Goal: Task Accomplishment & Management: Use online tool/utility

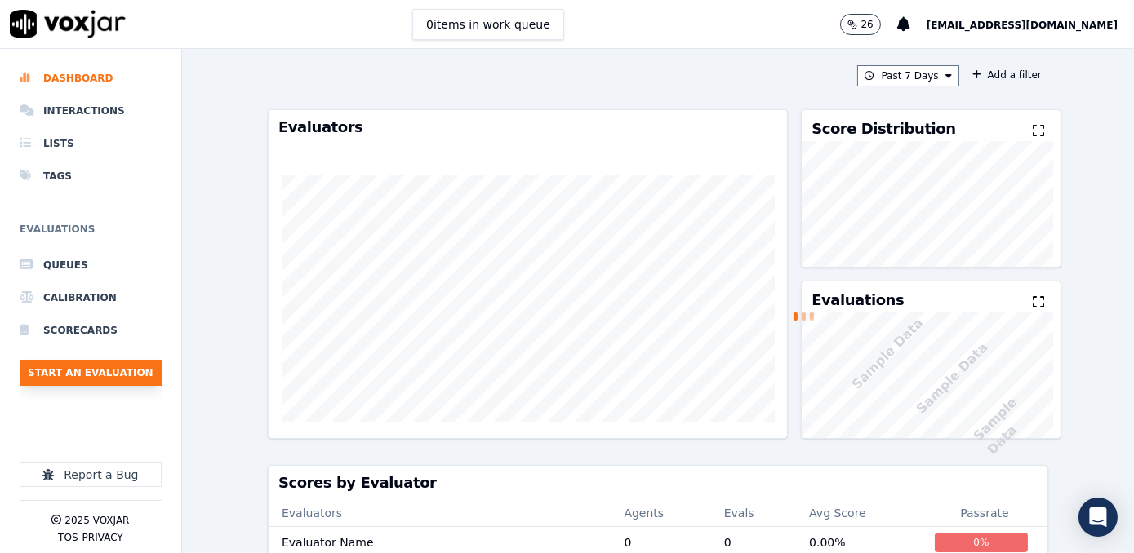
click at [104, 365] on button "Start an Evaluation" at bounding box center [91, 373] width 142 height 26
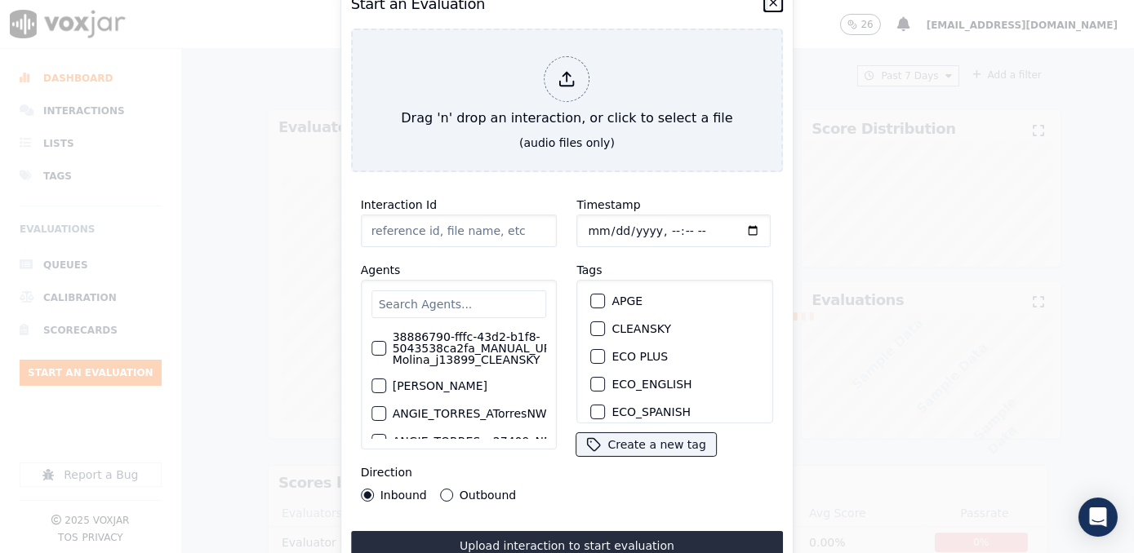
click at [770, 2] on icon "button" at bounding box center [772, 2] width 13 height 13
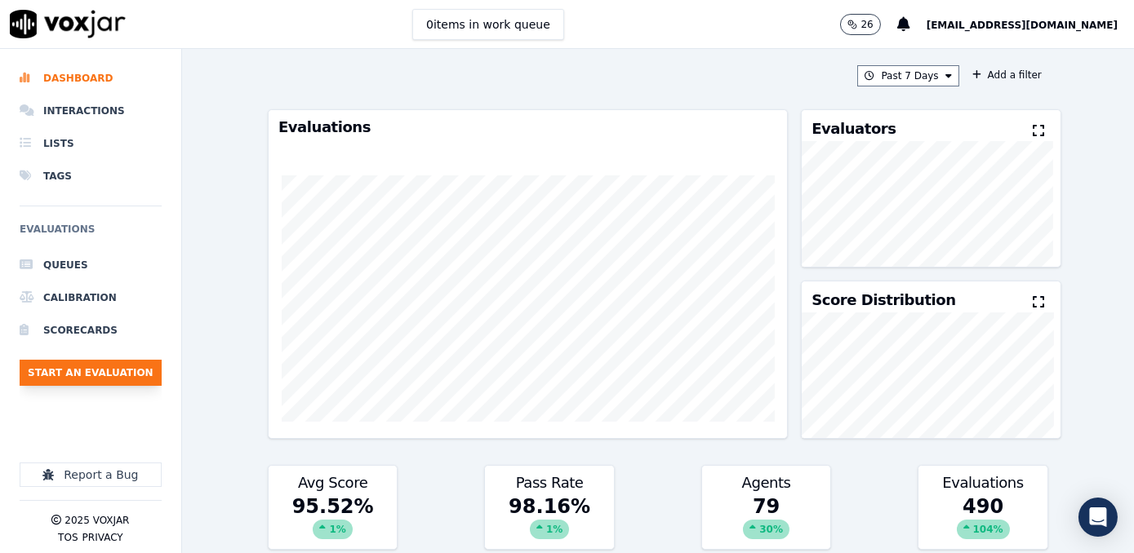
click at [125, 370] on button "Start an Evaluation" at bounding box center [91, 373] width 142 height 26
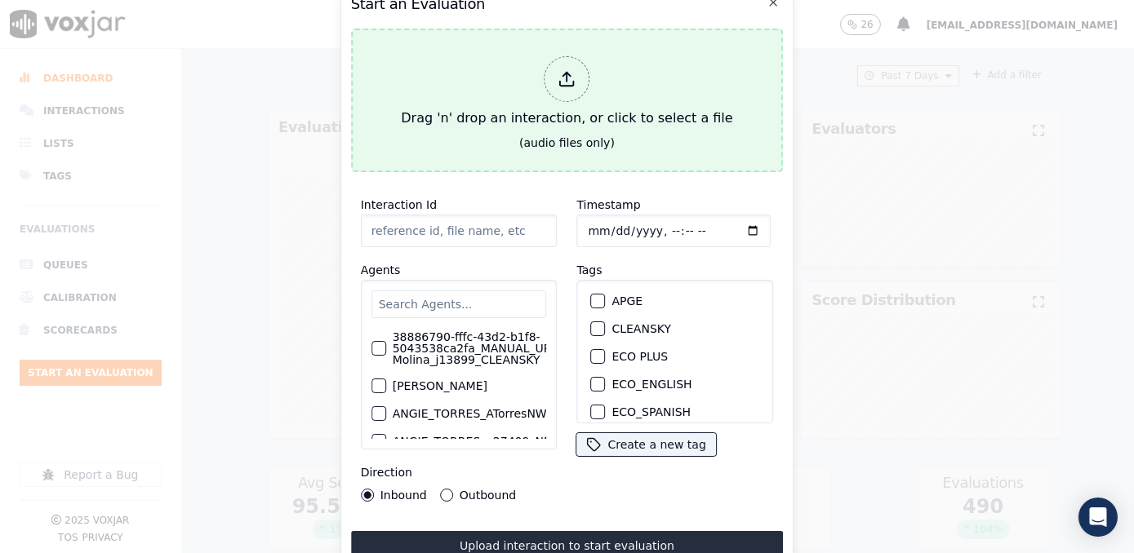
click at [573, 70] on icon at bounding box center [567, 79] width 18 height 18
type input "20250916-105321_8577012353-LUIS GUTIERREZ 2 all.mp3"
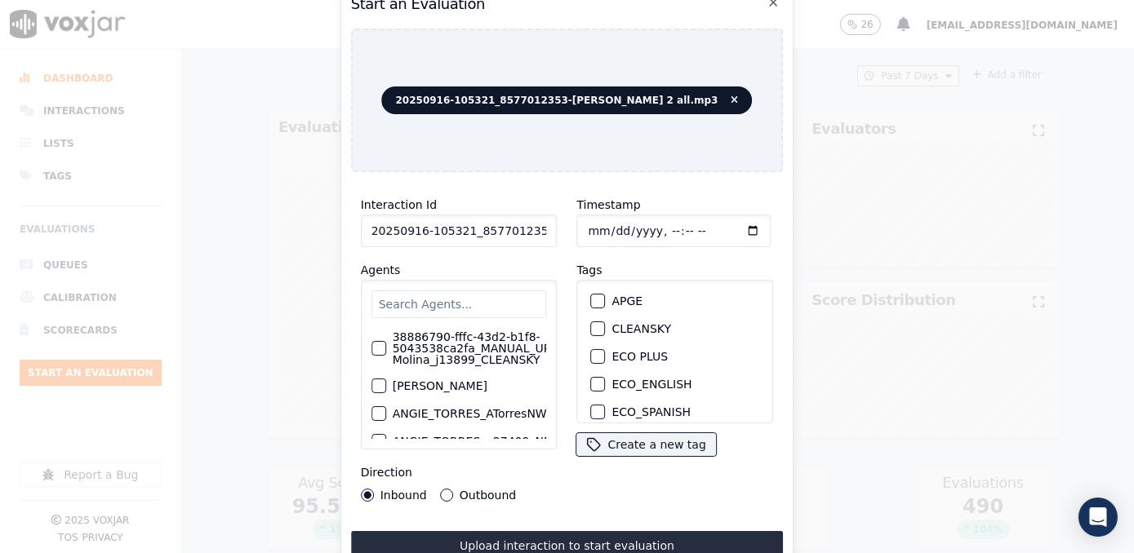
click at [462, 299] on input "text" at bounding box center [458, 305] width 175 height 28
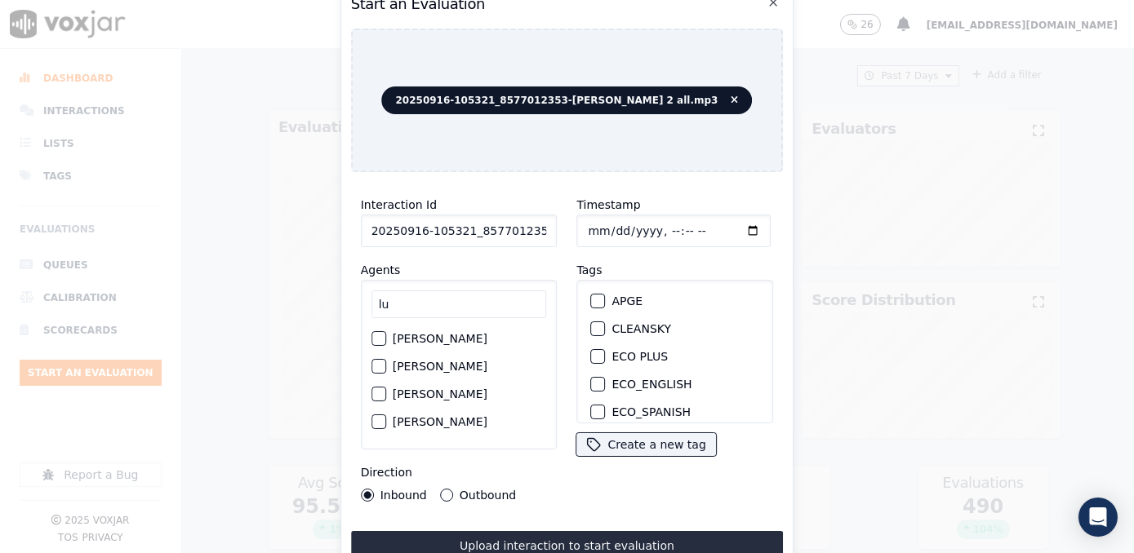
type input "l"
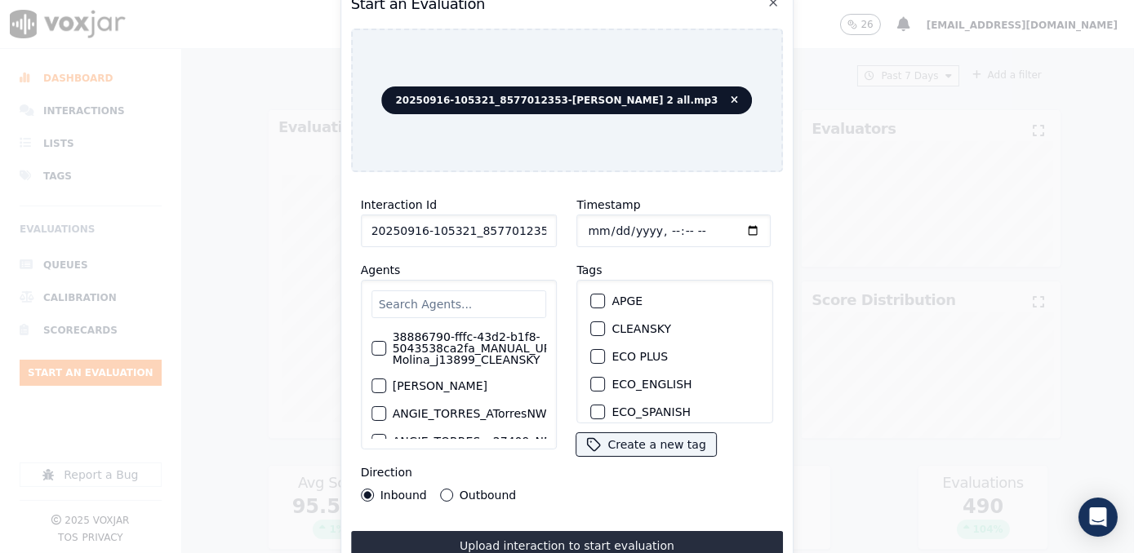
click at [469, 291] on input "text" at bounding box center [458, 305] width 175 height 28
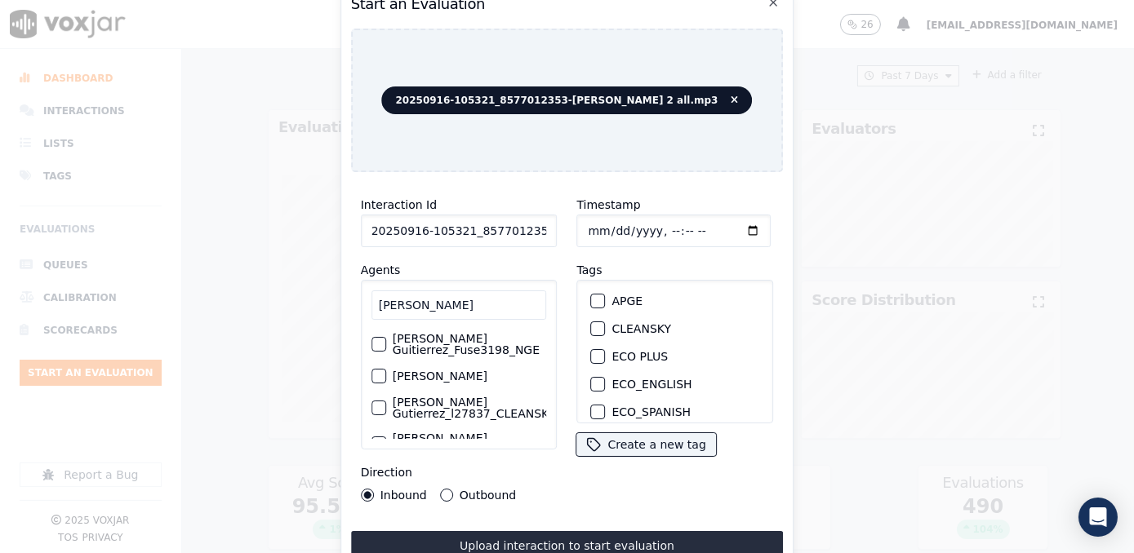
type input "Luis g"
click at [441, 346] on label "[PERSON_NAME] Guitierrez_Fuse3198_NGE" at bounding box center [470, 344] width 154 height 23
click at [386, 346] on button "[PERSON_NAME] Guitierrez_Fuse3198_NGE" at bounding box center [378, 344] width 15 height 15
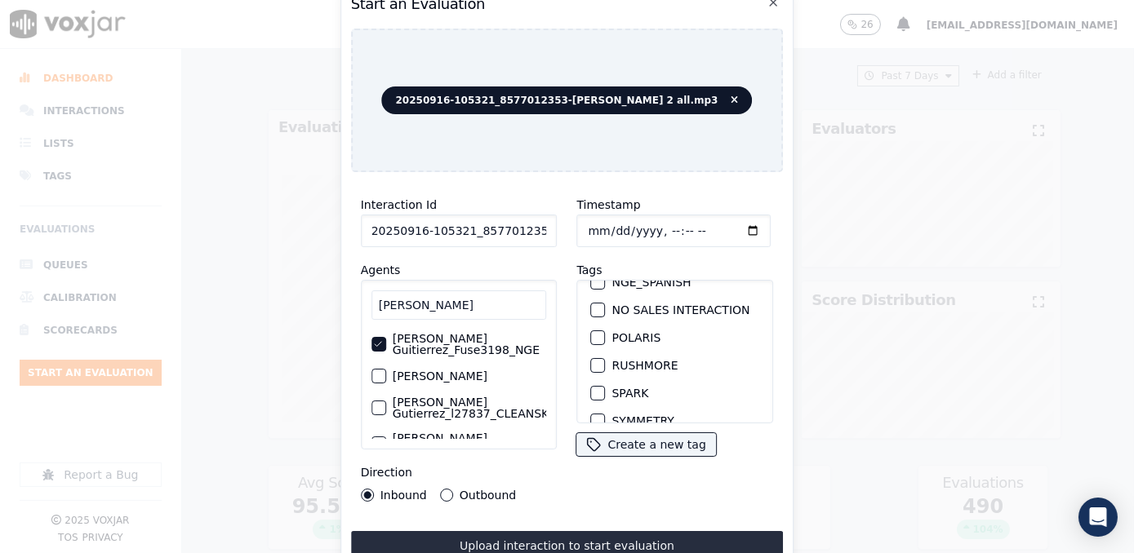
scroll to position [346, 0]
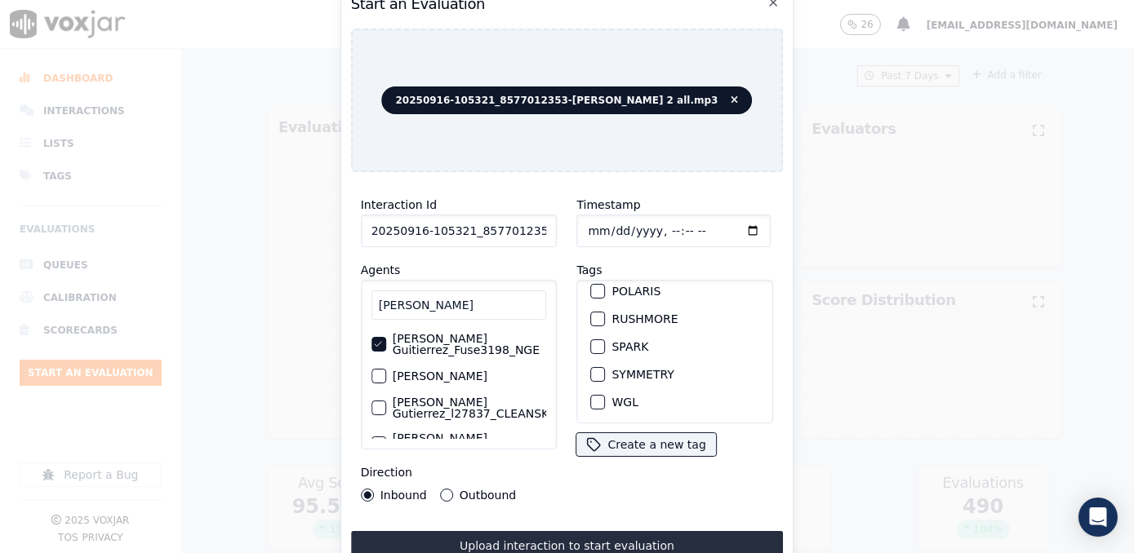
click at [592, 341] on div "button" at bounding box center [597, 346] width 11 height 11
click at [723, 228] on input "Timestamp" at bounding box center [674, 231] width 194 height 33
type input "2025-09-16T14:30"
drag, startPoint x: 441, startPoint y: 488, endPoint x: 468, endPoint y: 495, distance: 27.7
click at [441, 489] on button "Outbound" at bounding box center [446, 495] width 13 height 13
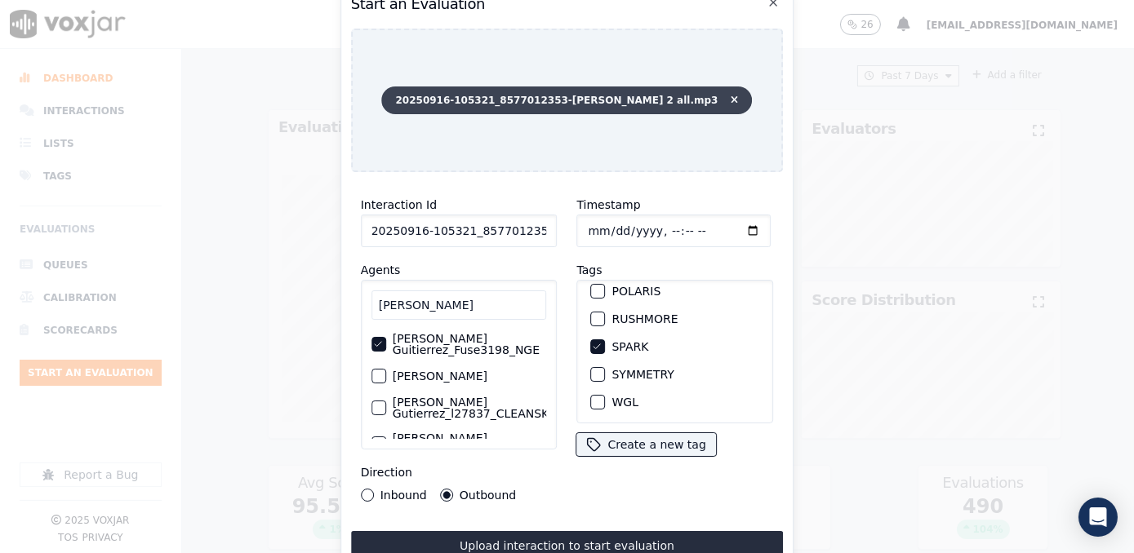
click at [730, 95] on icon at bounding box center [733, 100] width 7 height 10
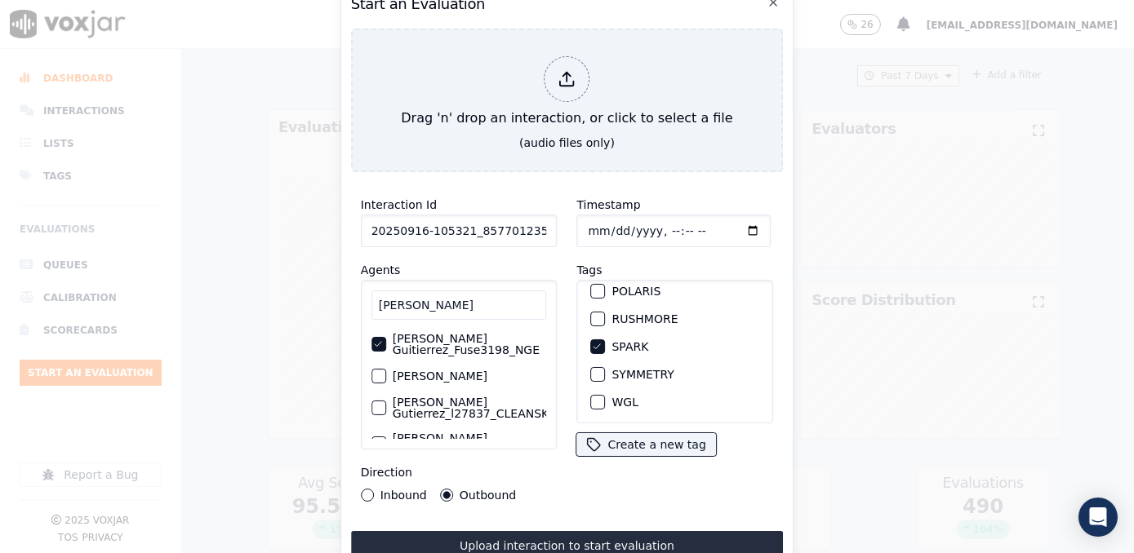
click at [772, 4] on h2 "Start an Evaluation" at bounding box center [567, 4] width 433 height 23
click at [772, 1] on icon "button" at bounding box center [772, 2] width 13 height 13
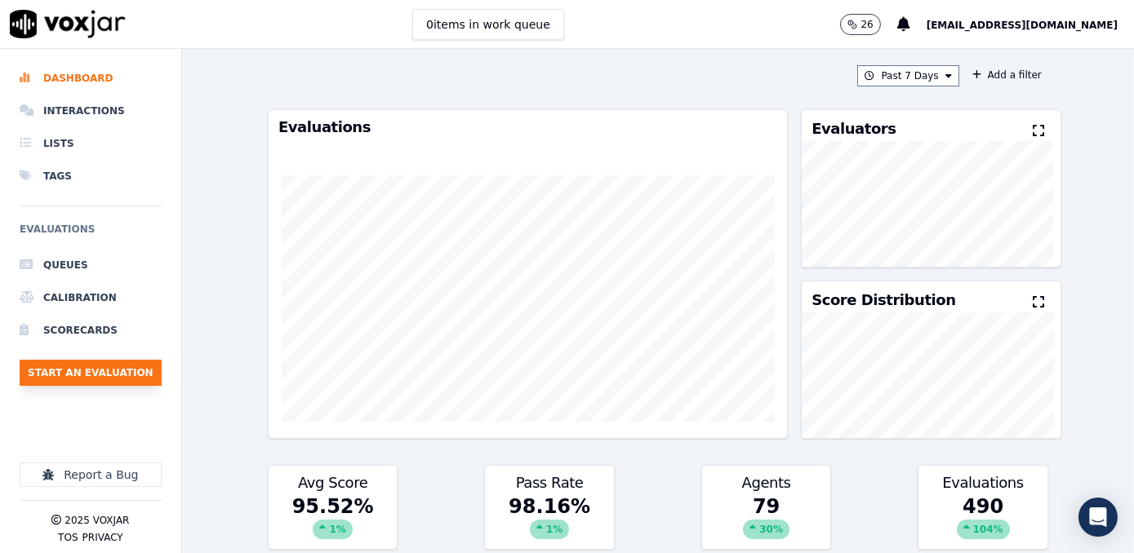
click at [122, 367] on button "Start an Evaluation" at bounding box center [91, 373] width 142 height 26
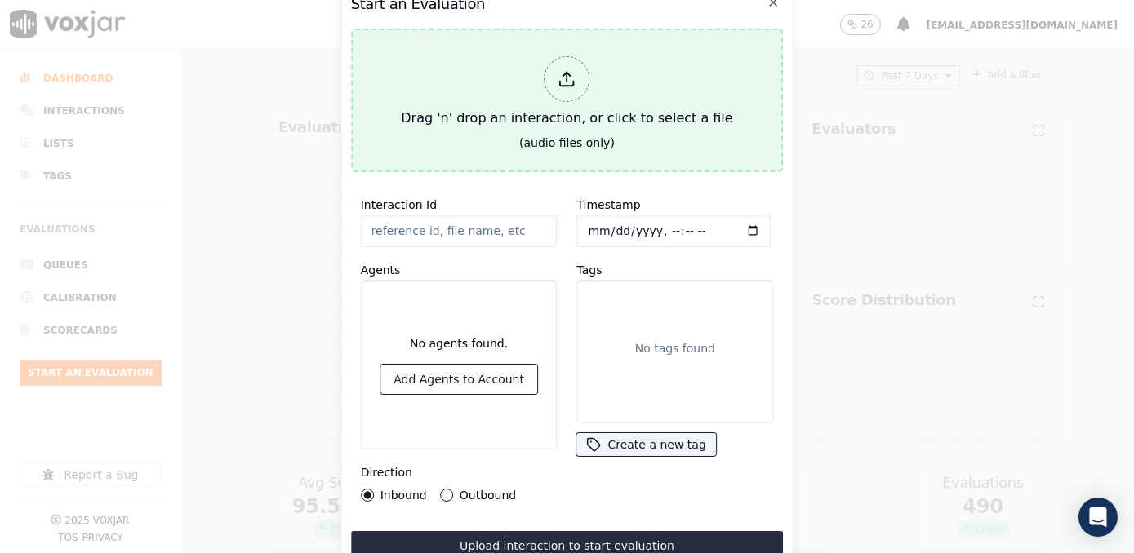
click at [542, 64] on div "Drag 'n' drop an interaction, or click to select a file" at bounding box center [566, 92] width 344 height 85
type input "20250916-125428_8382029205-[PERSON_NAME] all.mp3"
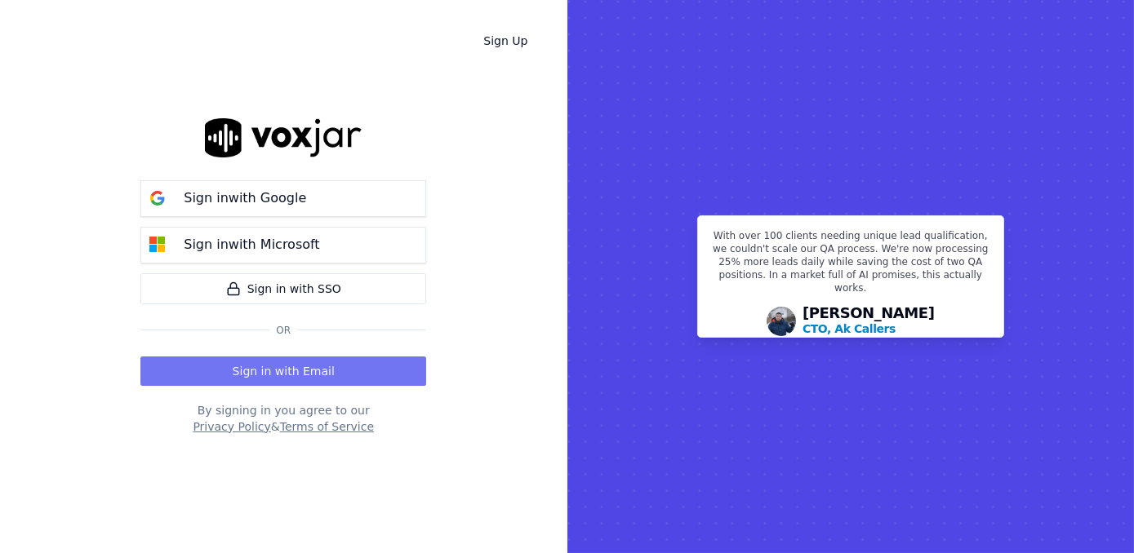
click at [302, 370] on button "Sign in with Email" at bounding box center [283, 371] width 286 height 29
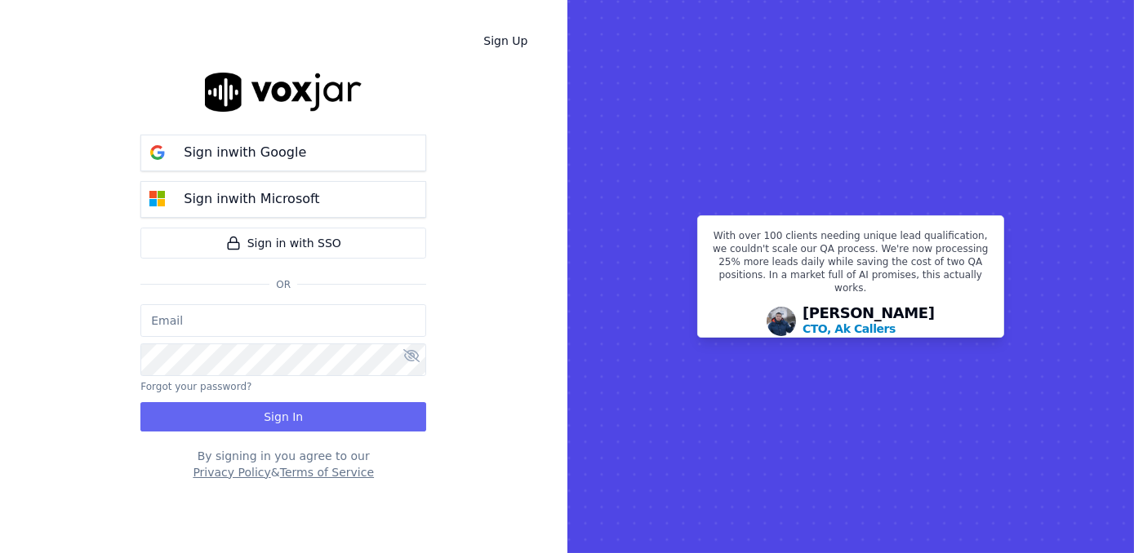
click at [286, 326] on input "email" at bounding box center [283, 320] width 286 height 33
type input "maleman@newwavepower.net"
click at [415, 362] on icon at bounding box center [411, 355] width 16 height 13
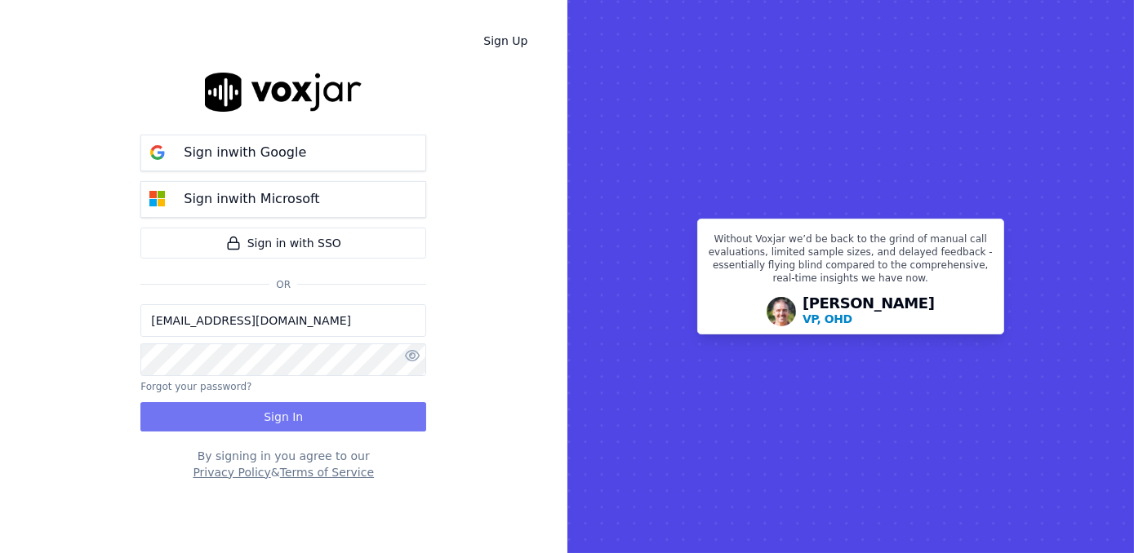
click at [320, 412] on button "Sign In" at bounding box center [283, 416] width 286 height 29
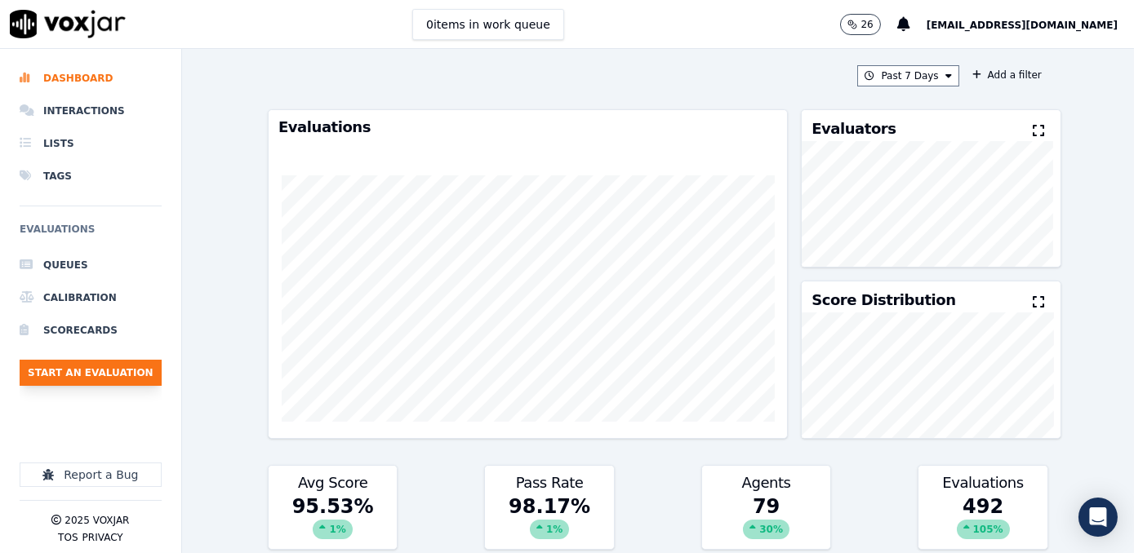
click at [73, 368] on button "Start an Evaluation" at bounding box center [91, 373] width 142 height 26
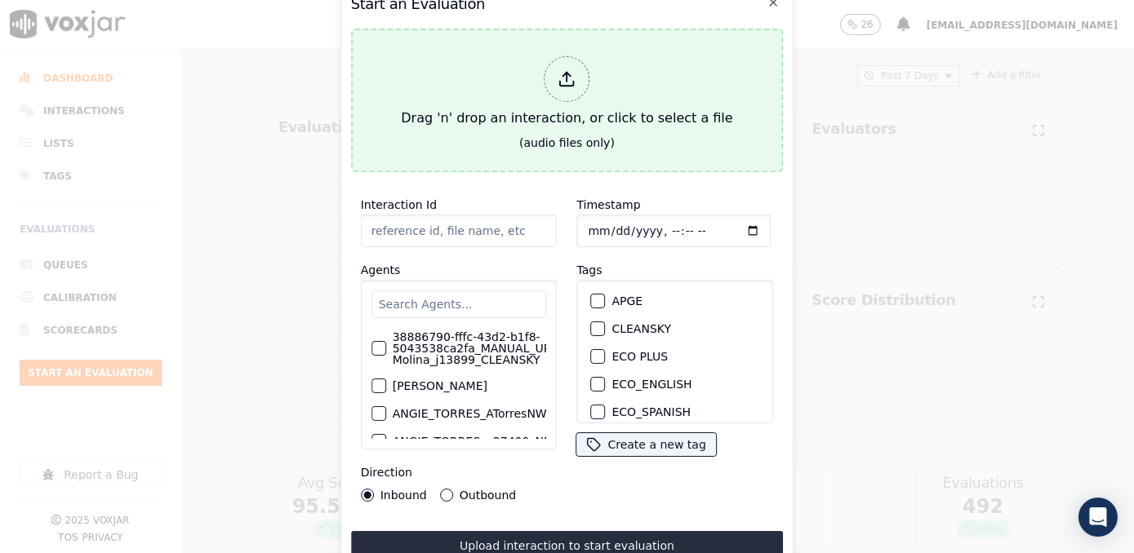
click at [570, 85] on div at bounding box center [567, 79] width 46 height 46
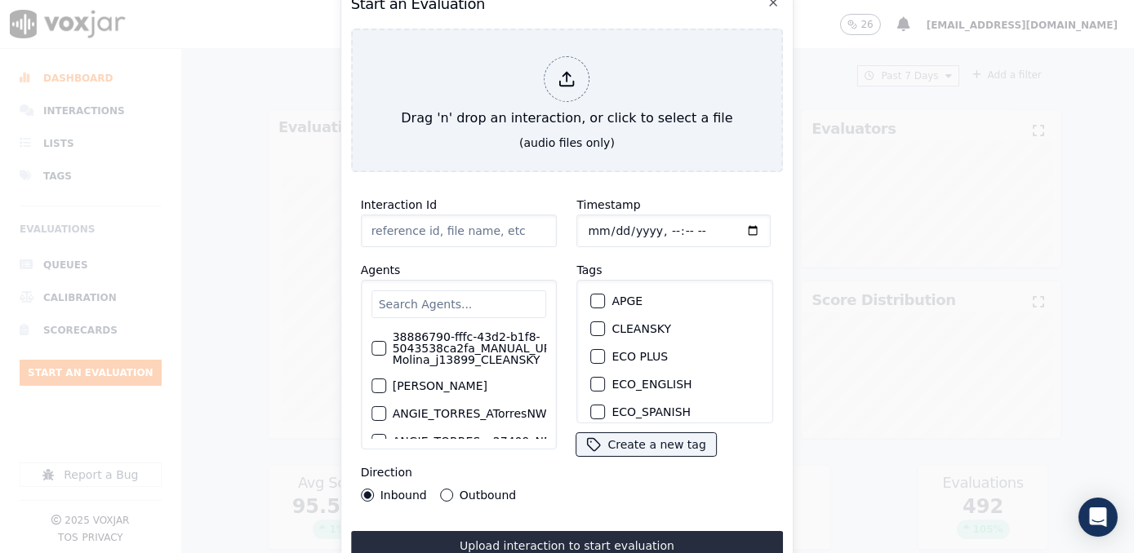
type input "20250916-125428_8382029205-[PERSON_NAME] all.mp3"
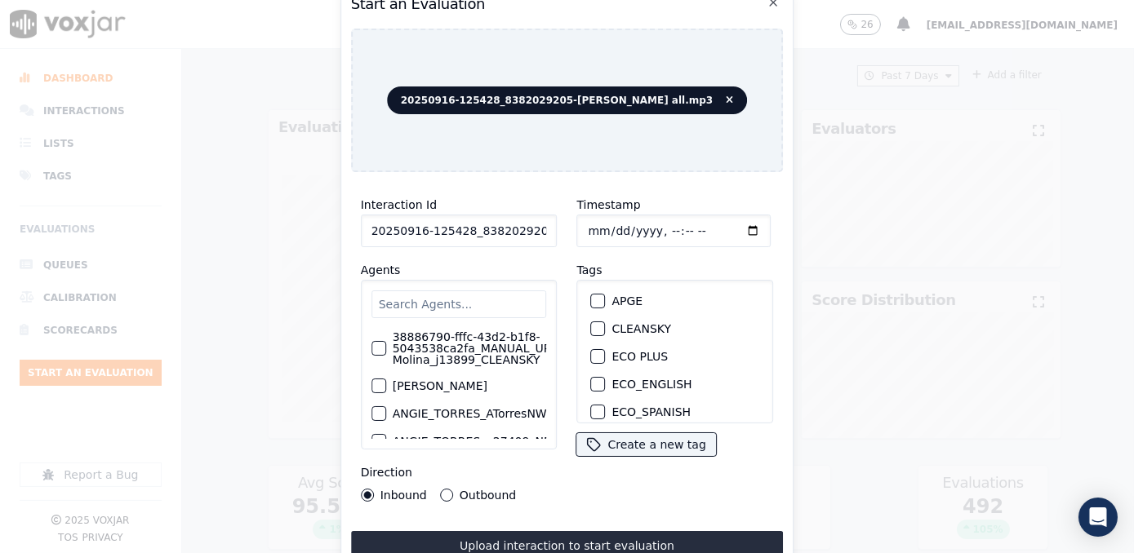
click at [477, 291] on input "text" at bounding box center [458, 305] width 175 height 28
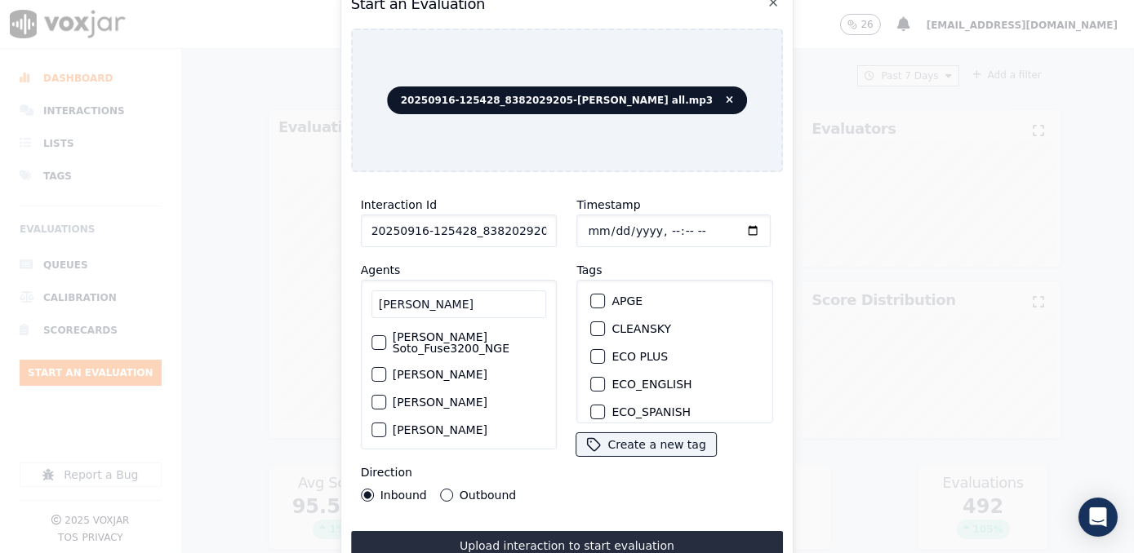
type input "[PERSON_NAME]"
click at [447, 369] on label "[PERSON_NAME]" at bounding box center [440, 374] width 95 height 11
click at [386, 367] on button "[PERSON_NAME]" at bounding box center [378, 374] width 15 height 15
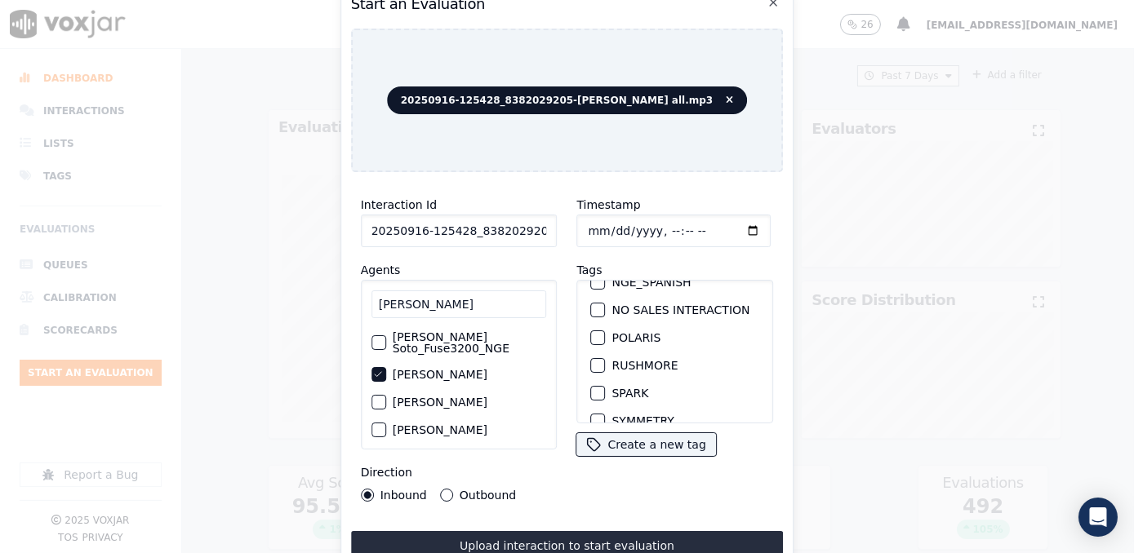
click at [593, 388] on div "button" at bounding box center [597, 393] width 11 height 11
click at [729, 219] on input "Timestamp" at bounding box center [674, 231] width 194 height 33
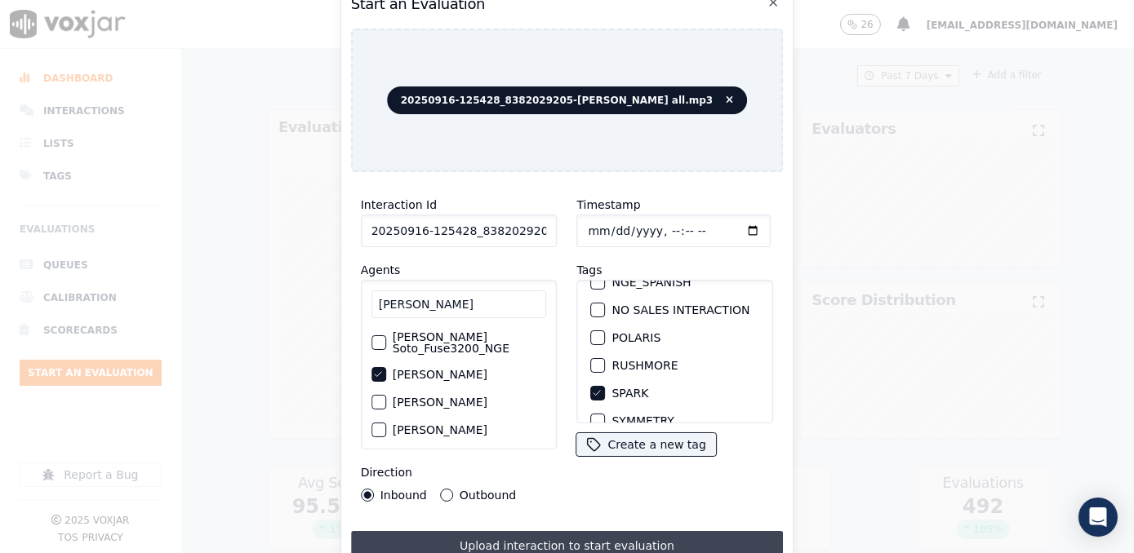
type input "[DATE]T14:40"
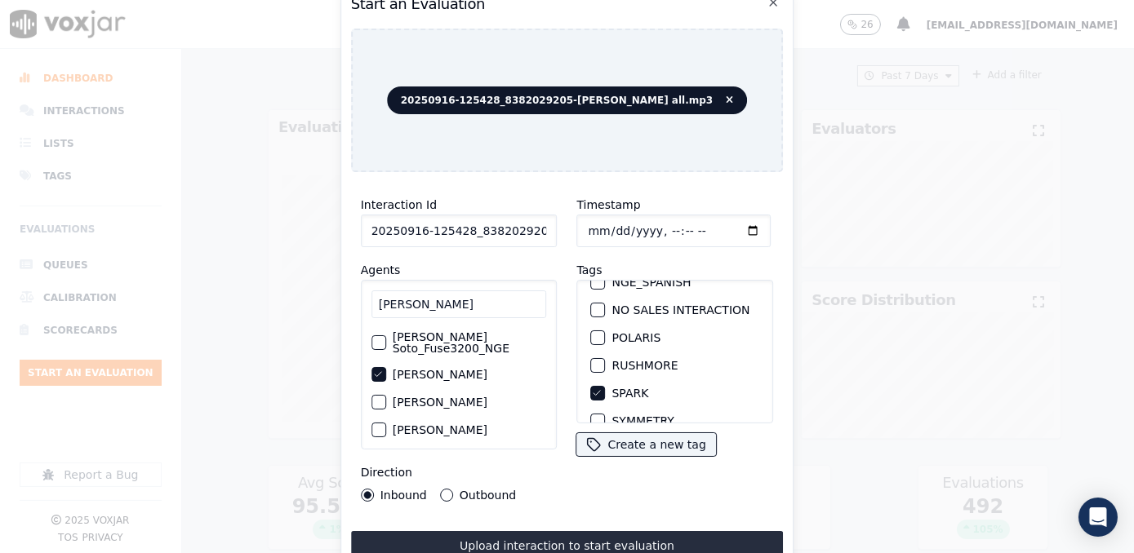
drag, startPoint x: 490, startPoint y: 536, endPoint x: 500, endPoint y: 538, distance: 10.7
click at [490, 536] on button "Upload interaction to start evaluation" at bounding box center [567, 545] width 433 height 29
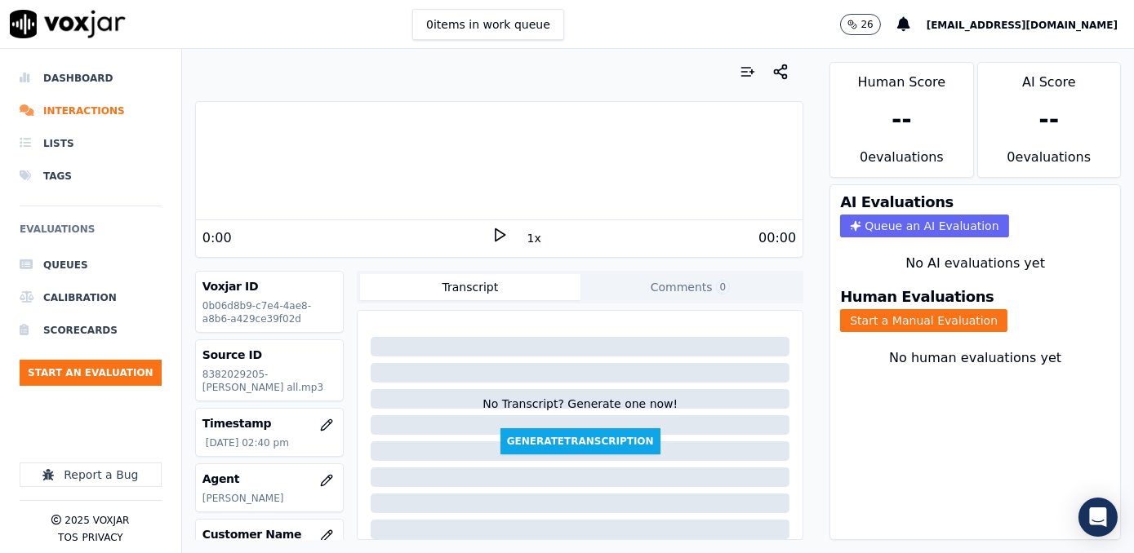
click at [315, 229] on div "0:00" at bounding box center [346, 239] width 289 height 20
click at [498, 238] on icon at bounding box center [499, 235] width 16 height 16
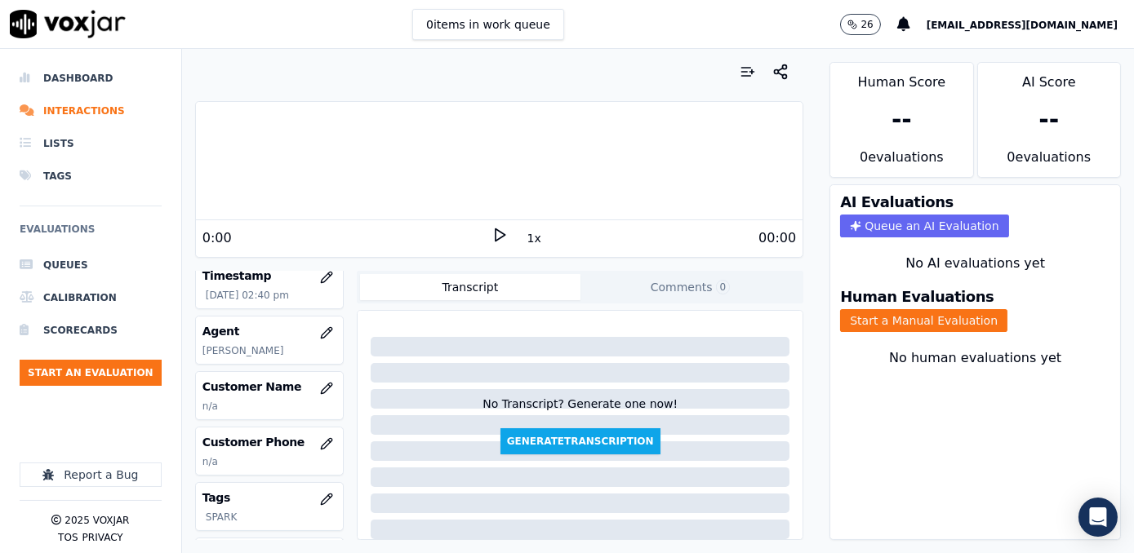
scroll to position [222, 0]
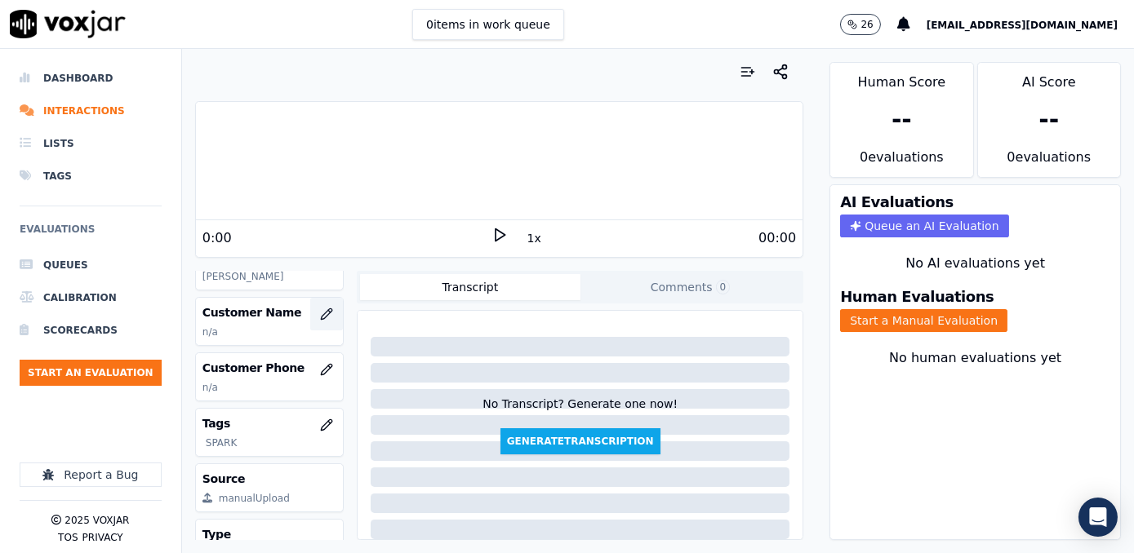
click at [320, 321] on icon "button" at bounding box center [326, 314] width 13 height 13
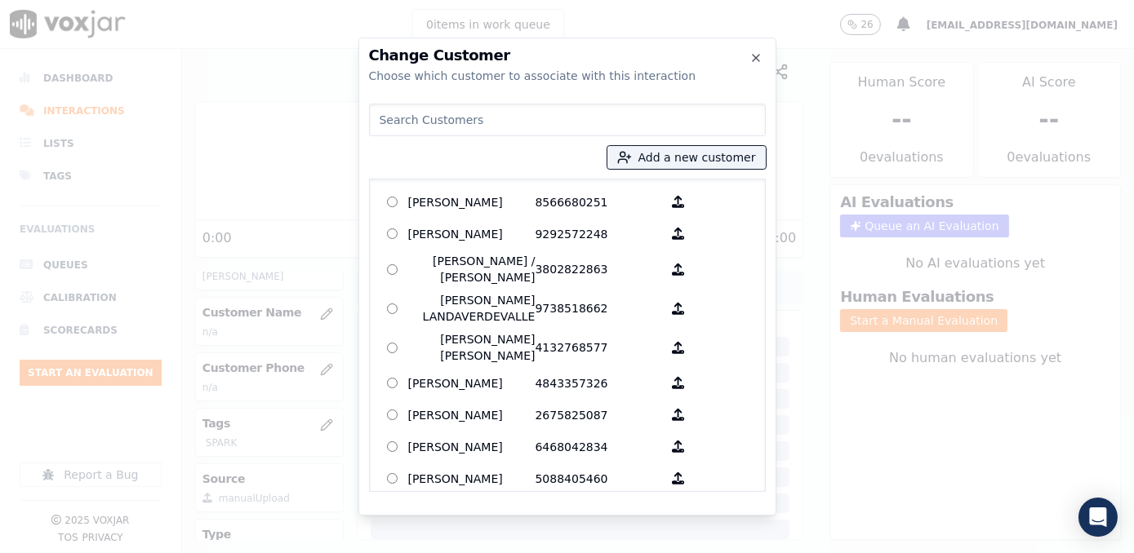
click at [530, 125] on input at bounding box center [567, 120] width 397 height 33
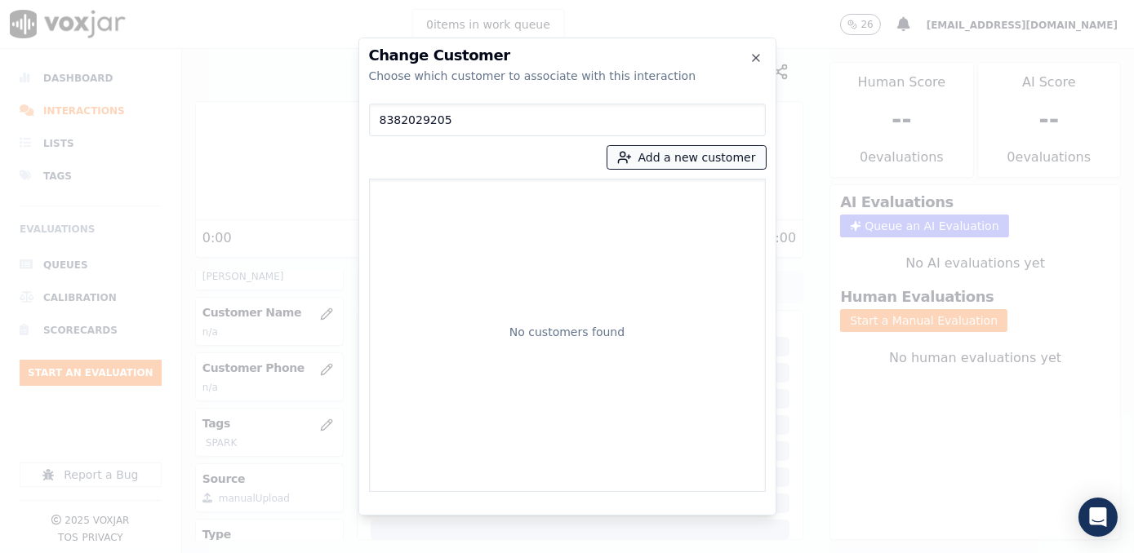
type input "8382029205"
click at [701, 147] on button "Add a new customer" at bounding box center [686, 157] width 158 height 23
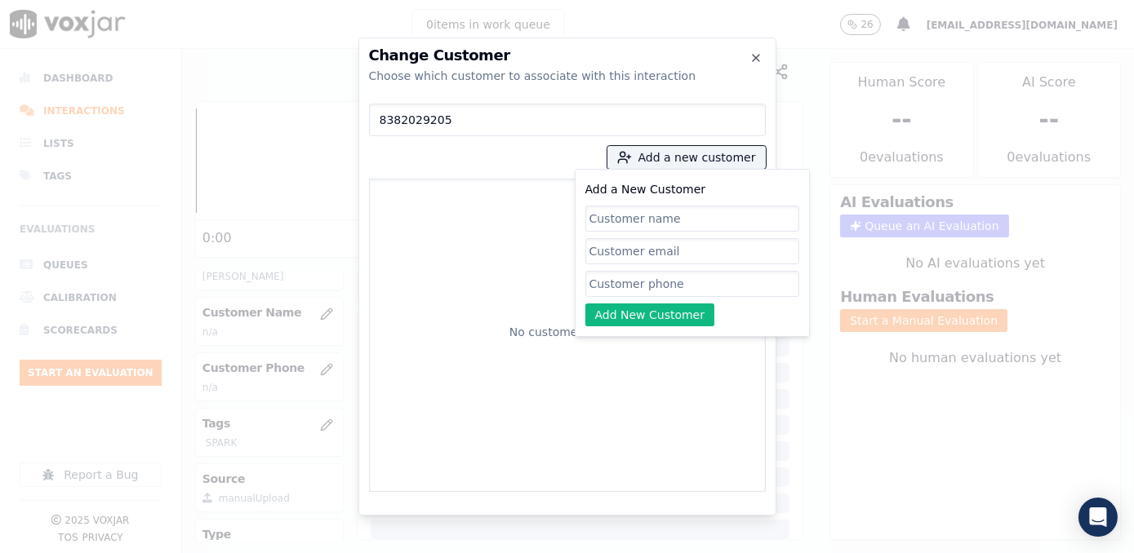
click at [667, 286] on input "Add a New Customer" at bounding box center [692, 284] width 214 height 26
paste input "8382029205"
type input "8382029205"
click at [731, 245] on input "Add a New Customer" at bounding box center [692, 251] width 214 height 26
click at [694, 218] on input "Add a New Customer" at bounding box center [692, 219] width 214 height 26
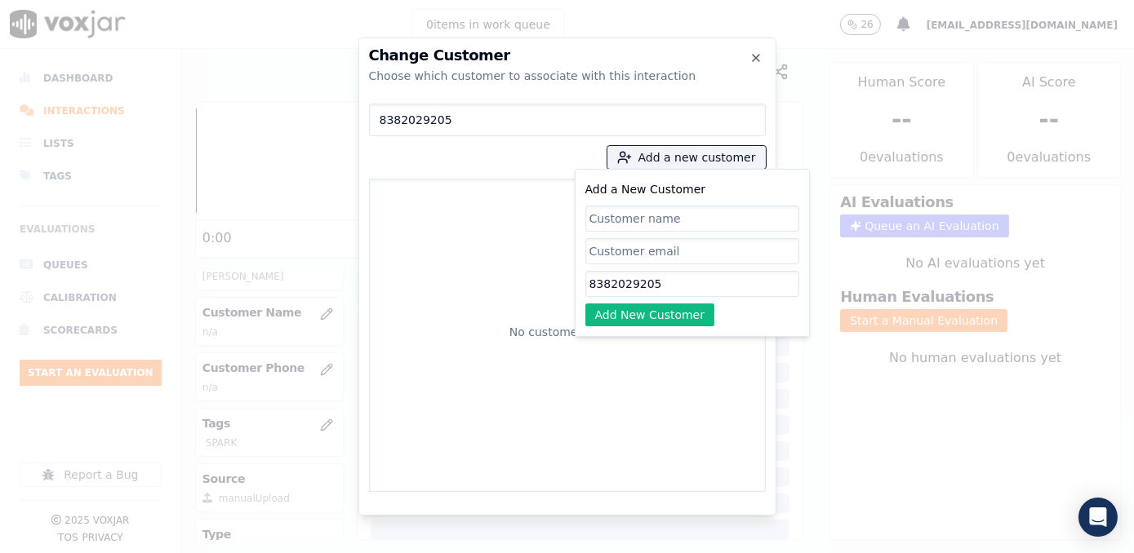
paste input "[PERSON_NAME]"
type input "[PERSON_NAME]"
click at [654, 314] on button "Add New Customer" at bounding box center [650, 315] width 130 height 23
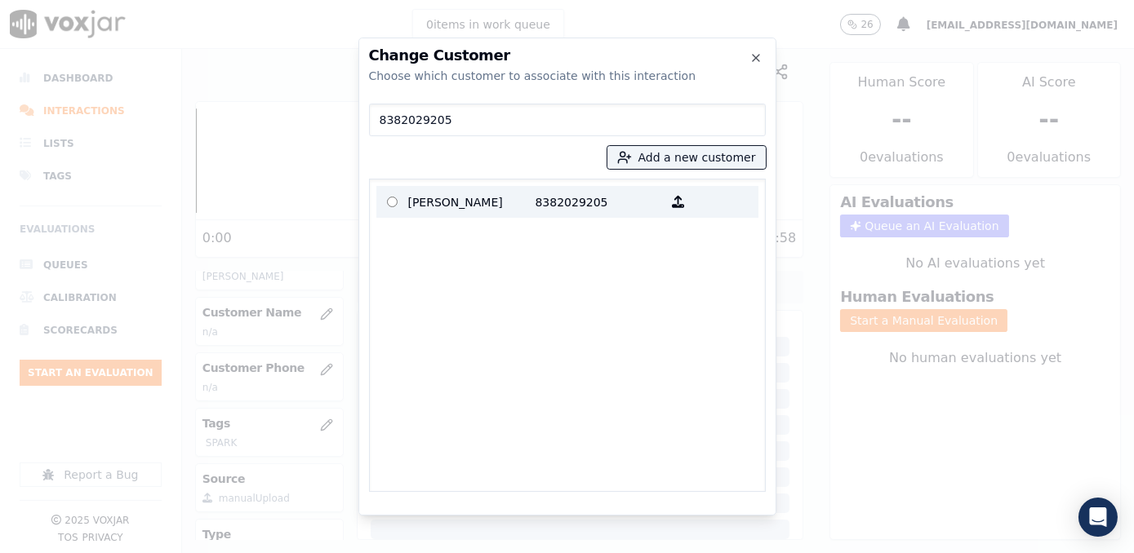
click at [539, 199] on p "8382029205" at bounding box center [598, 201] width 127 height 25
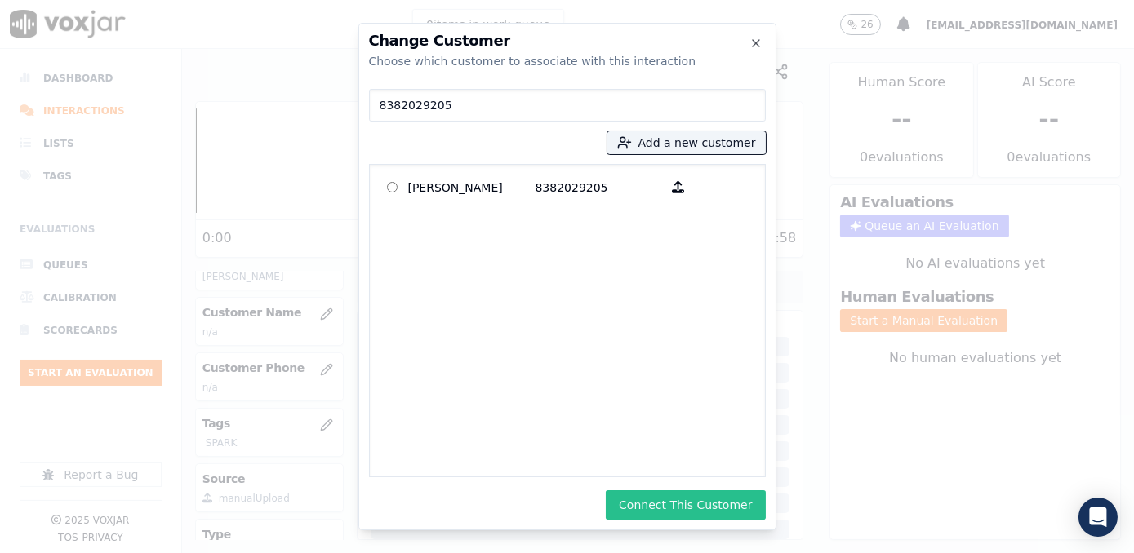
click at [708, 507] on button "Connect This Customer" at bounding box center [685, 504] width 159 height 29
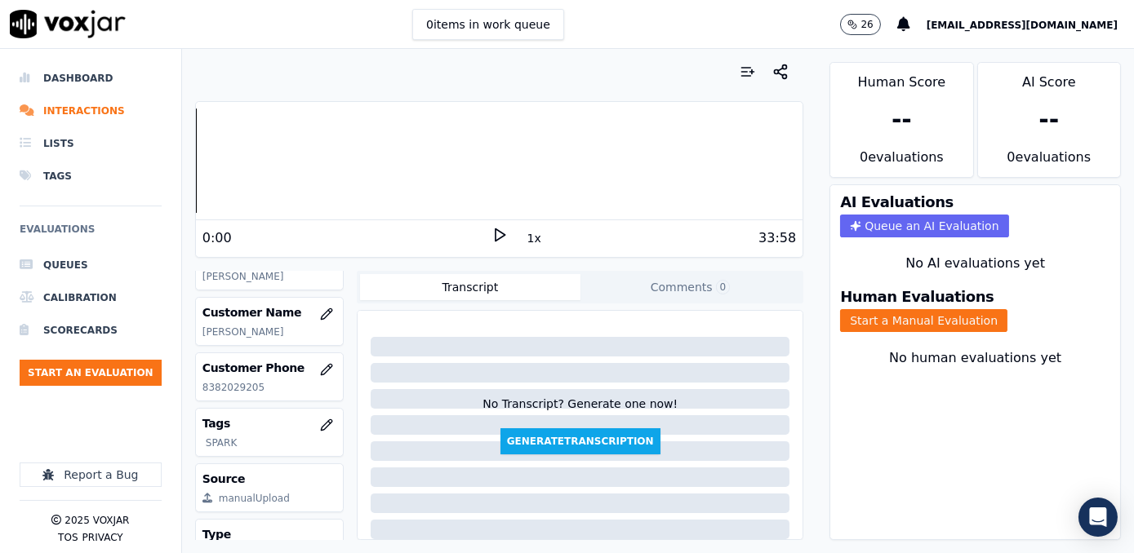
click at [788, 151] on div "Your browser does not support the audio element. 0:00 1x 33:58 Voxjar ID 0b06d8…" at bounding box center [499, 301] width 634 height 504
click at [930, 309] on button "Start a Manual Evaluation" at bounding box center [923, 320] width 167 height 23
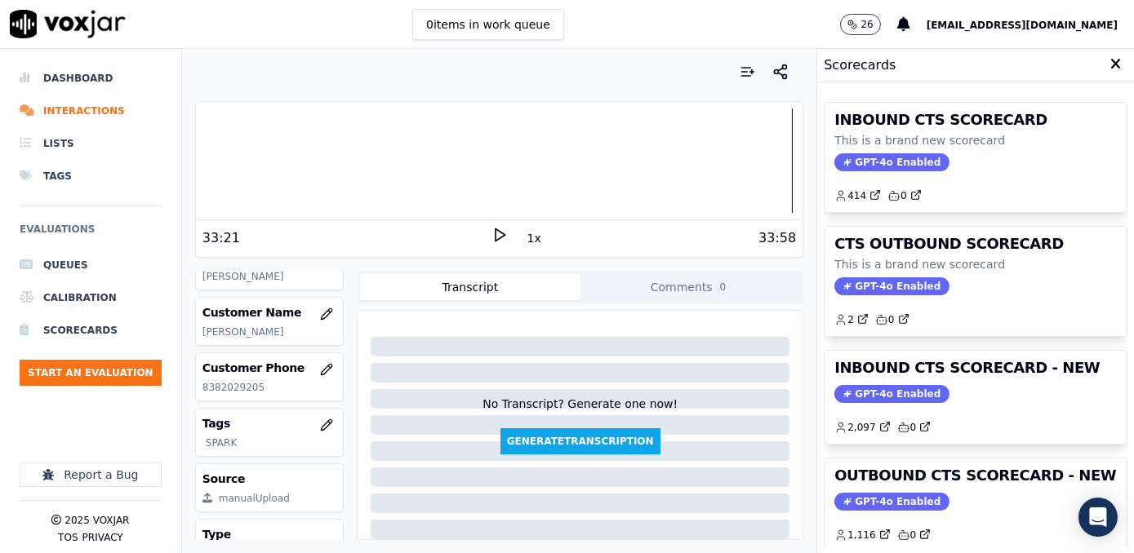
drag, startPoint x: 855, startPoint y: 504, endPoint x: 855, endPoint y: 494, distance: 9.8
click at [855, 504] on span "GPT-4o Enabled" at bounding box center [891, 502] width 115 height 18
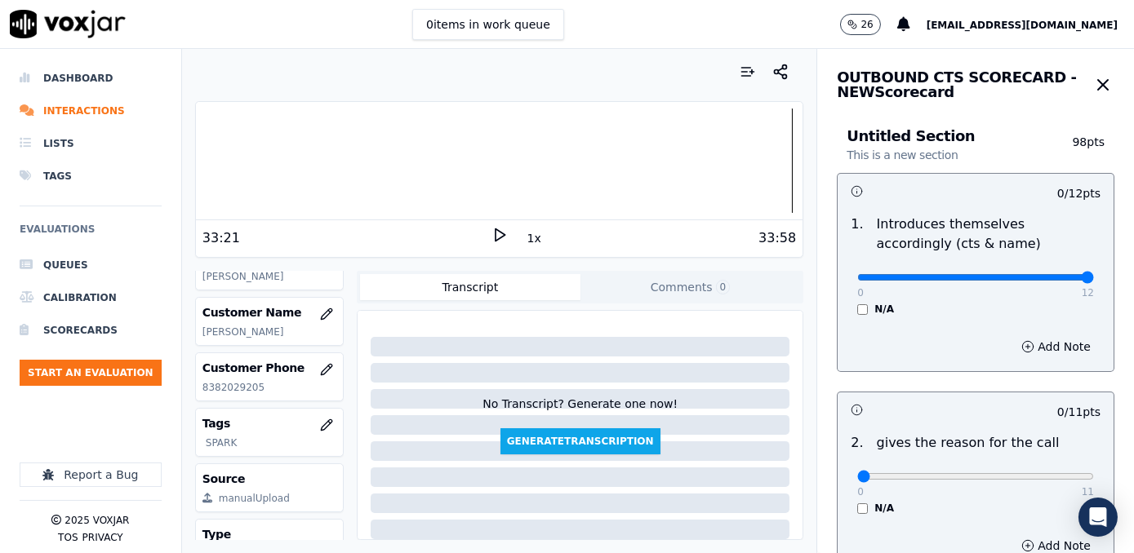
drag, startPoint x: 849, startPoint y: 279, endPoint x: 1136, endPoint y: 251, distance: 288.6
type input "12"
click at [1094, 274] on input "range" at bounding box center [975, 277] width 237 height 7
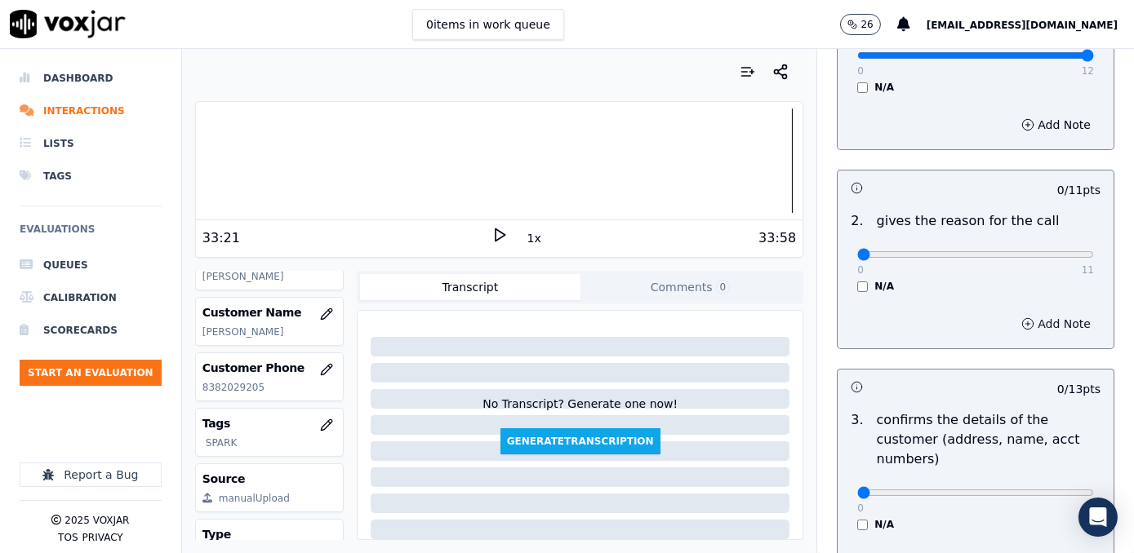
click at [1042, 321] on button "Add Note" at bounding box center [1055, 324] width 89 height 23
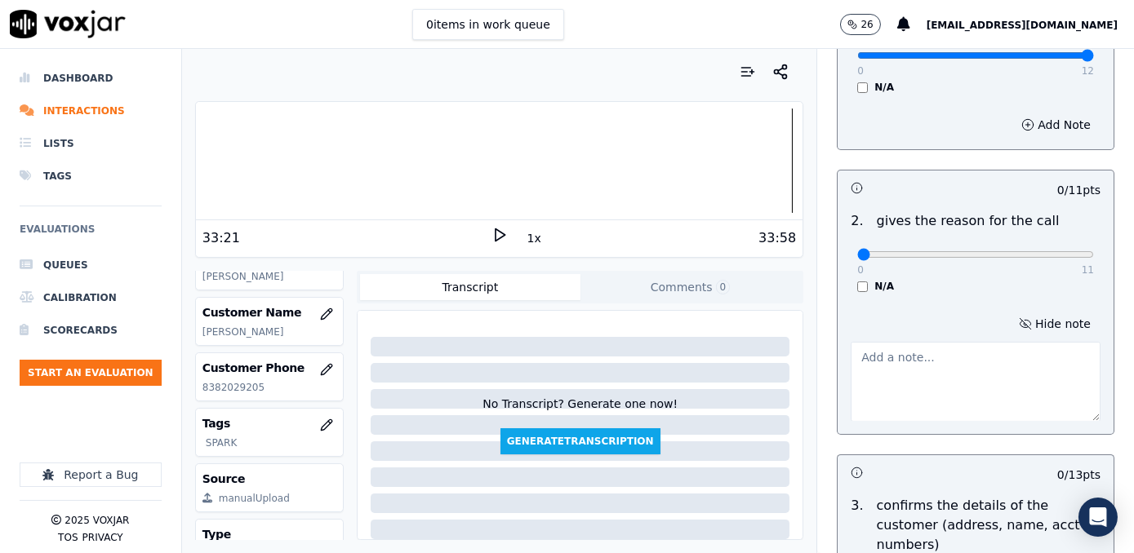
click at [968, 319] on div "Hide note" at bounding box center [975, 366] width 276 height 135
click at [927, 373] on textarea at bounding box center [975, 382] width 250 height 80
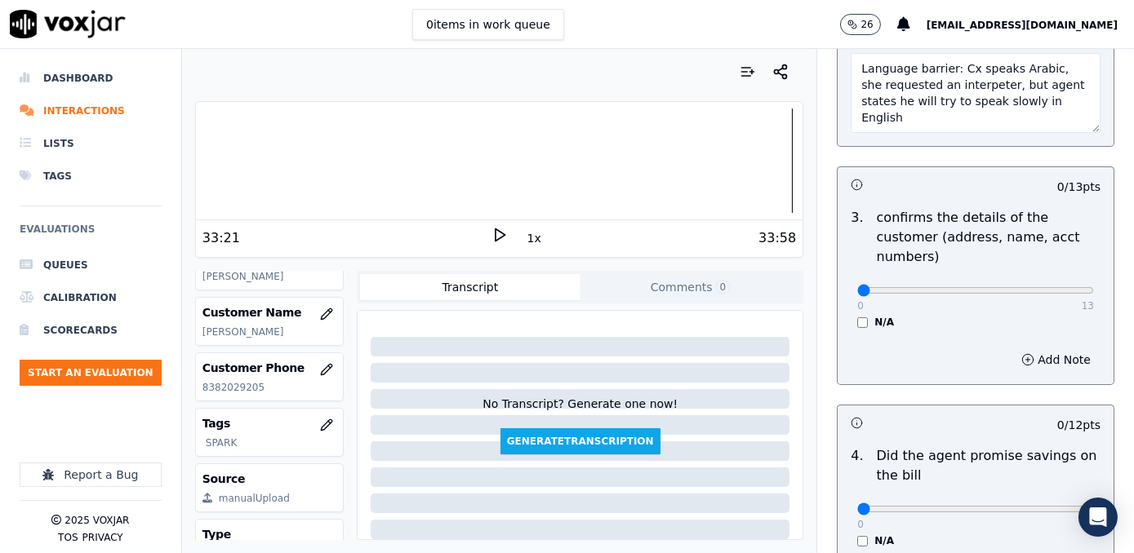
scroll to position [519, 0]
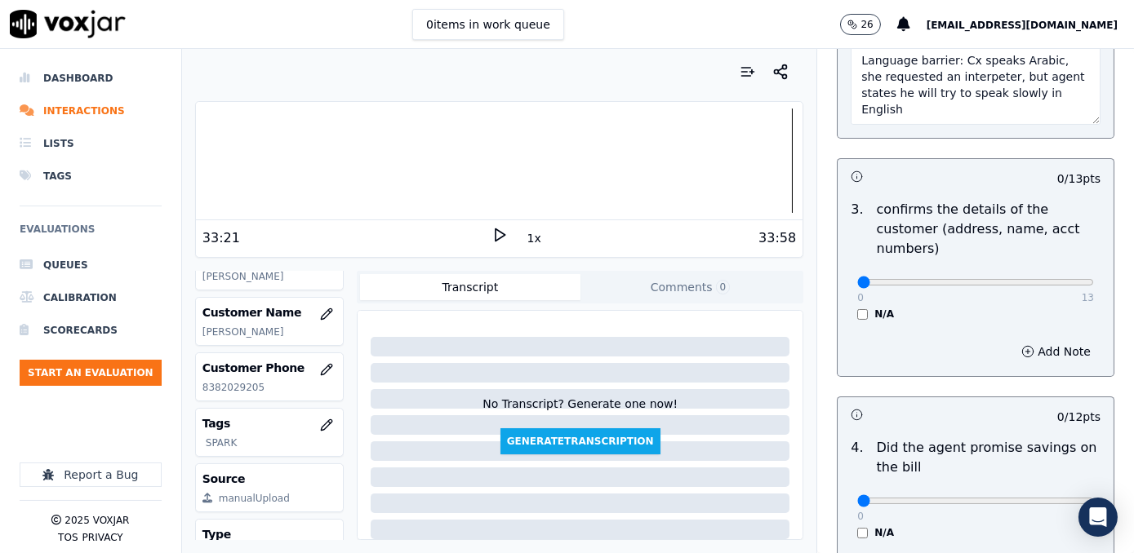
type textarea "Language barrier: Cx speaks Arabic, she requested an interpeter, but agent stat…"
drag, startPoint x: 850, startPoint y: 263, endPoint x: 1133, endPoint y: 228, distance: 284.5
type input "13"
click at [1094, 279] on input "range" at bounding box center [975, 282] width 237 height 7
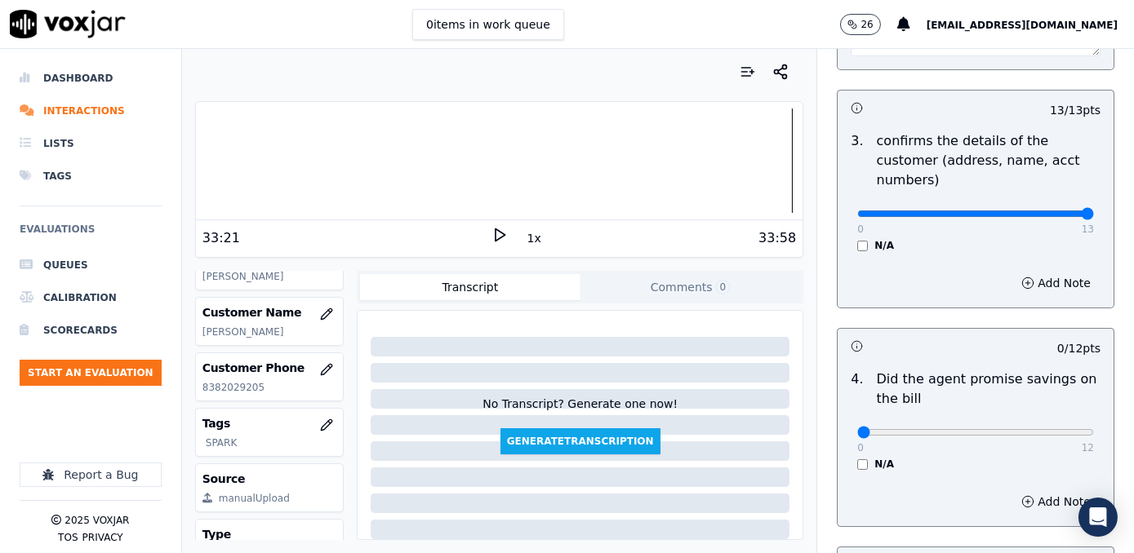
scroll to position [668, 0]
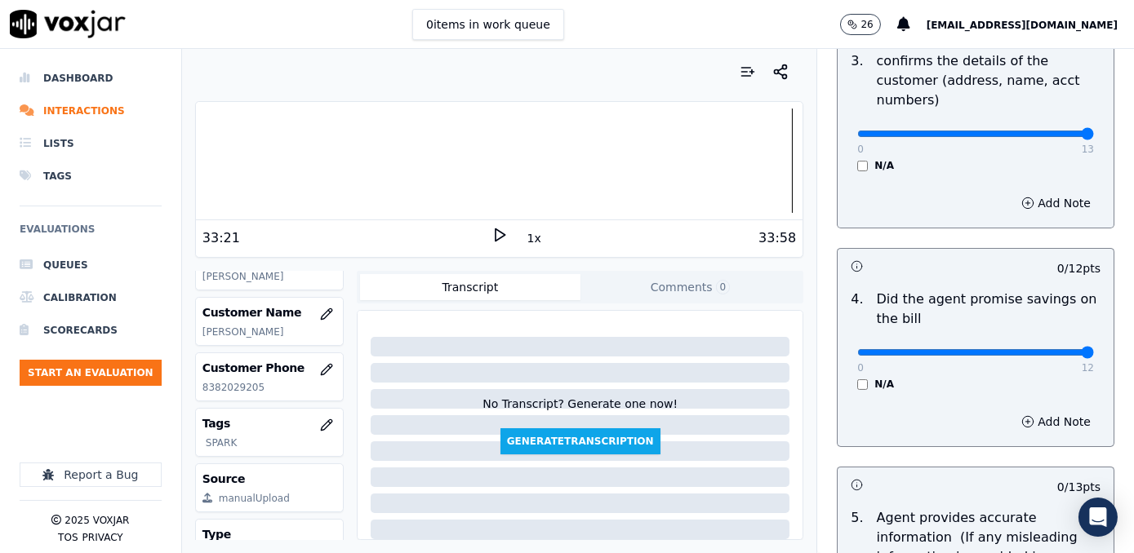
drag, startPoint x: 847, startPoint y: 329, endPoint x: 1136, endPoint y: 308, distance: 289.6
type input "12"
click at [1094, 349] on input "range" at bounding box center [975, 352] width 237 height 7
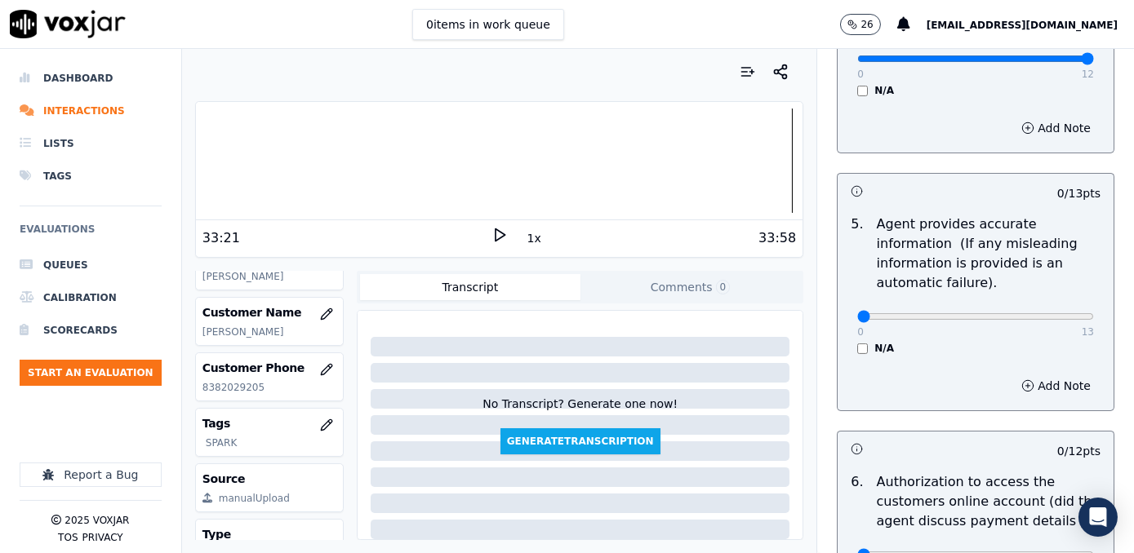
scroll to position [964, 0]
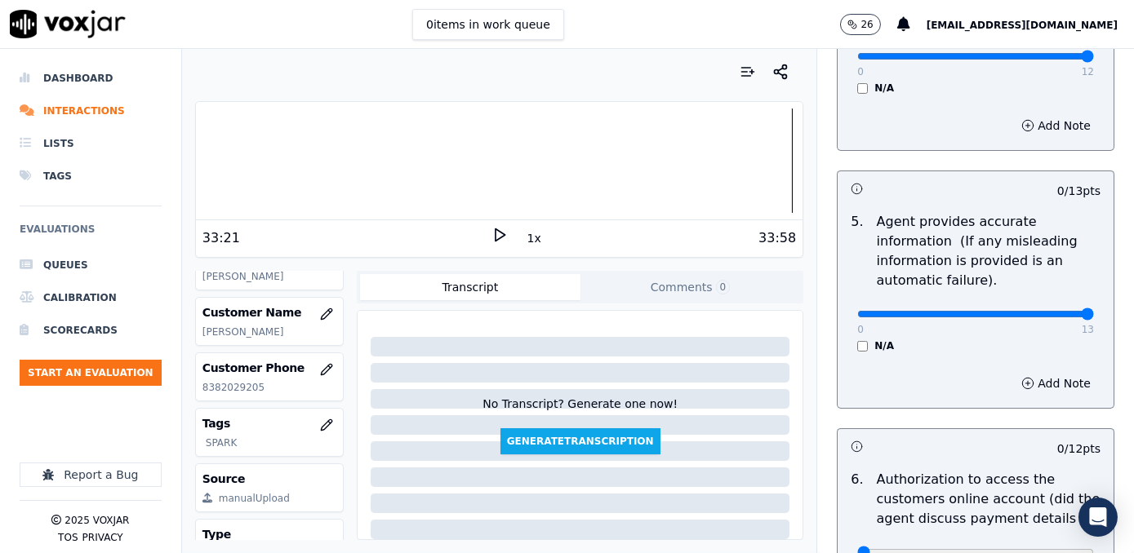
drag, startPoint x: 851, startPoint y: 291, endPoint x: 1127, endPoint y: 299, distance: 276.0
type input "13"
click at [1094, 311] on input "range" at bounding box center [975, 314] width 237 height 7
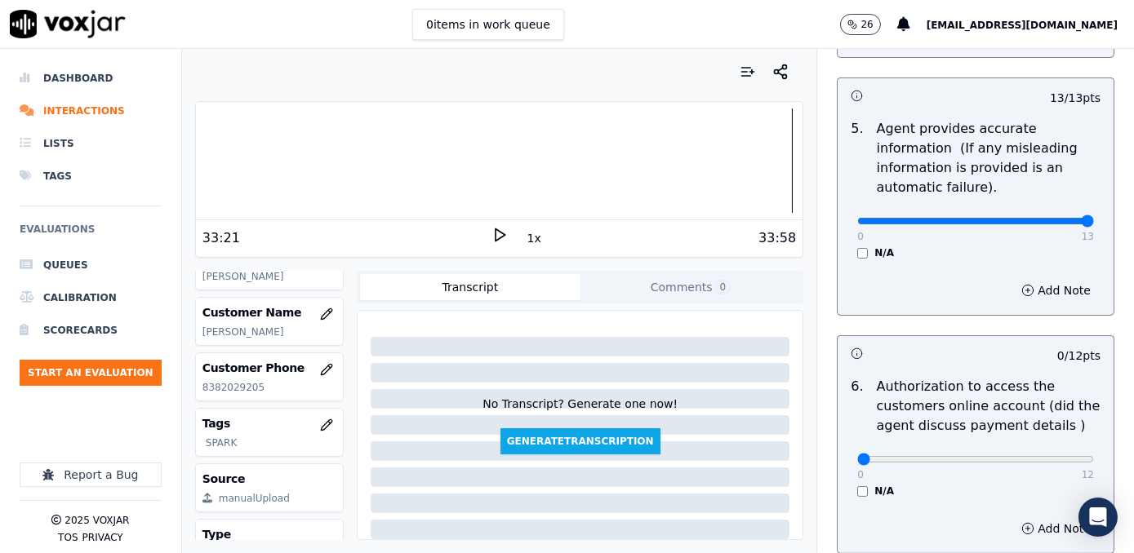
scroll to position [1261, 0]
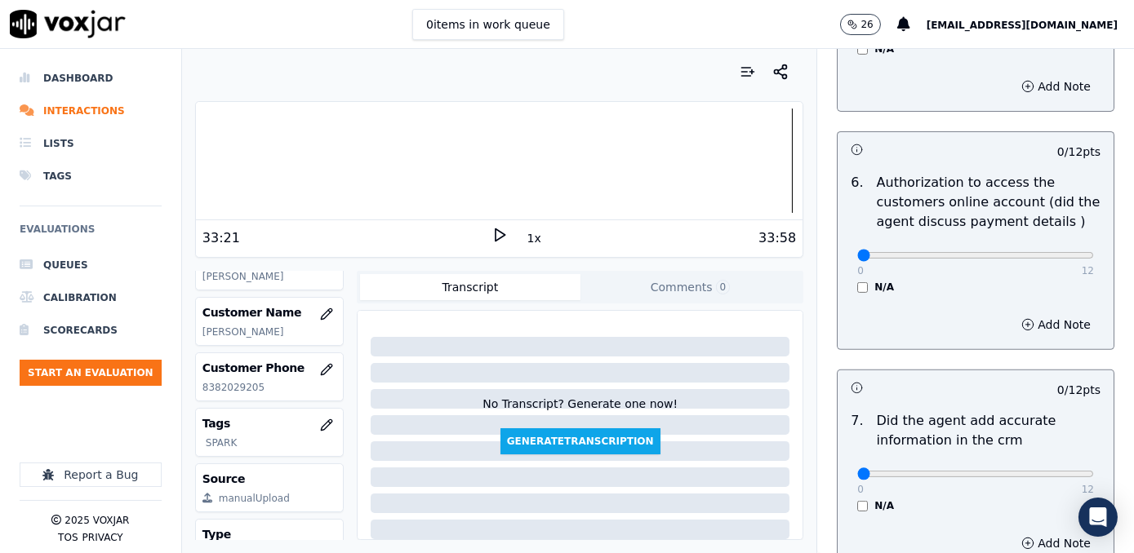
click at [857, 281] on div "N/A" at bounding box center [975, 287] width 237 height 13
drag, startPoint x: 849, startPoint y: 452, endPoint x: 1133, endPoint y: 428, distance: 285.0
type input "12"
click at [1094, 471] on input "range" at bounding box center [975, 474] width 237 height 7
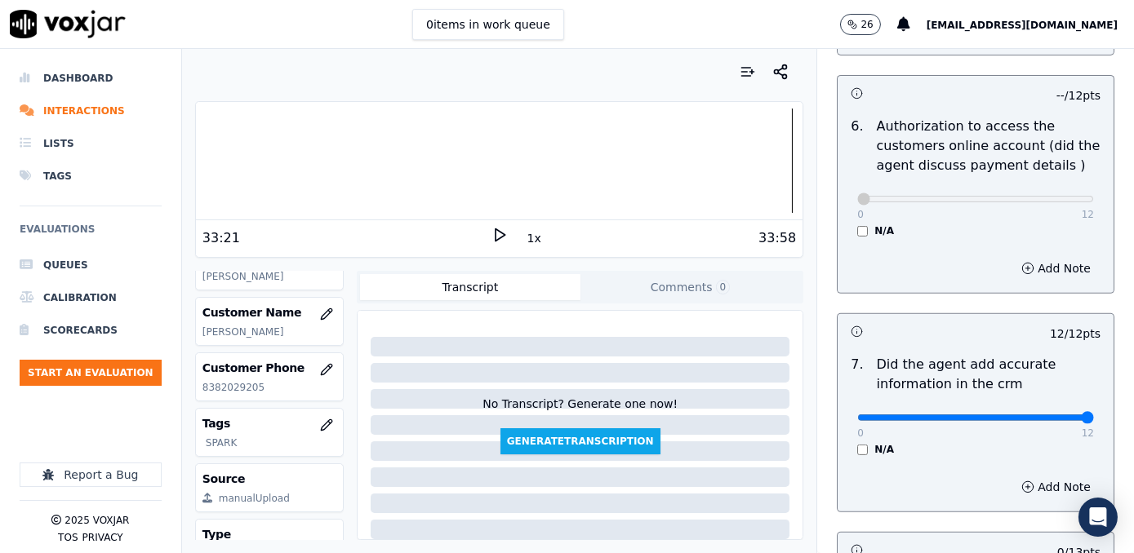
scroll to position [1558, 0]
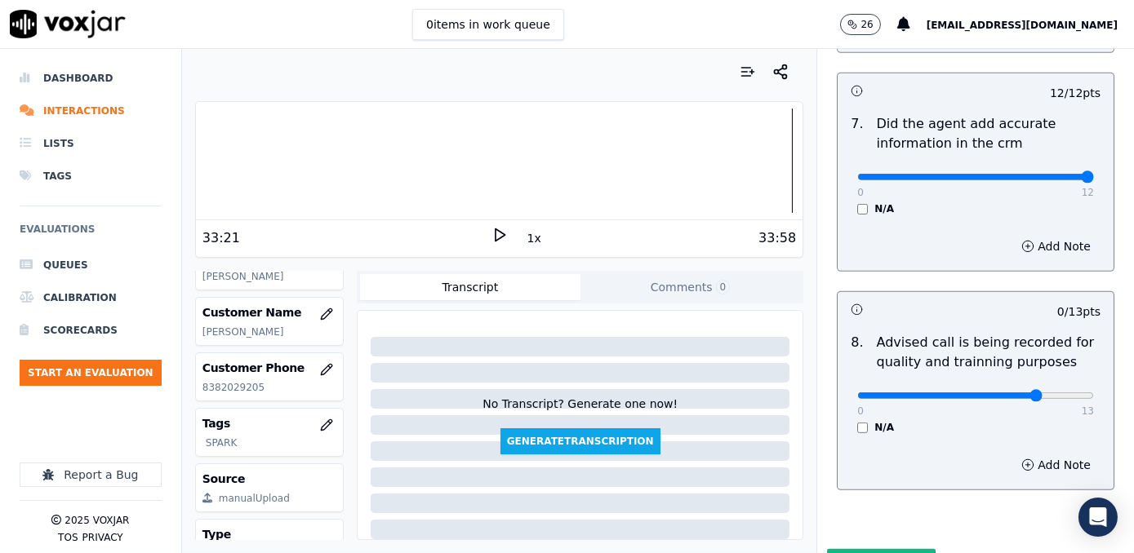
type input "10"
click at [998, 393] on input "range" at bounding box center [975, 396] width 237 height 7
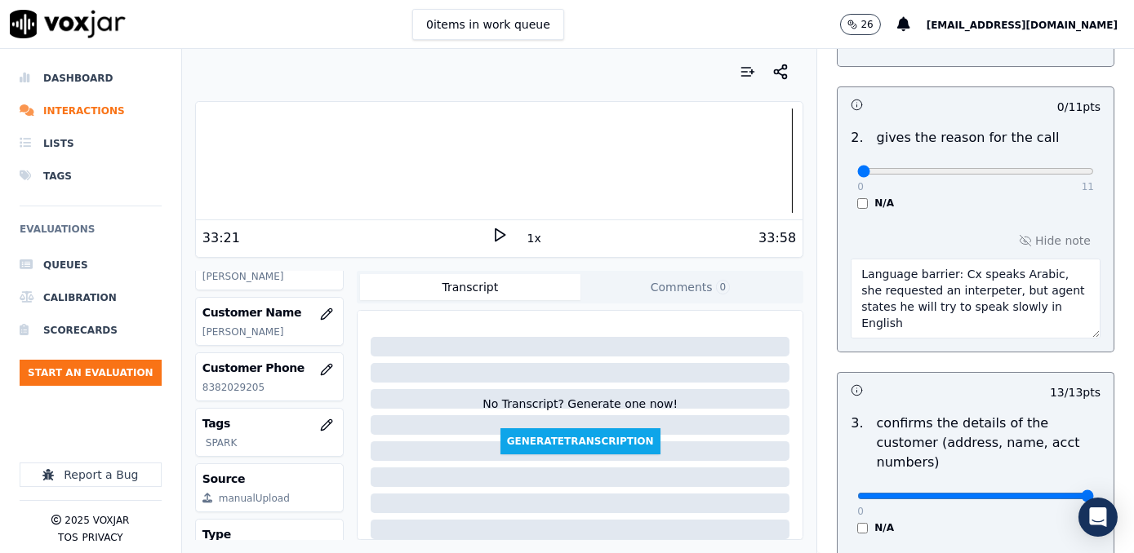
scroll to position [296, 0]
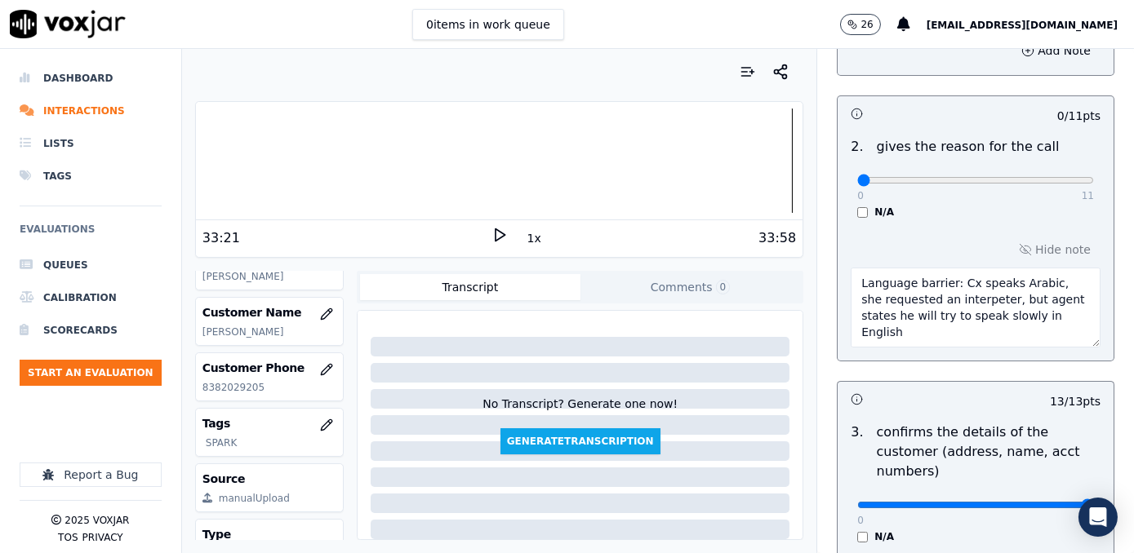
drag, startPoint x: 1036, startPoint y: 317, endPoint x: 765, endPoint y: 282, distance: 272.4
click at [765, 282] on div "Your browser does not support the audio element. 33:21 1x 33:58 Voxjar ID 0b06d…" at bounding box center [658, 301] width 952 height 504
click at [982, 344] on textarea "Language barrier: Cx speaks Arabic, she requested an interpeter, but agent stat…" at bounding box center [975, 308] width 250 height 80
drag, startPoint x: 1020, startPoint y: 171, endPoint x: 1023, endPoint y: 180, distance: 10.1
click at [1019, 171] on div "0 11" at bounding box center [975, 180] width 237 height 20
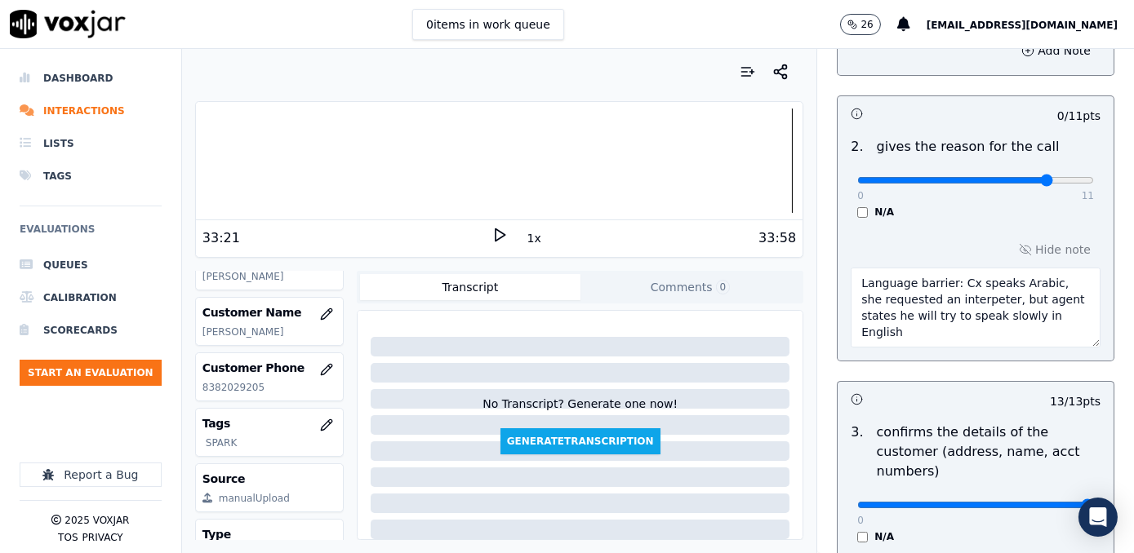
click at [1023, 180] on input "range" at bounding box center [975, 180] width 237 height 7
drag, startPoint x: 966, startPoint y: 178, endPoint x: 956, endPoint y: 179, distance: 9.8
click at [956, 179] on input "range" at bounding box center [975, 180] width 237 height 7
click at [951, 180] on input "range" at bounding box center [975, 180] width 237 height 7
type input "5"
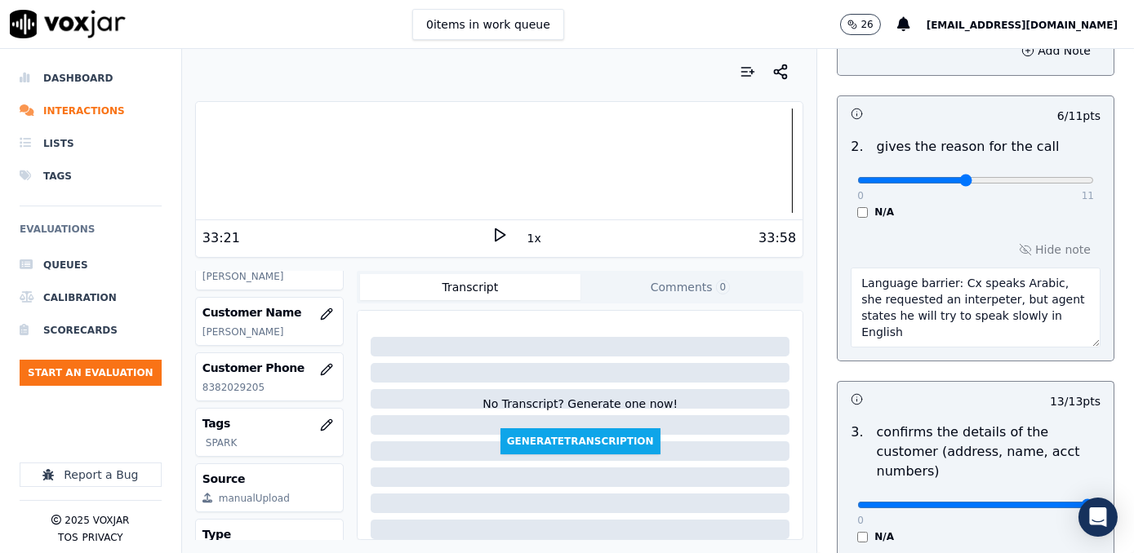
click at [940, 182] on input "range" at bounding box center [975, 180] width 237 height 7
drag, startPoint x: 1036, startPoint y: 322, endPoint x: 810, endPoint y: 286, distance: 229.8
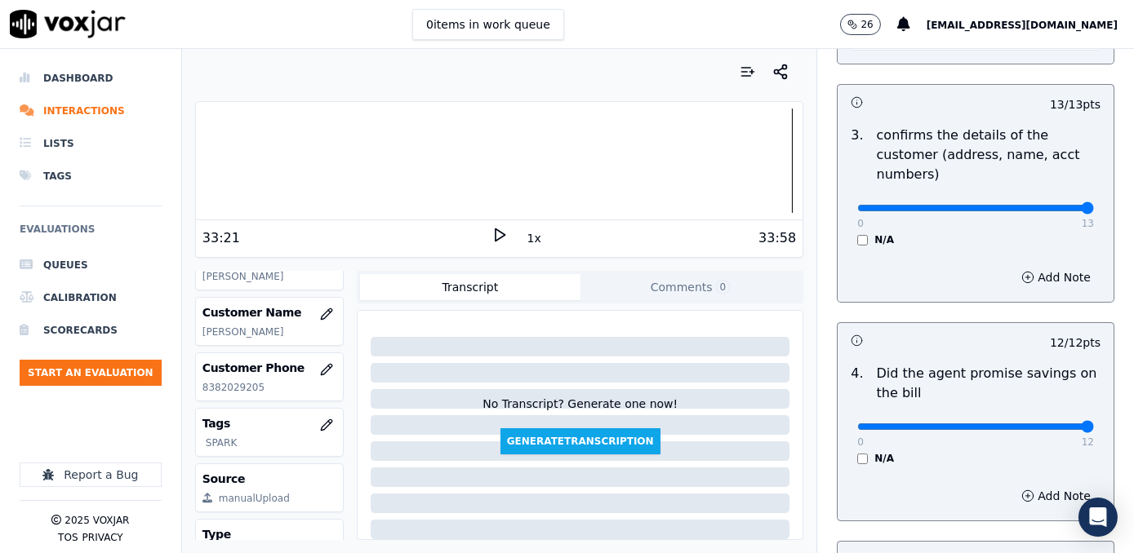
scroll to position [860, 0]
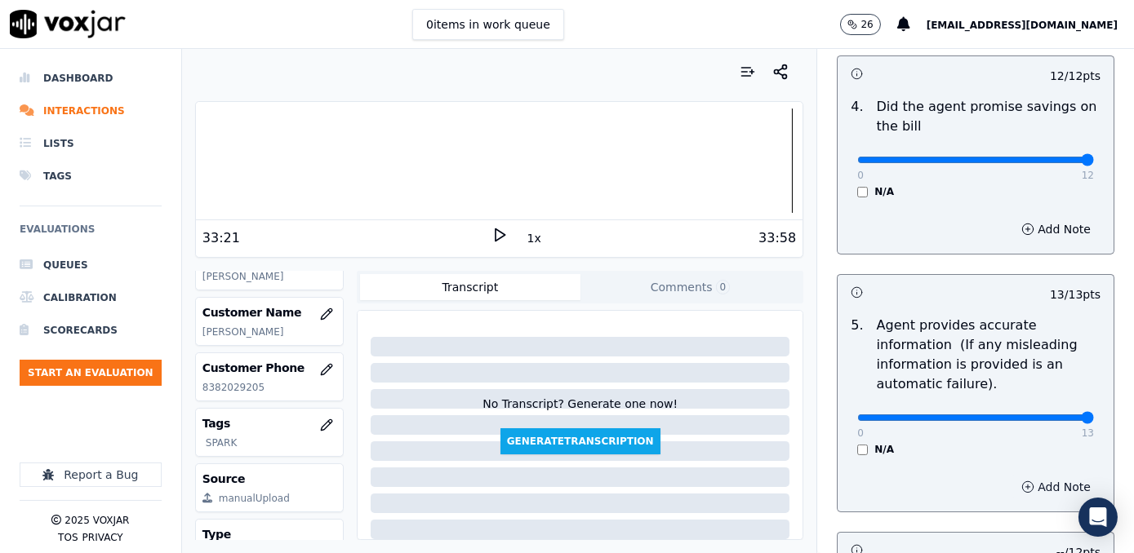
click at [1042, 476] on button "Add Note" at bounding box center [1055, 487] width 89 height 23
click at [1029, 476] on button "Hide note" at bounding box center [1054, 487] width 91 height 23
click at [1032, 476] on button "Add Note" at bounding box center [1055, 487] width 89 height 23
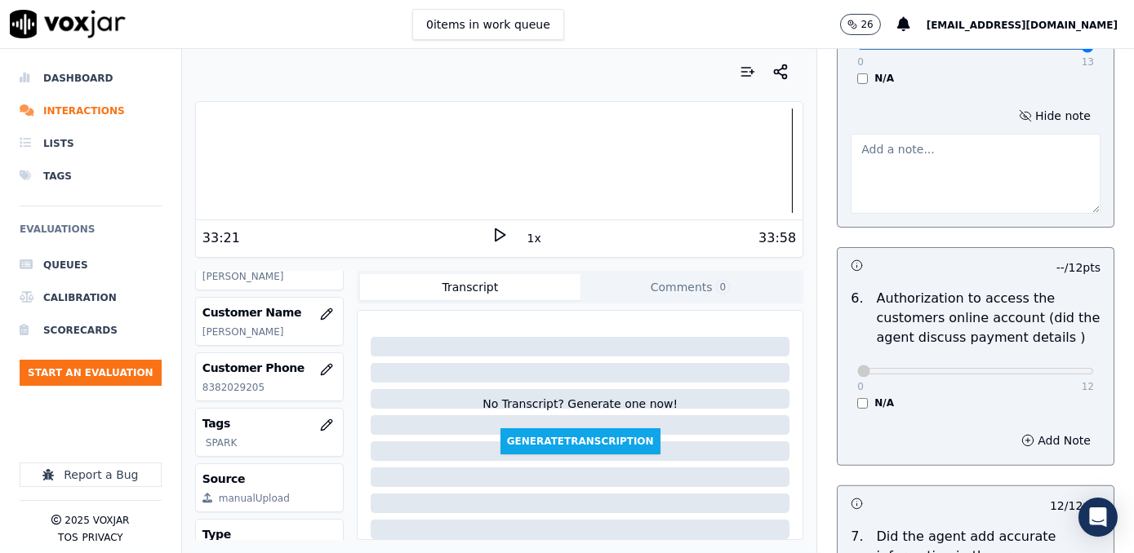
click at [958, 372] on div "0 12 N/A" at bounding box center [975, 379] width 263 height 62
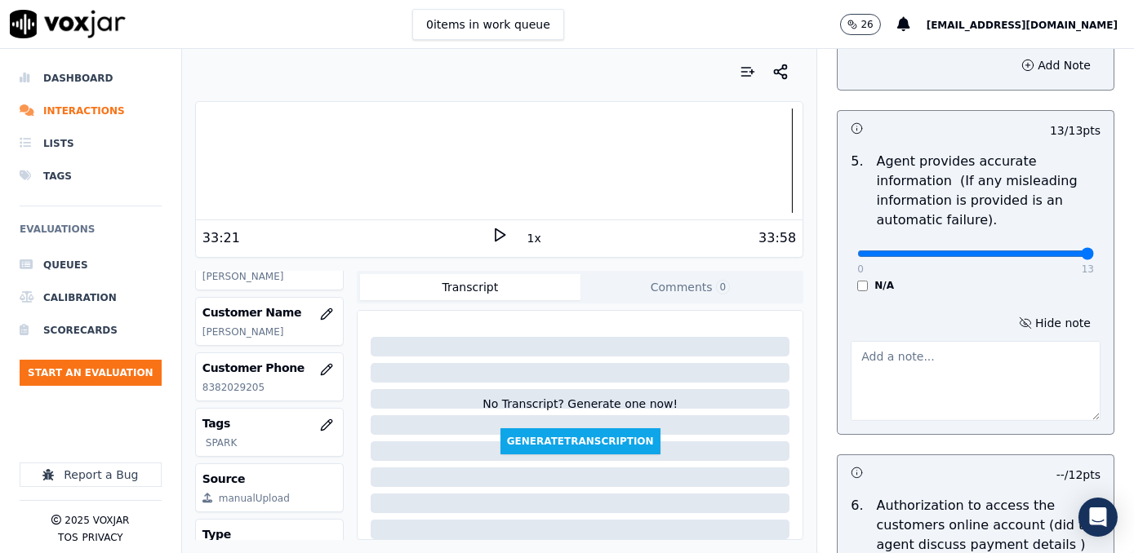
scroll to position [1020, 0]
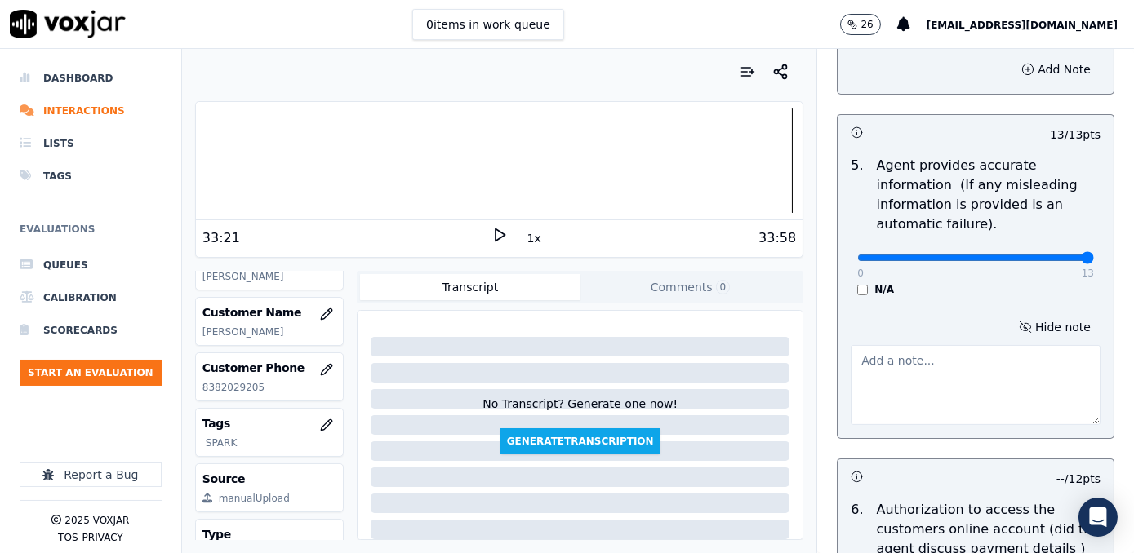
click at [940, 367] on textarea at bounding box center [975, 385] width 250 height 80
type textarea "c"
click at [947, 345] on textarea "Cx has a balance of 875" at bounding box center [975, 385] width 250 height 80
click at [850, 345] on textarea "Cx has a balance of $875" at bounding box center [975, 385] width 250 height 80
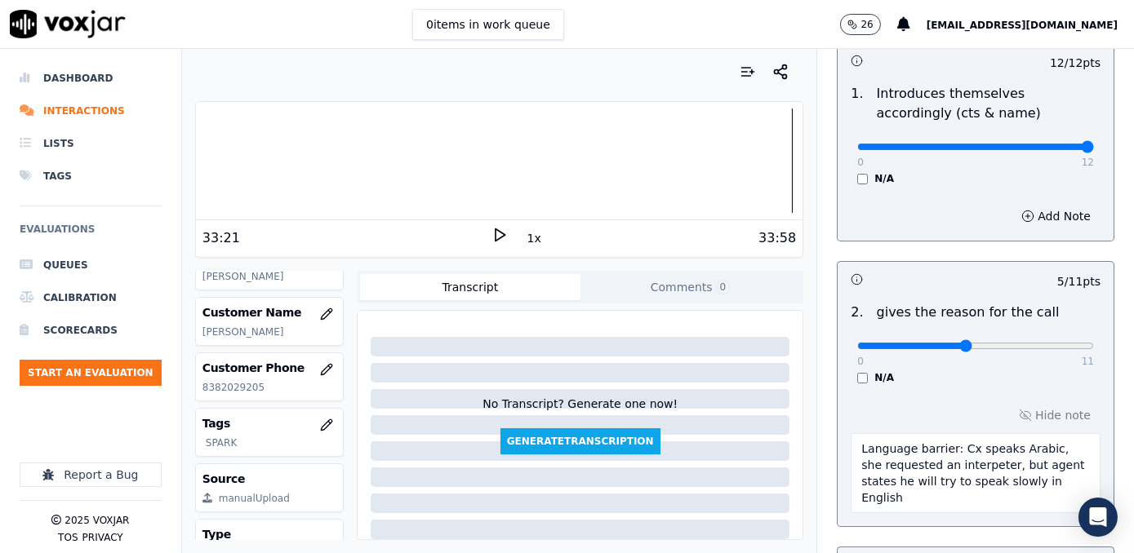
scroll to position [56, 0]
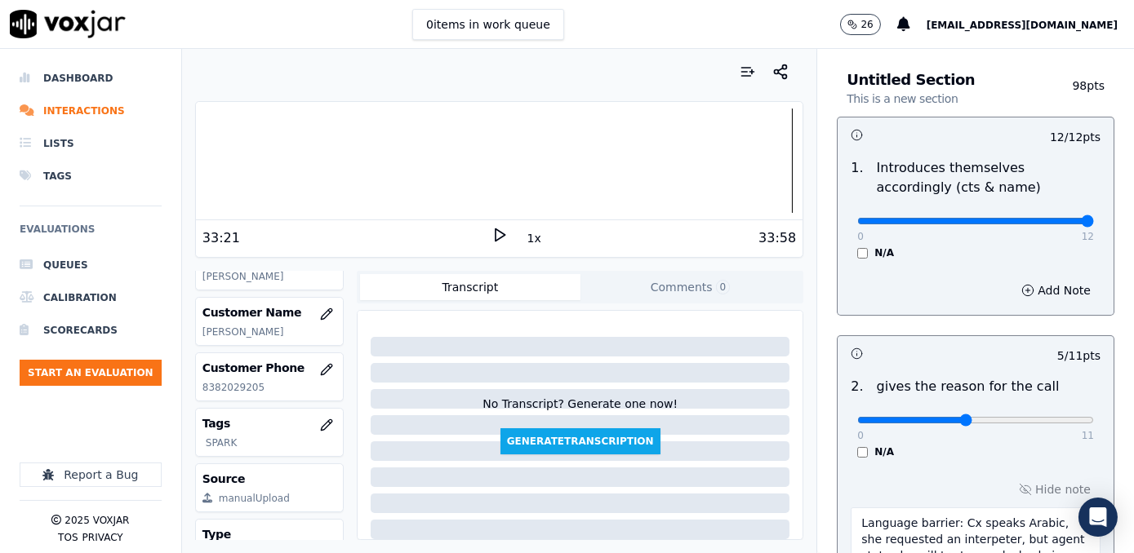
type textarea "Agent states cx has a balance of $875"
click at [958, 313] on div "Add Note" at bounding box center [975, 290] width 276 height 49
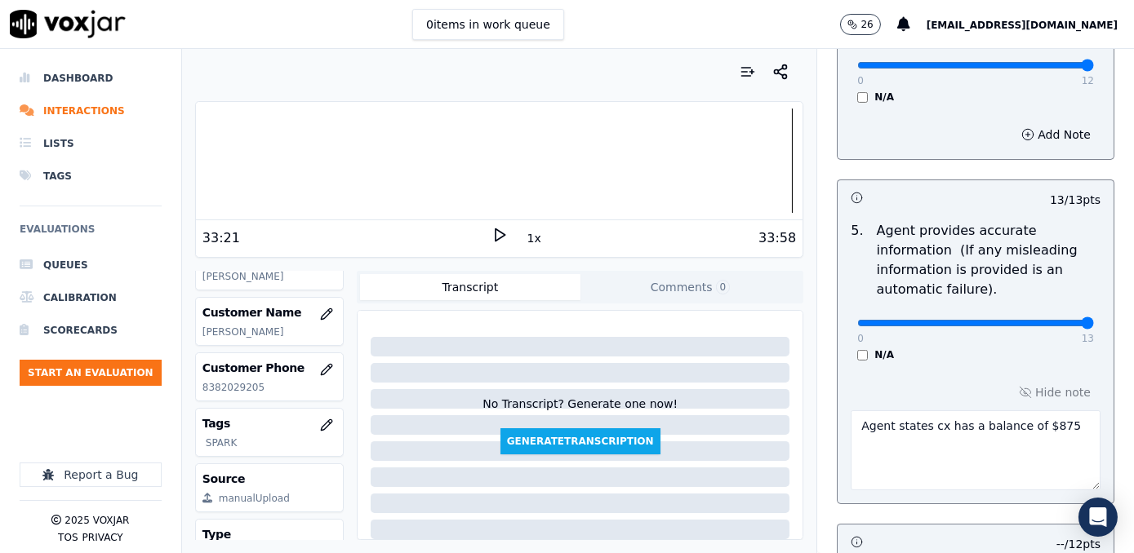
scroll to position [947, 0]
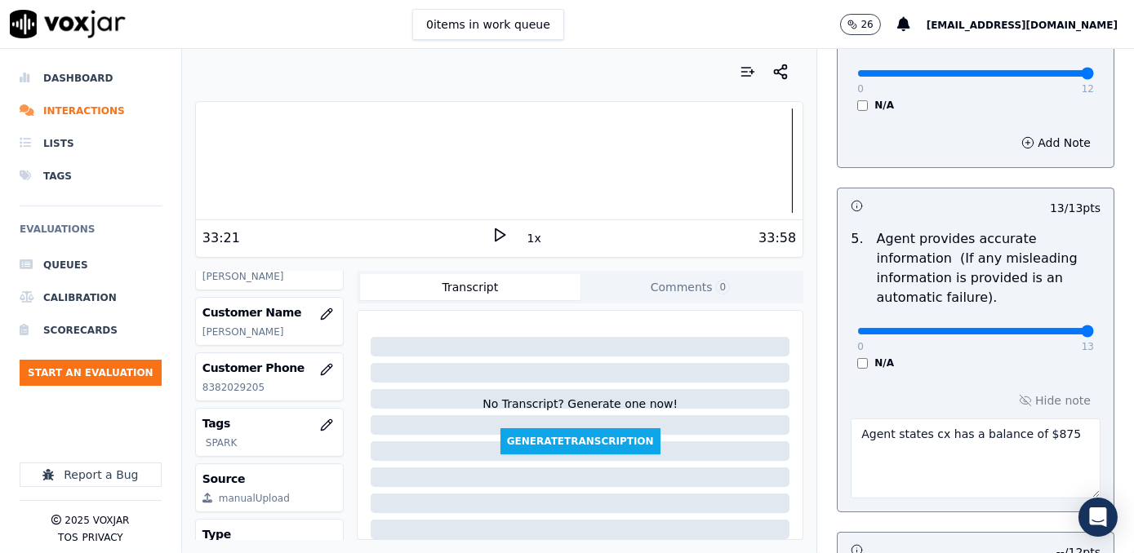
drag, startPoint x: 1040, startPoint y: 412, endPoint x: 677, endPoint y: 412, distance: 363.2
click at [677, 412] on div "Your browser does not support the audio element. 33:21 1x 33:58 Voxjar ID 0b06d…" at bounding box center [658, 301] width 952 height 504
click at [963, 442] on textarea "Agent states cx has a balance of $875" at bounding box center [975, 459] width 250 height 80
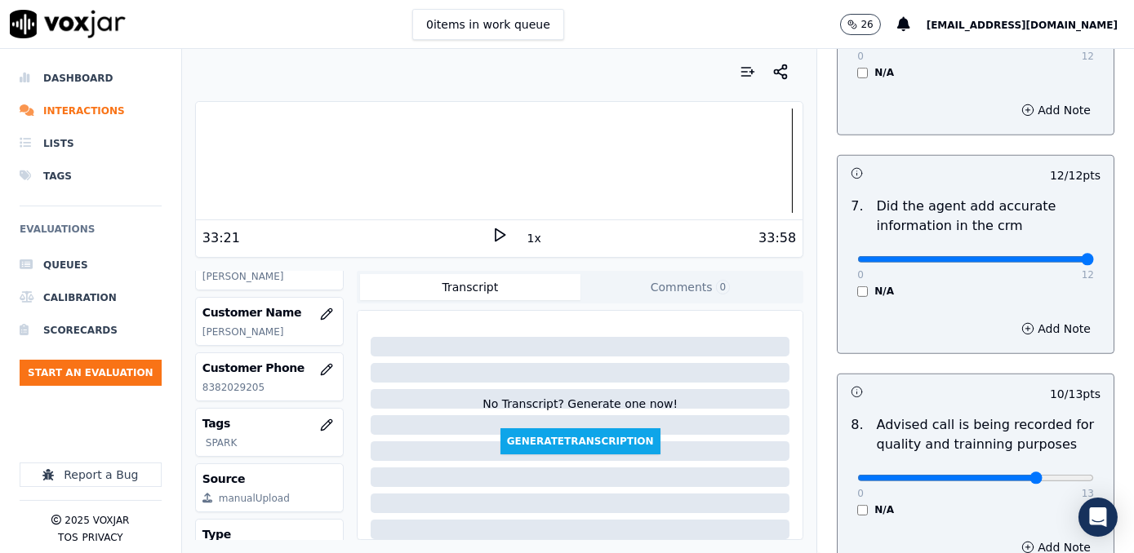
scroll to position [1688, 0]
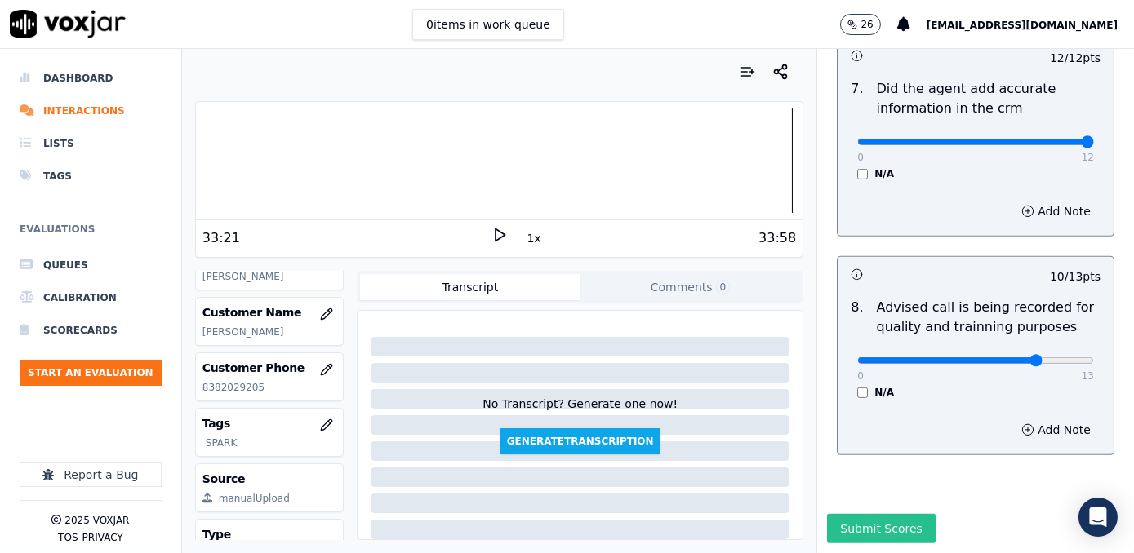
click at [856, 514] on button "Submit Scores" at bounding box center [881, 528] width 109 height 29
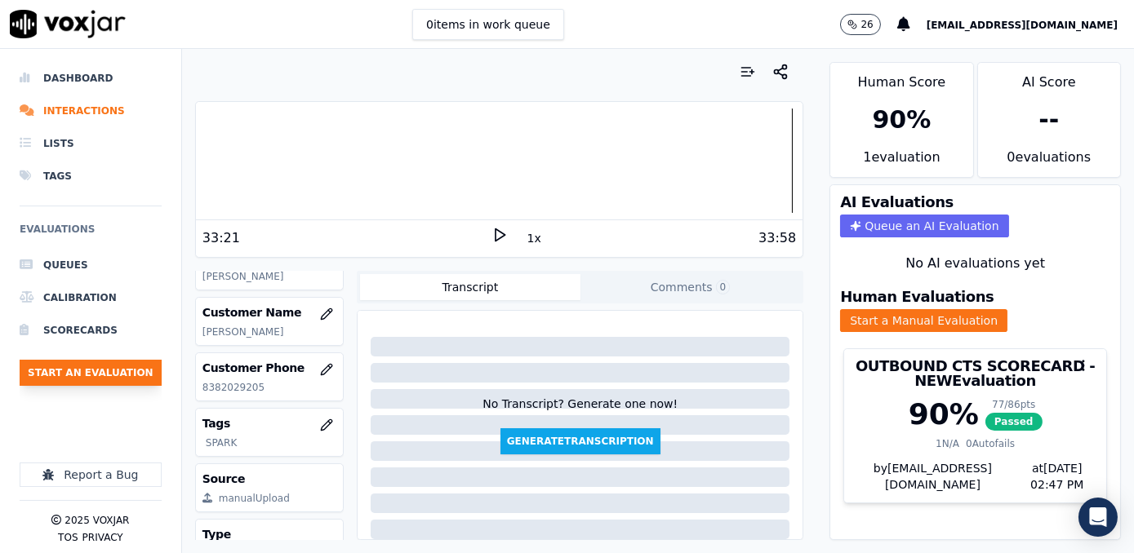
click at [119, 373] on button "Start an Evaluation" at bounding box center [91, 373] width 142 height 26
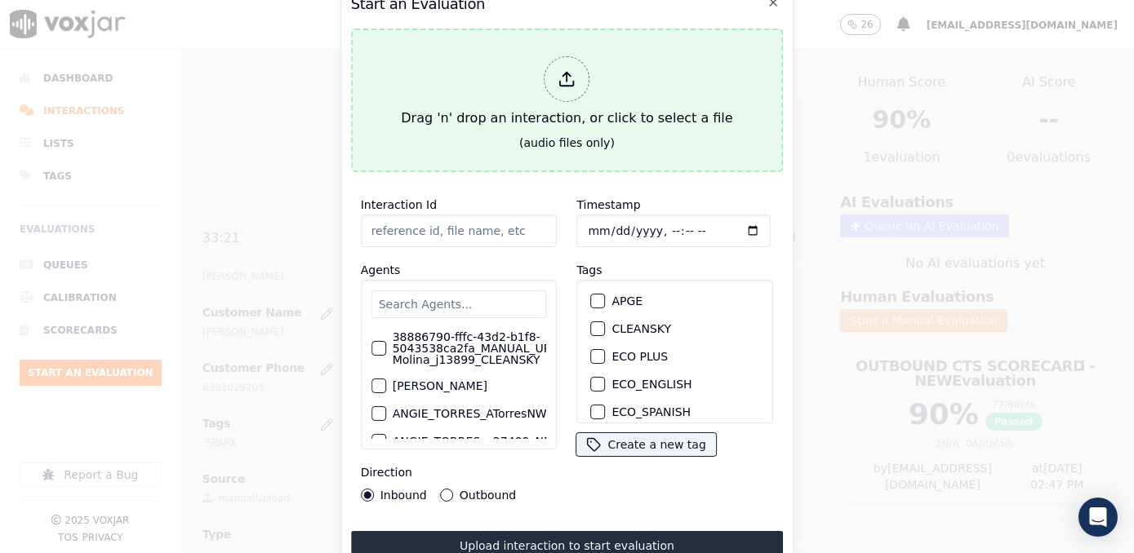
click at [563, 82] on icon at bounding box center [567, 84] width 14 height 5
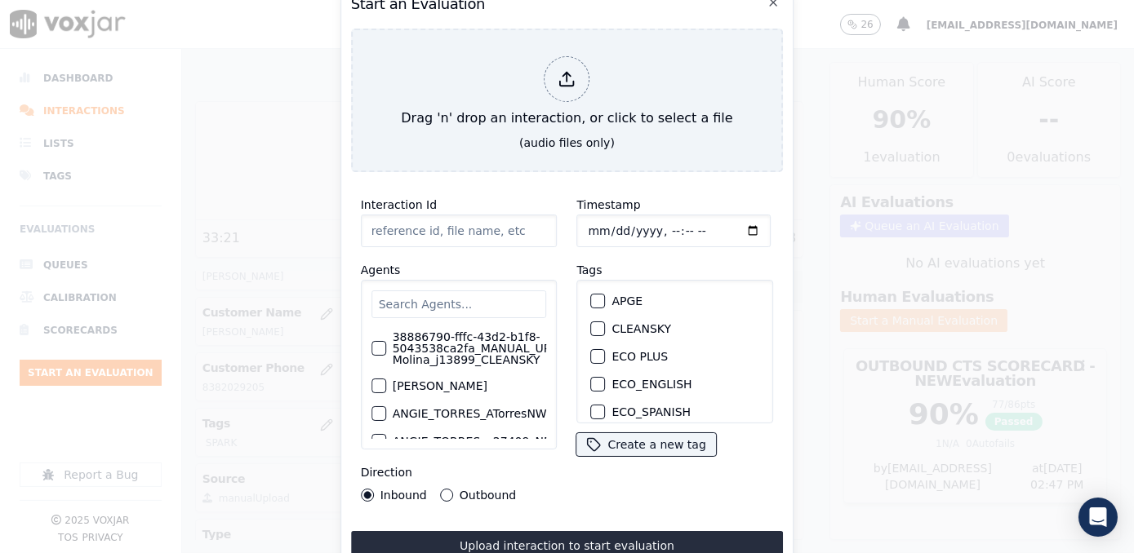
type input "20250916-150852_8573891457-[PERSON_NAME] all.mp3"
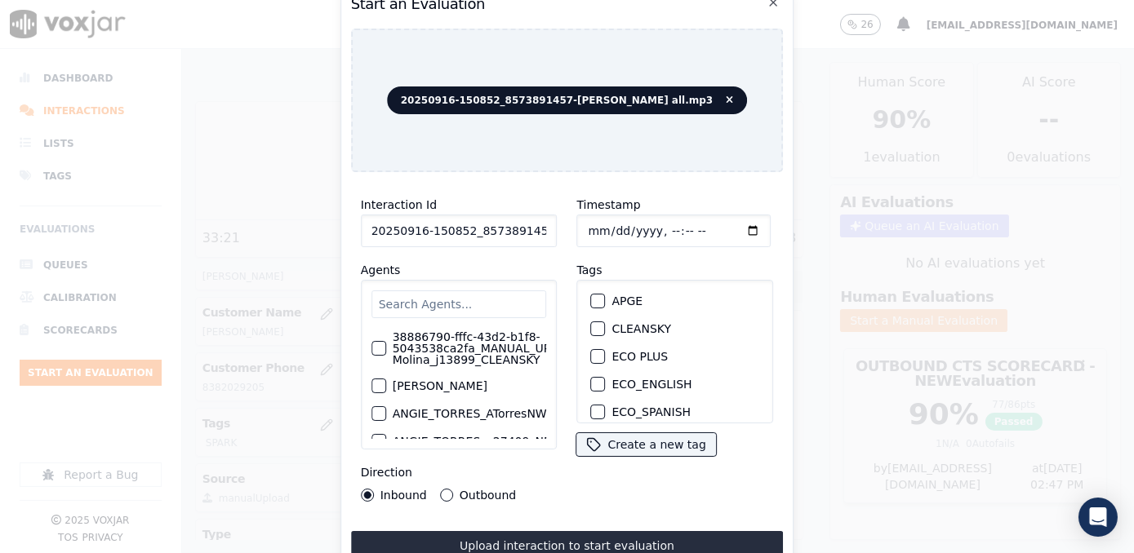
click at [456, 291] on input "text" at bounding box center [458, 305] width 175 height 28
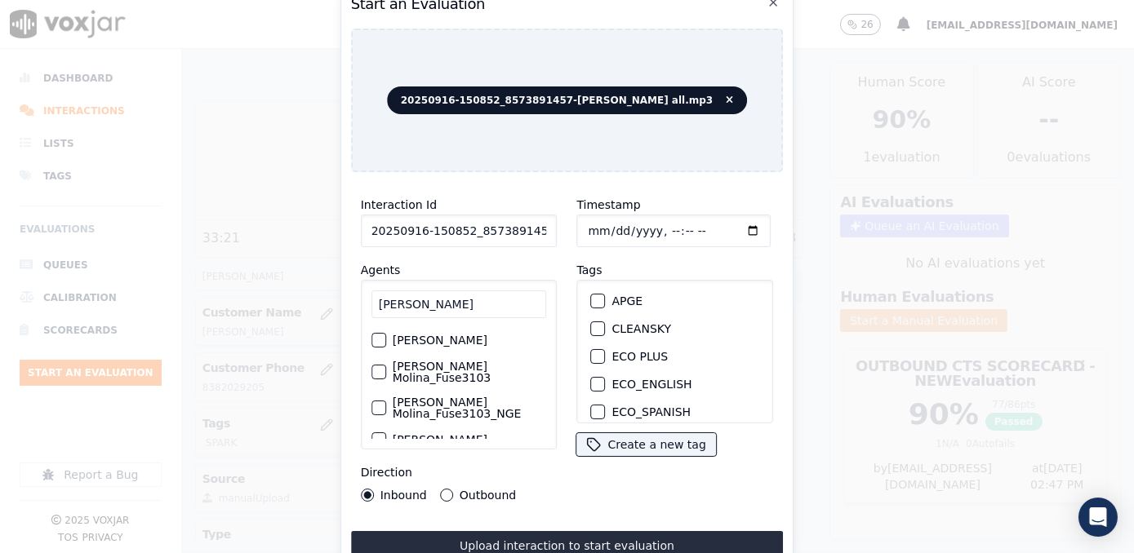
scroll to position [148, 0]
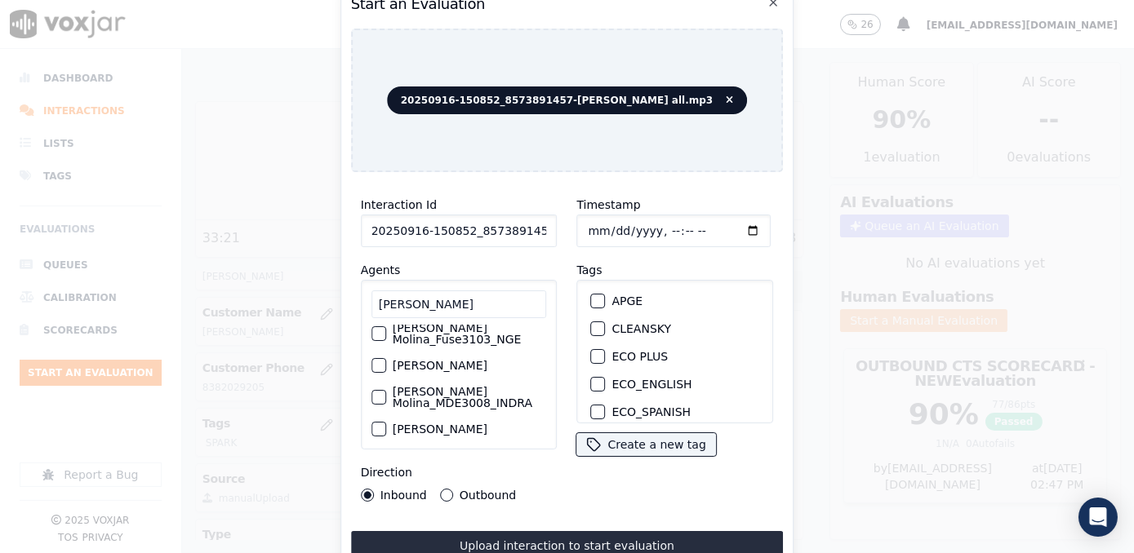
type input "[PERSON_NAME]"
click at [487, 360] on label "[PERSON_NAME]" at bounding box center [440, 365] width 95 height 11
click at [386, 360] on button "[PERSON_NAME]" at bounding box center [378, 365] width 15 height 15
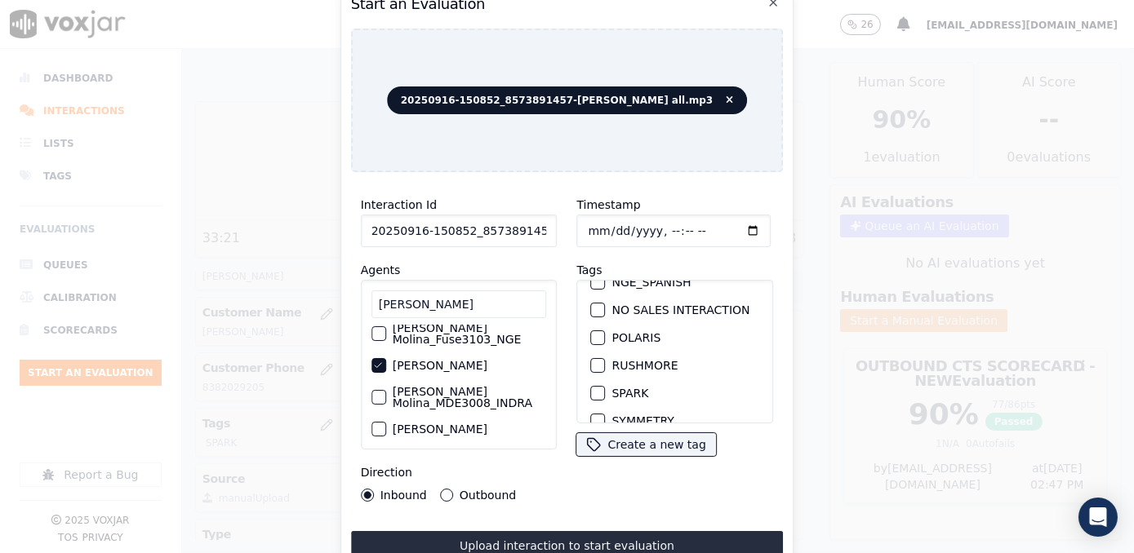
click at [597, 386] on button "SPARK" at bounding box center [598, 393] width 15 height 15
click at [728, 223] on input "Timestamp" at bounding box center [674, 231] width 194 height 33
type input "[DATE]T14:47"
click at [441, 489] on button "Outbound" at bounding box center [446, 495] width 13 height 13
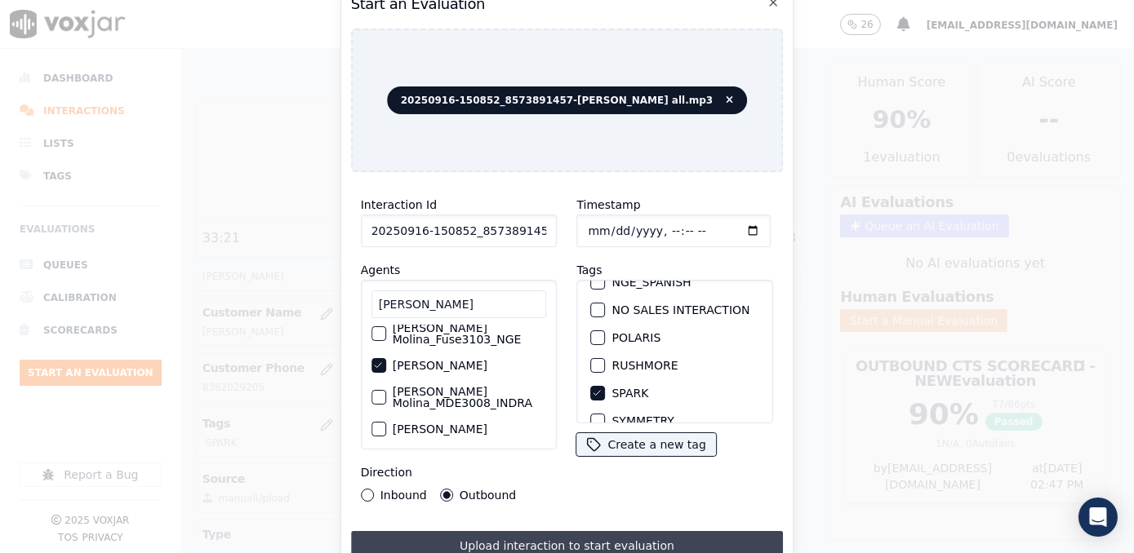
click at [566, 535] on button "Upload interaction to start evaluation" at bounding box center [567, 545] width 433 height 29
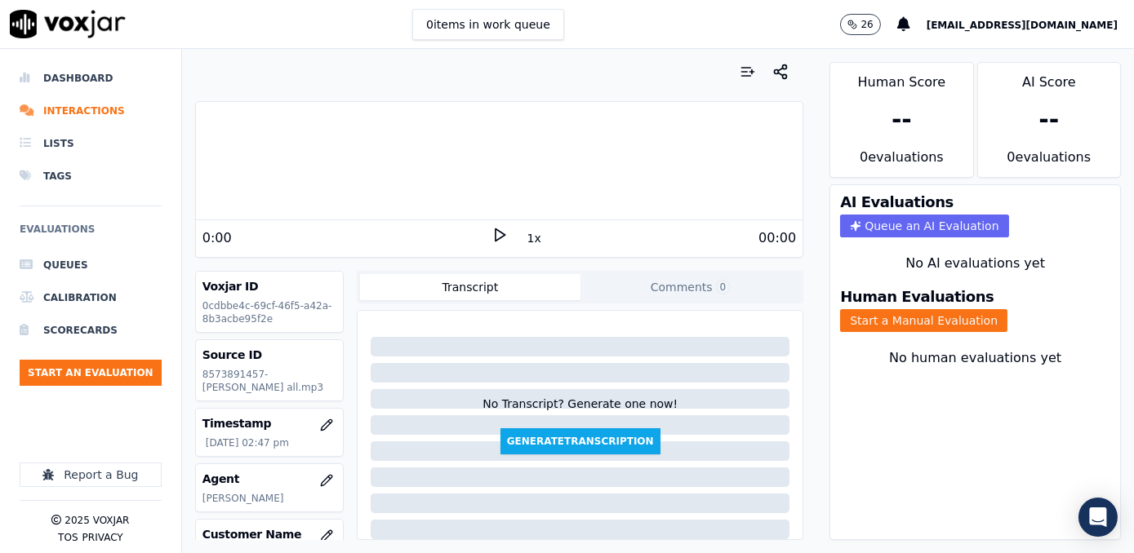
click at [402, 220] on div "0:00 1x 00:00" at bounding box center [499, 237] width 606 height 35
click at [491, 232] on icon at bounding box center [499, 235] width 16 height 16
click at [495, 232] on rect at bounding box center [496, 234] width 2 height 11
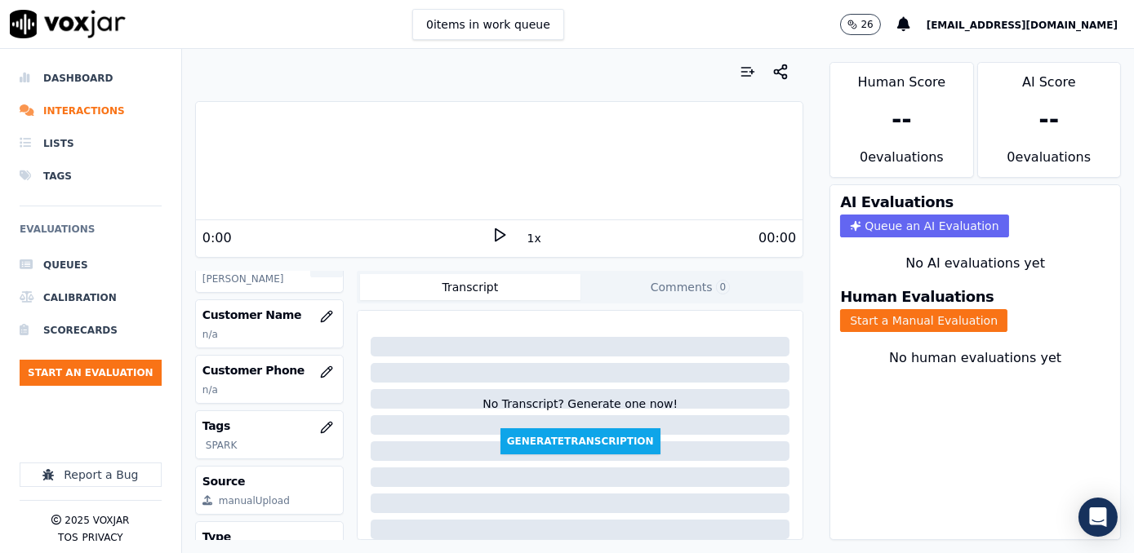
scroll to position [222, 0]
click at [325, 321] on button "button" at bounding box center [326, 314] width 33 height 33
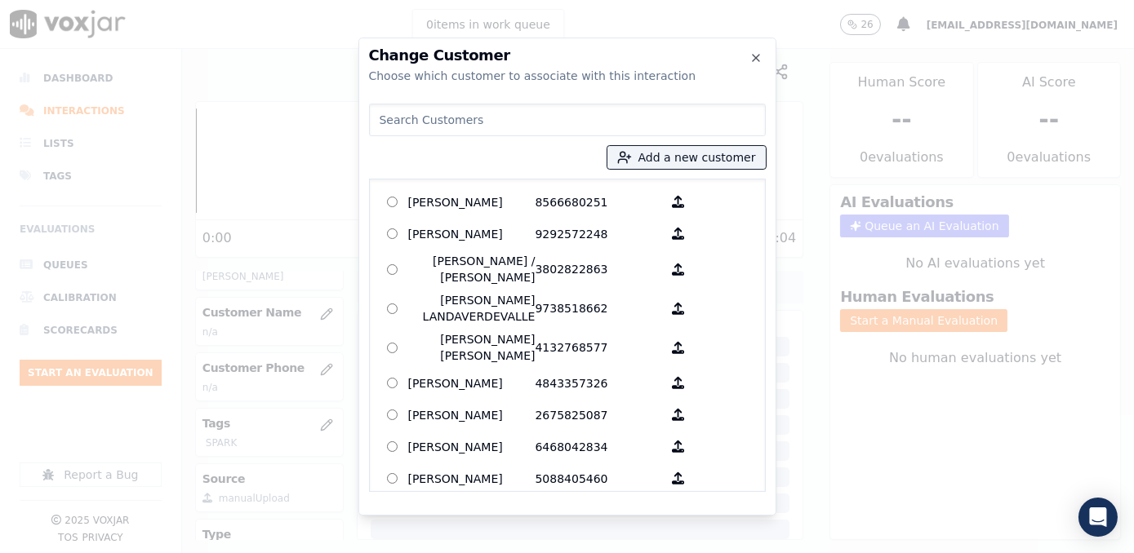
click at [319, 320] on div at bounding box center [567, 276] width 1134 height 553
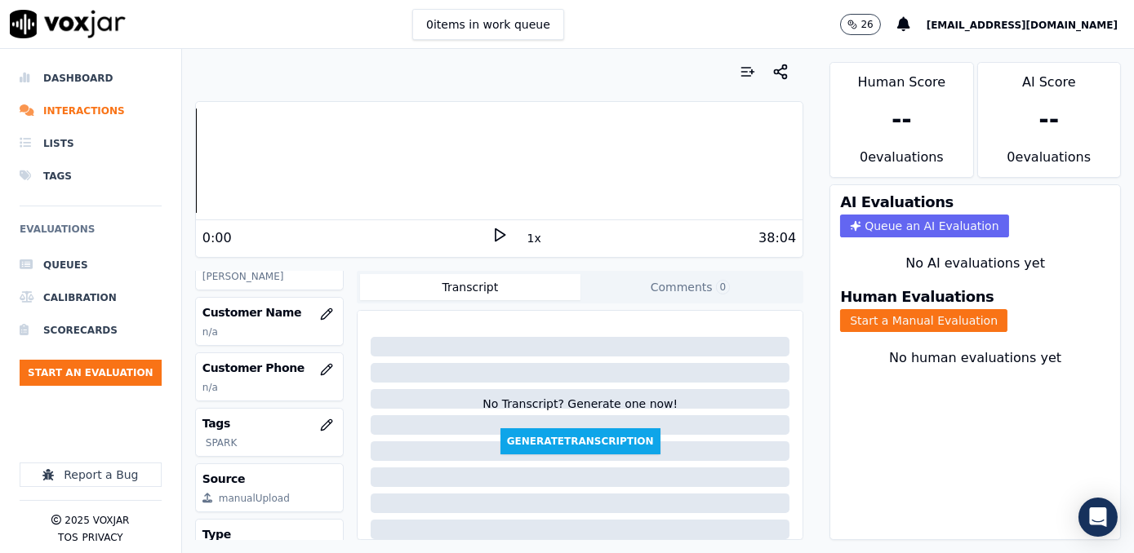
click at [320, 320] on icon "button" at bounding box center [326, 314] width 13 height 13
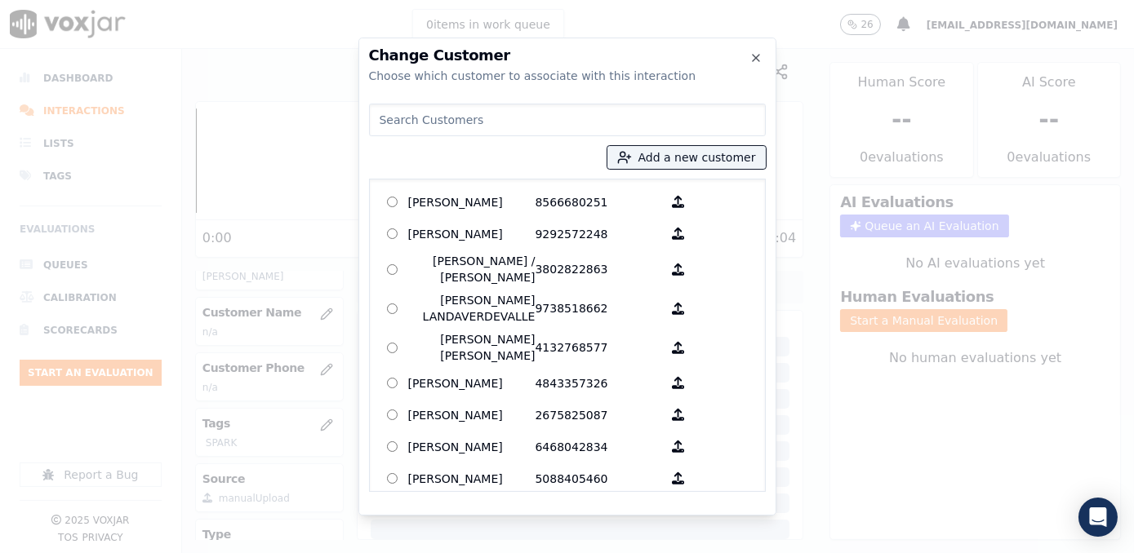
click at [547, 115] on input at bounding box center [567, 120] width 397 height 33
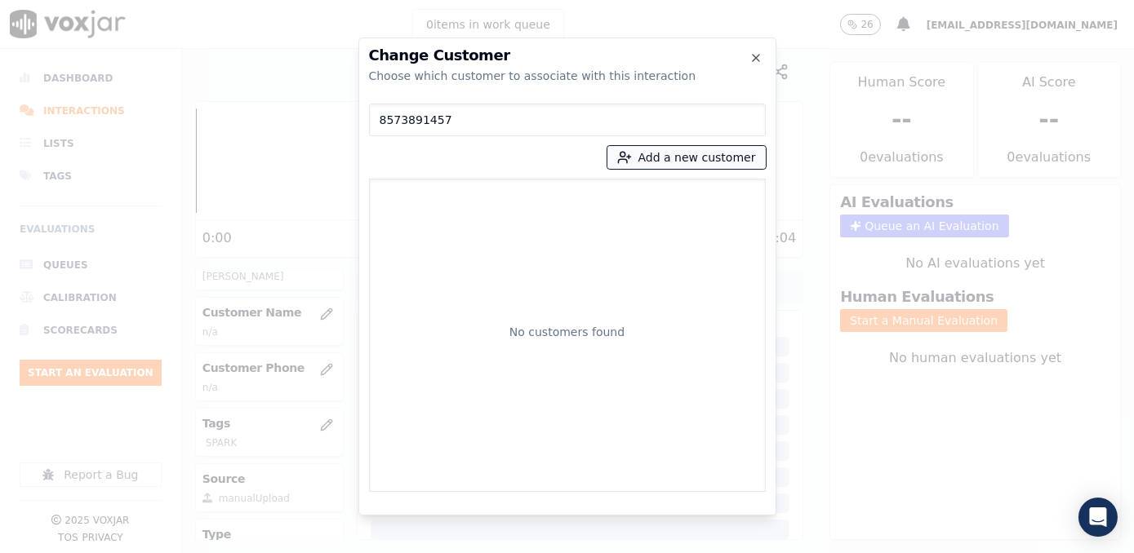
type input "8573891457"
click at [708, 158] on button "Add a new customer" at bounding box center [686, 157] width 158 height 23
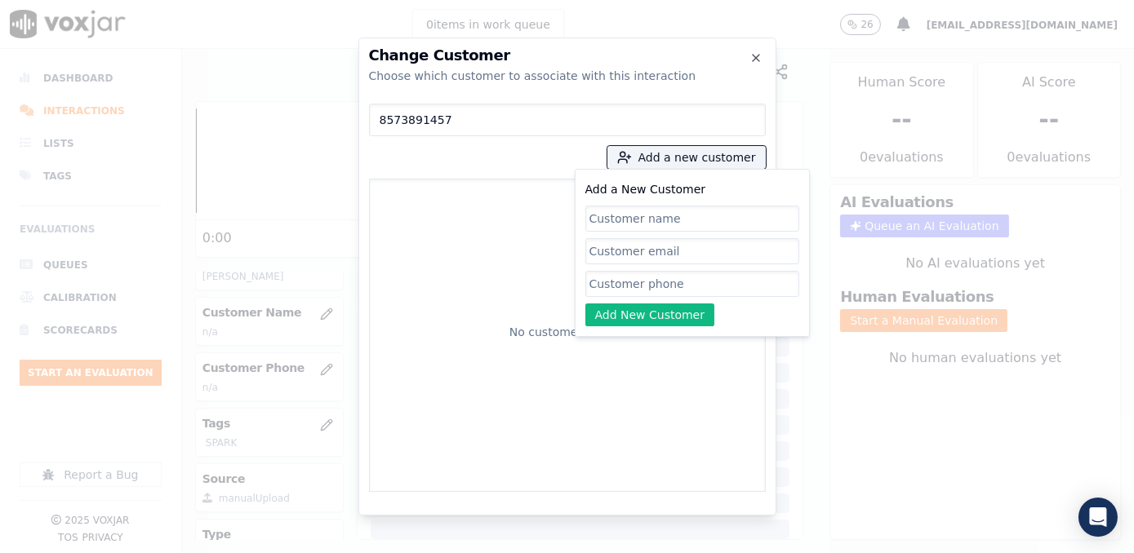
click at [638, 291] on input "Add a New Customer" at bounding box center [692, 284] width 214 height 26
paste input "8573891457"
type input "8573891457"
click at [720, 203] on div "Add a New Customer 8573891457 Add New Customer" at bounding box center [692, 253] width 214 height 147
click at [718, 207] on input "Add a New Customer" at bounding box center [692, 219] width 214 height 26
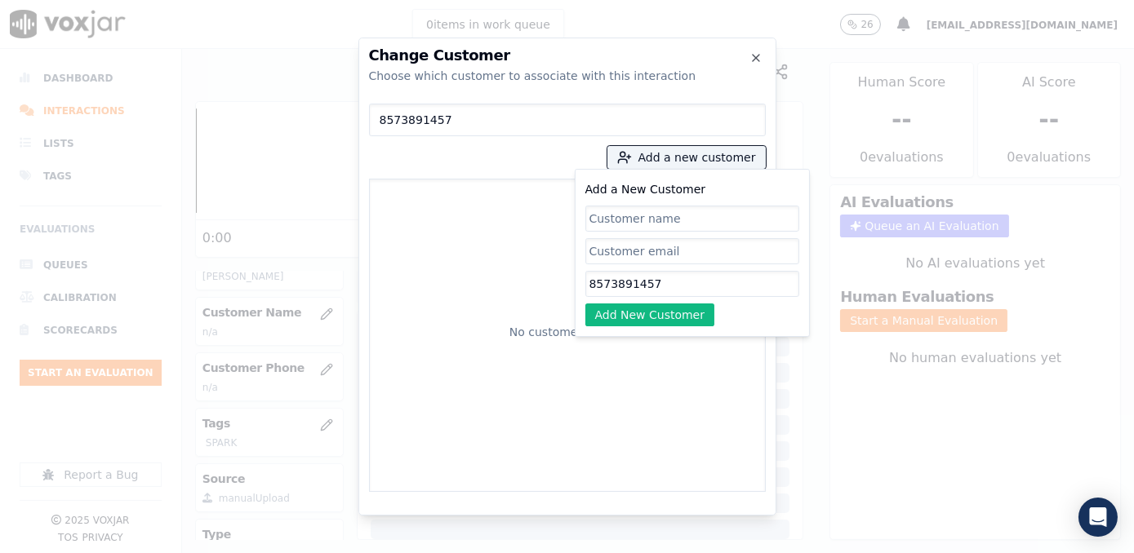
paste input "[PERSON_NAME]"
type input "[PERSON_NAME]"
click at [661, 326] on button "Add New Customer" at bounding box center [650, 315] width 130 height 23
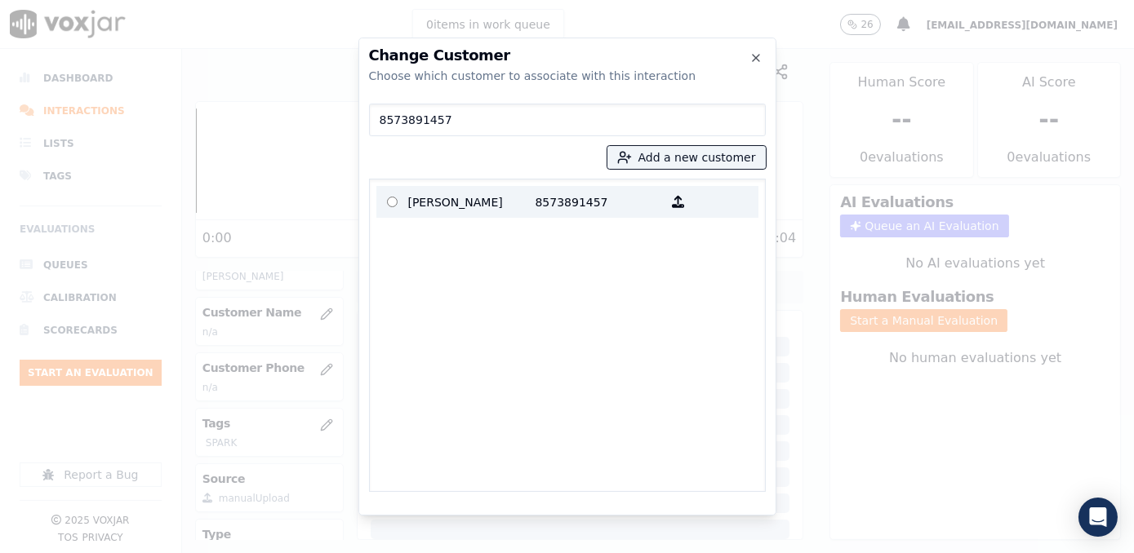
click at [547, 193] on p "8573891457" at bounding box center [598, 201] width 127 height 25
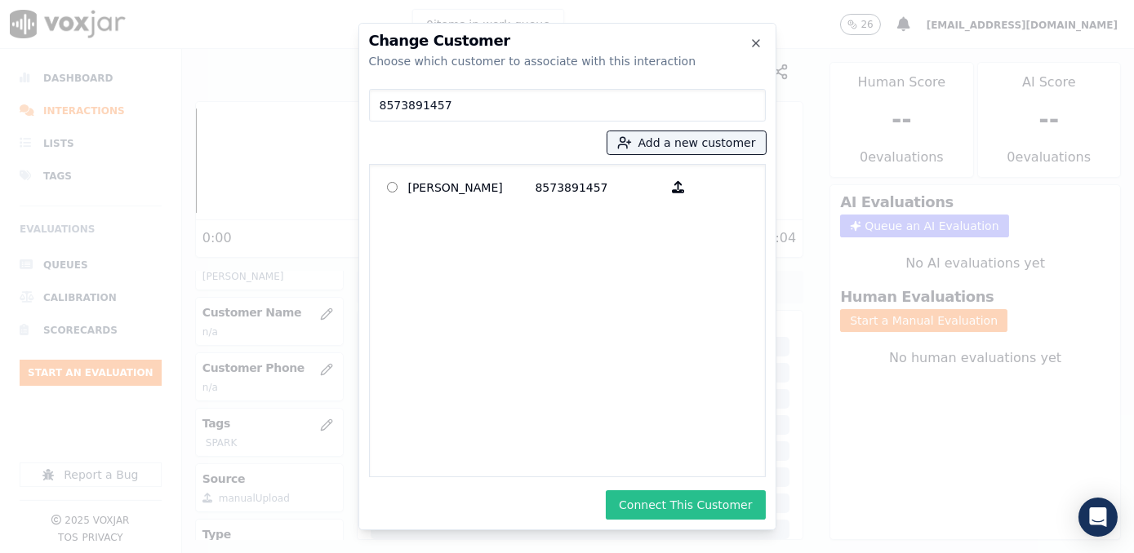
click at [716, 513] on button "Connect This Customer" at bounding box center [685, 504] width 159 height 29
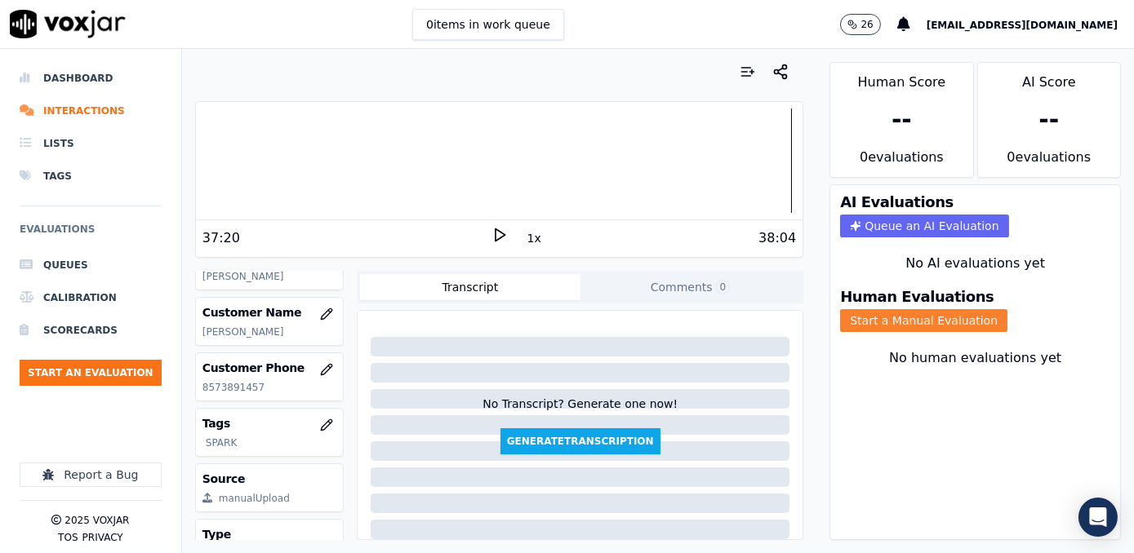
click at [927, 309] on button "Start a Manual Evaluation" at bounding box center [923, 320] width 167 height 23
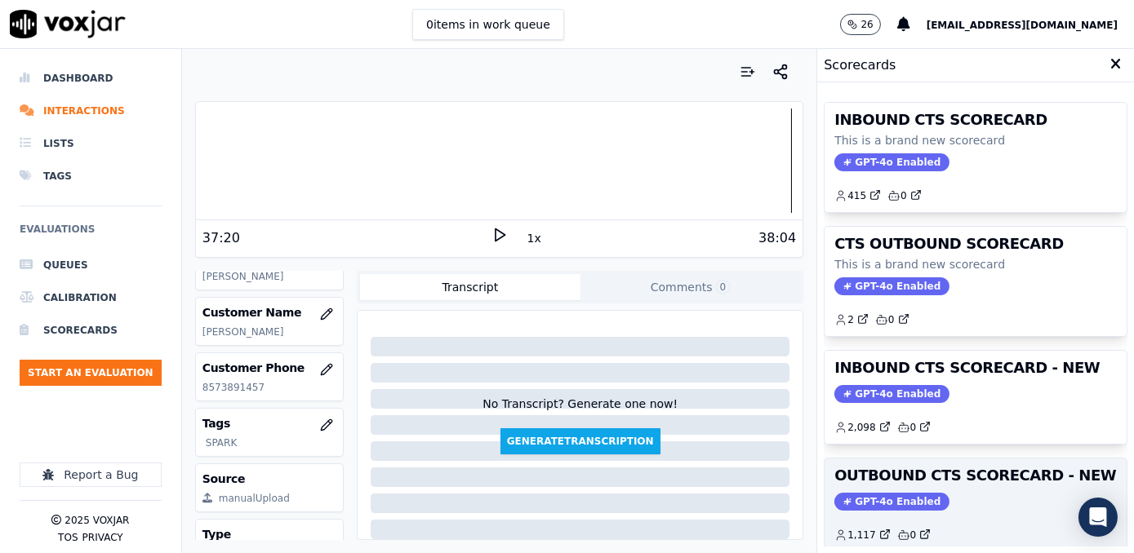
click at [896, 493] on span "GPT-4o Enabled" at bounding box center [891, 502] width 115 height 18
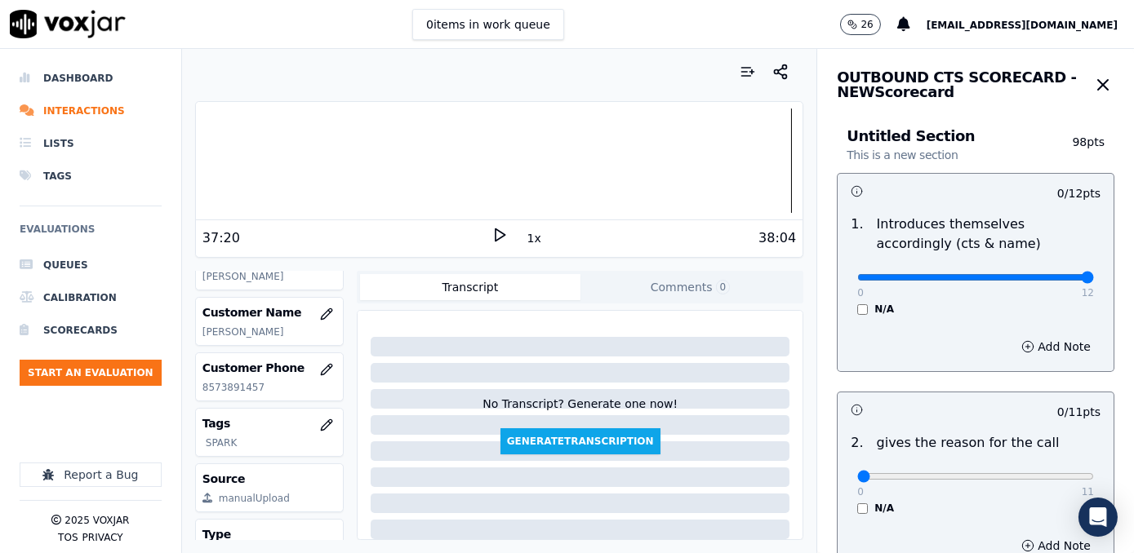
drag, startPoint x: 849, startPoint y: 277, endPoint x: 1136, endPoint y: 311, distance: 289.2
type input "12"
click at [1094, 281] on input "range" at bounding box center [975, 277] width 237 height 7
drag, startPoint x: 849, startPoint y: 476, endPoint x: 1133, endPoint y: 420, distance: 289.4
type input "11"
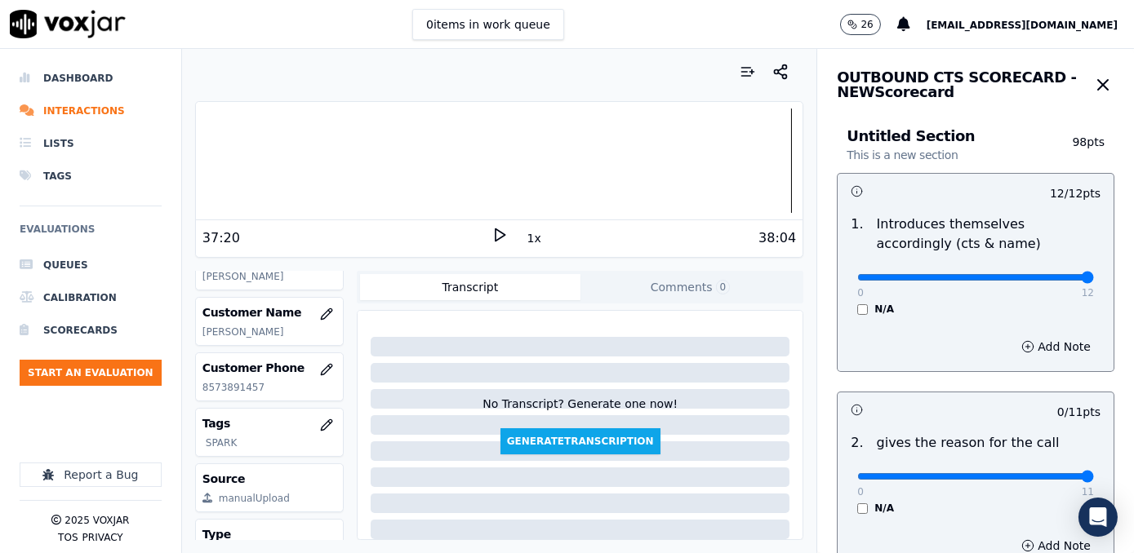
click at [1094, 473] on input "range" at bounding box center [975, 476] width 237 height 7
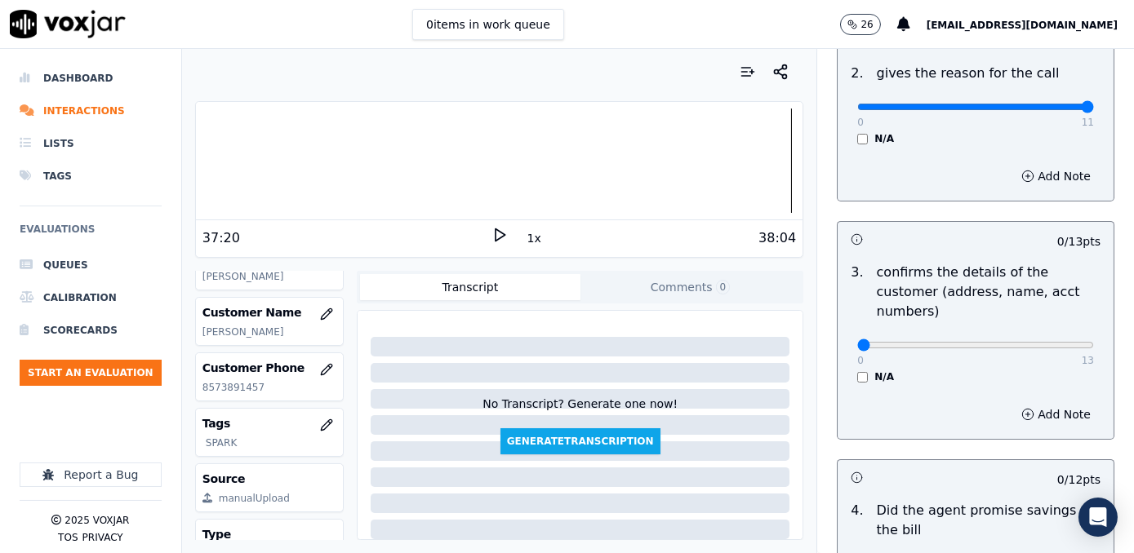
scroll to position [370, 0]
type input "12"
click at [1033, 341] on input "range" at bounding box center [975, 344] width 237 height 7
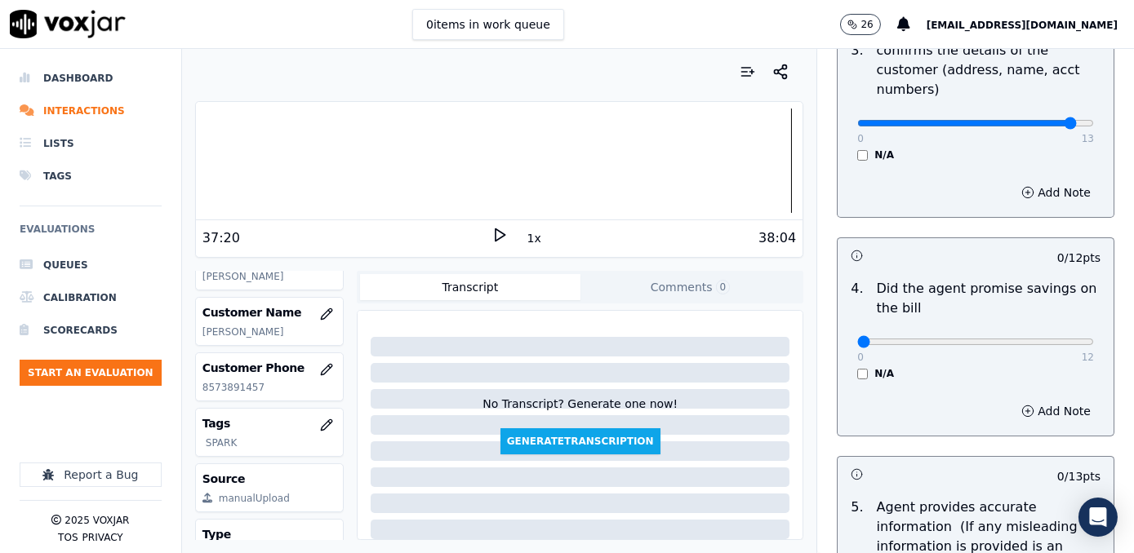
scroll to position [593, 0]
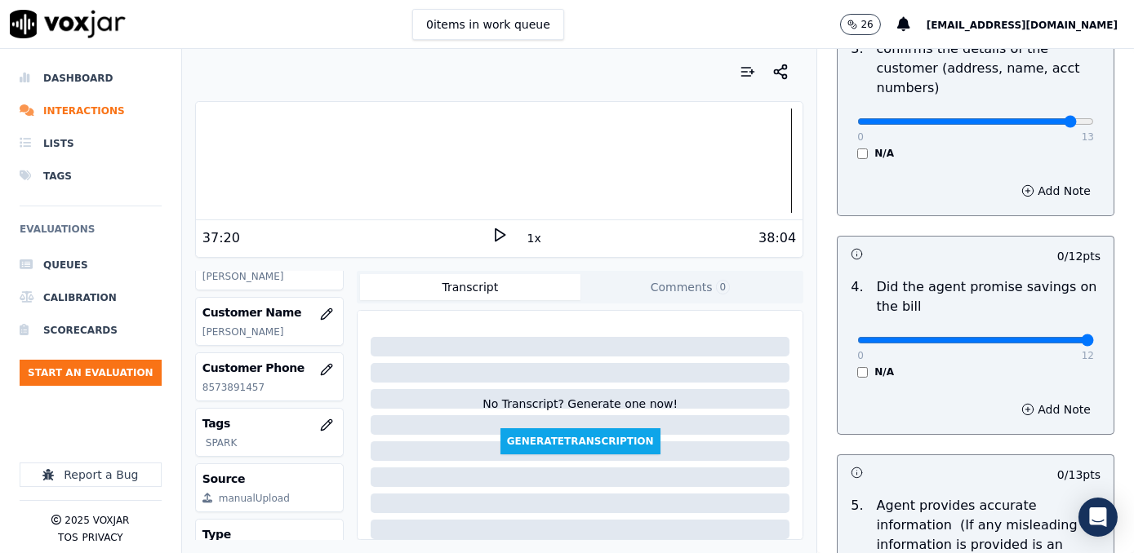
drag, startPoint x: 845, startPoint y: 322, endPoint x: 1136, endPoint y: 314, distance: 291.5
type input "12"
click at [1094, 337] on input "range" at bounding box center [975, 340] width 237 height 7
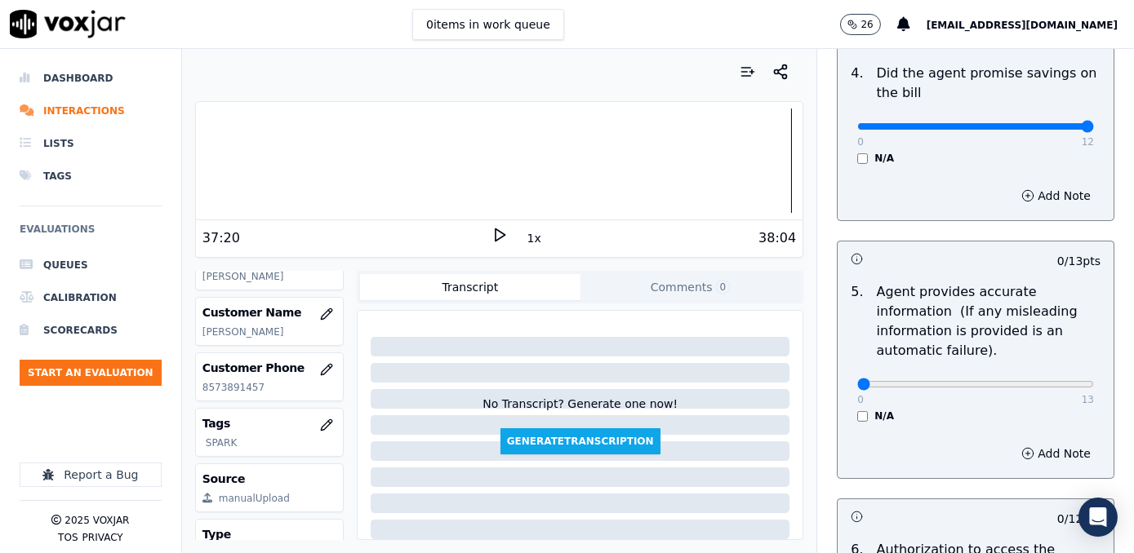
scroll to position [816, 0]
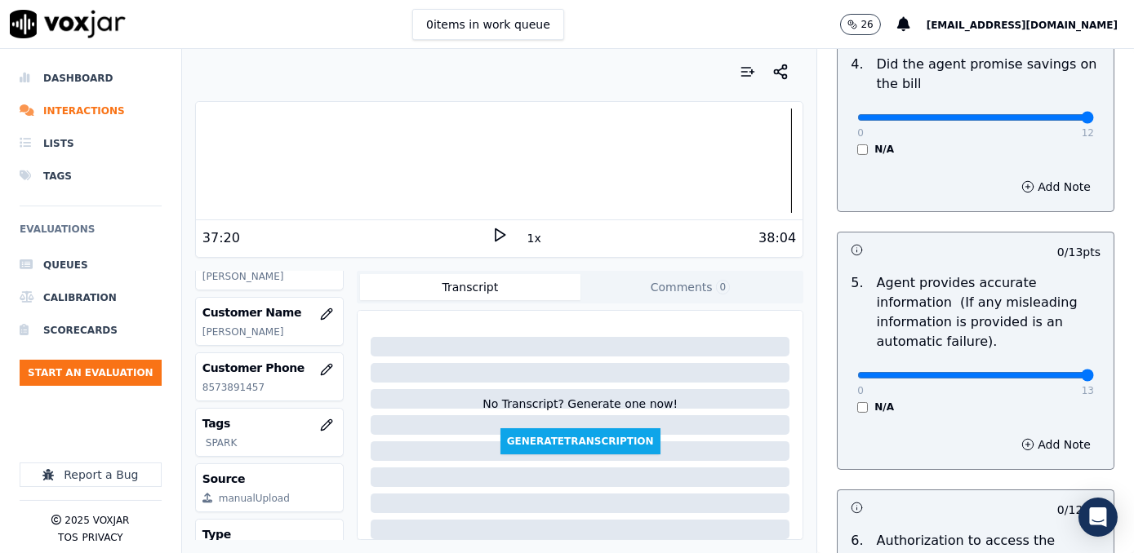
drag, startPoint x: 849, startPoint y: 352, endPoint x: 1136, endPoint y: 352, distance: 287.3
type input "13"
click at [1094, 372] on input "range" at bounding box center [975, 375] width 237 height 7
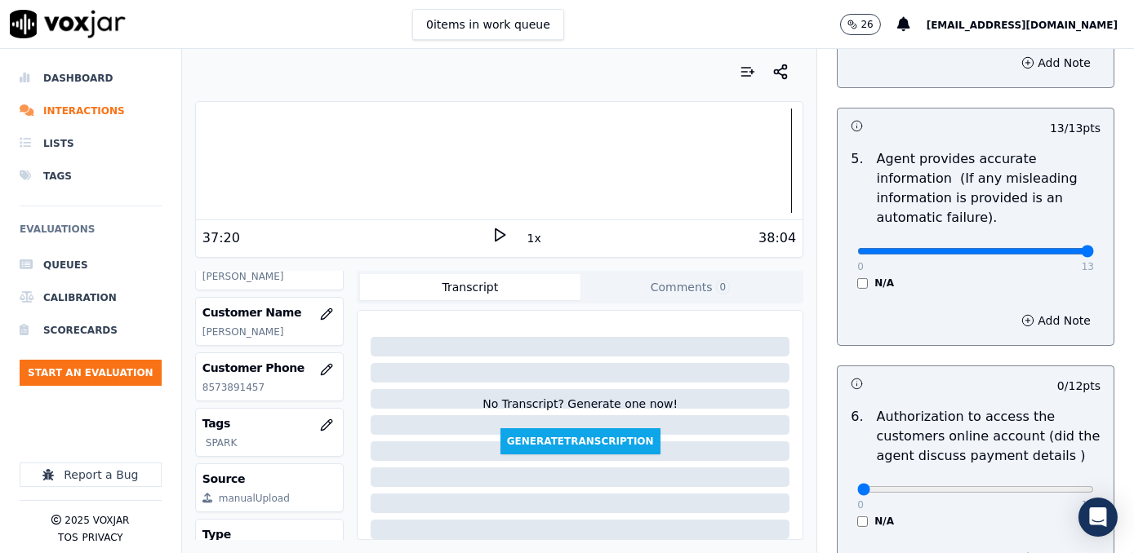
scroll to position [1112, 0]
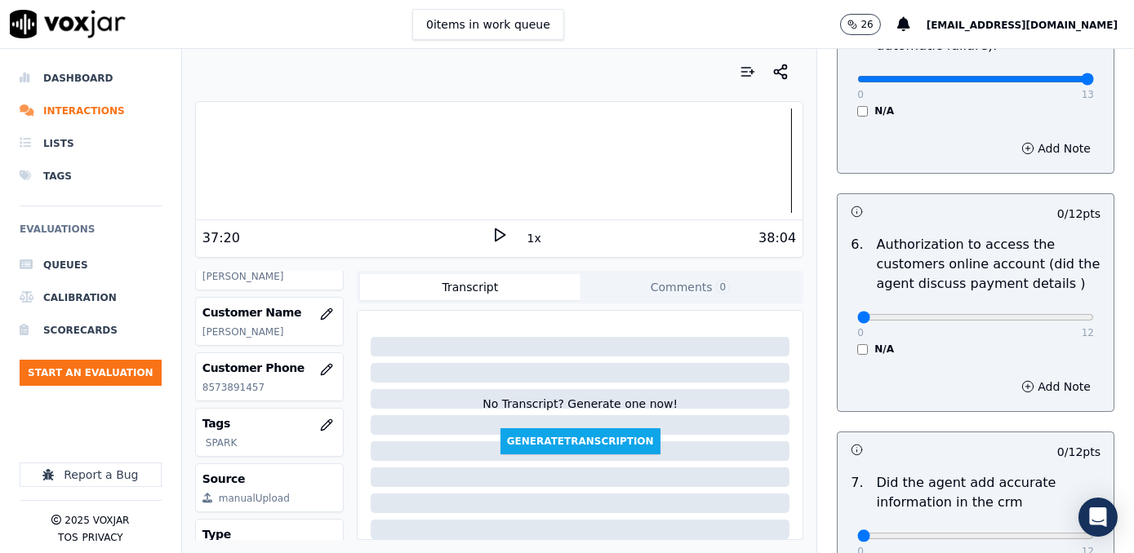
click at [844, 323] on div "0 12 N/A" at bounding box center [975, 325] width 263 height 62
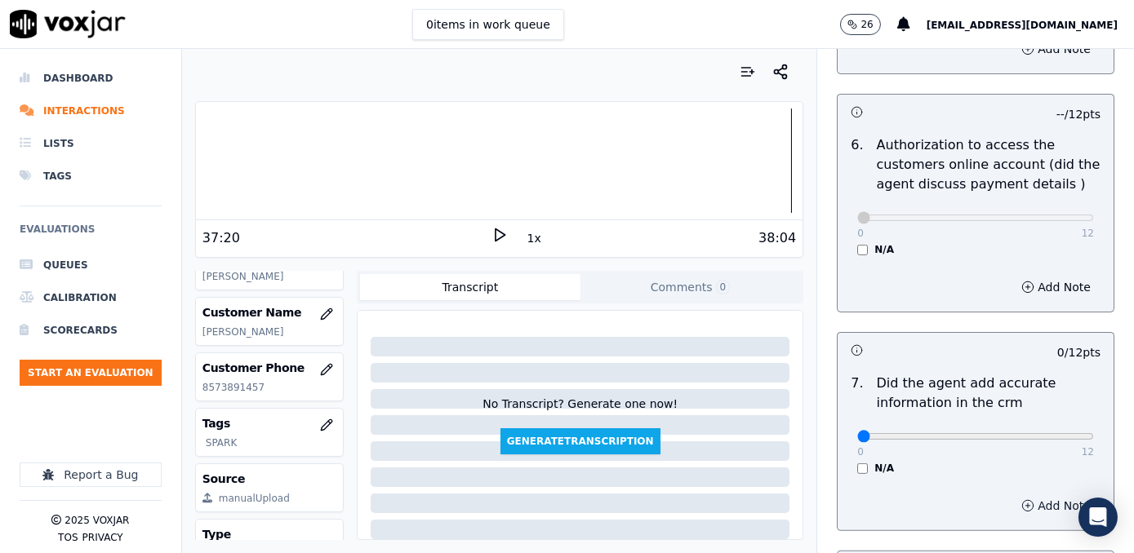
scroll to position [1335, 0]
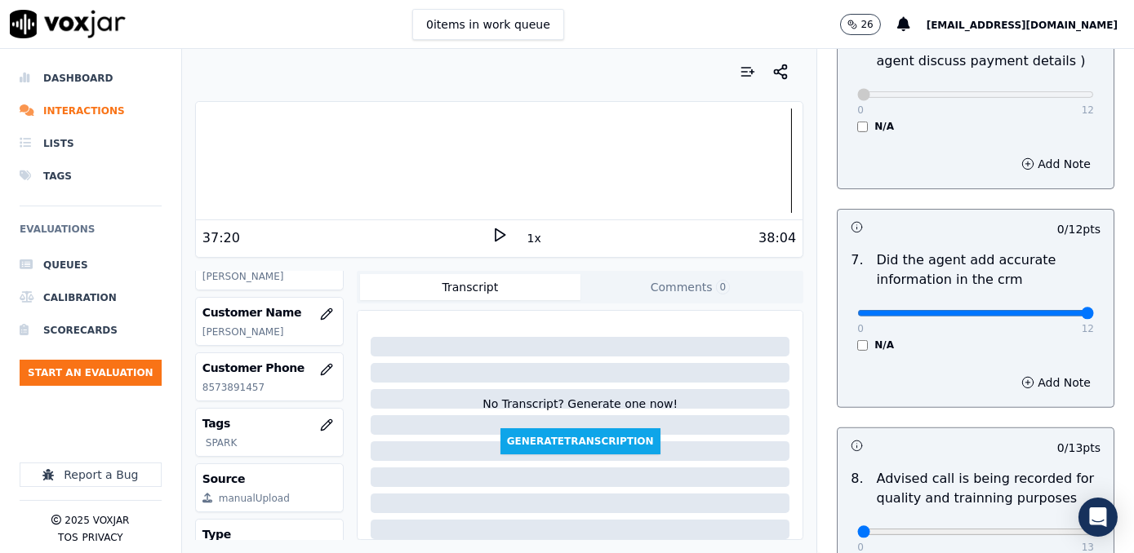
drag, startPoint x: 855, startPoint y: 288, endPoint x: 1136, endPoint y: 286, distance: 280.7
type input "12"
click at [1094, 310] on input "range" at bounding box center [975, 313] width 237 height 7
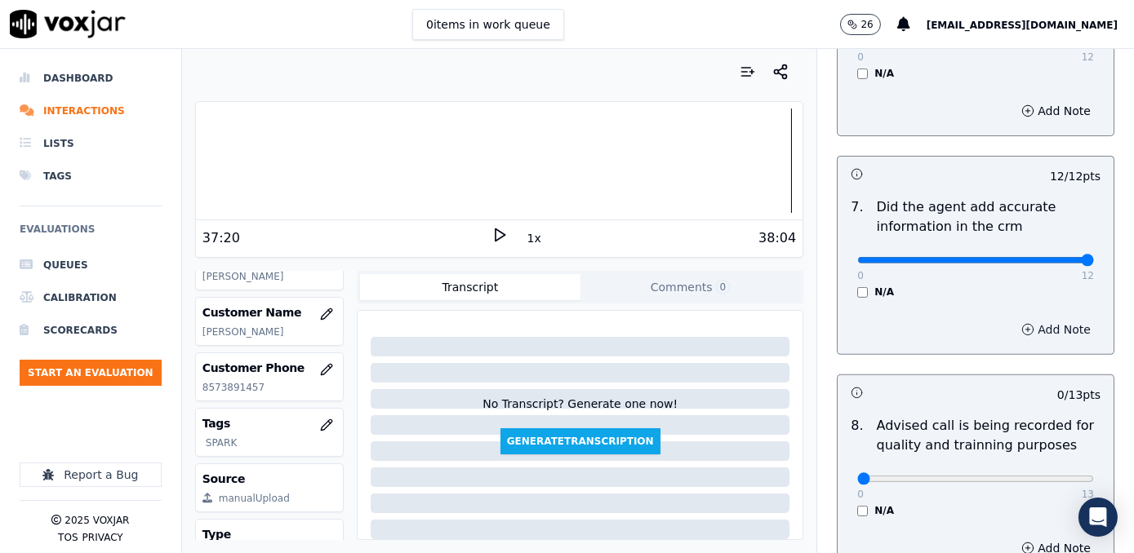
scroll to position [1484, 0]
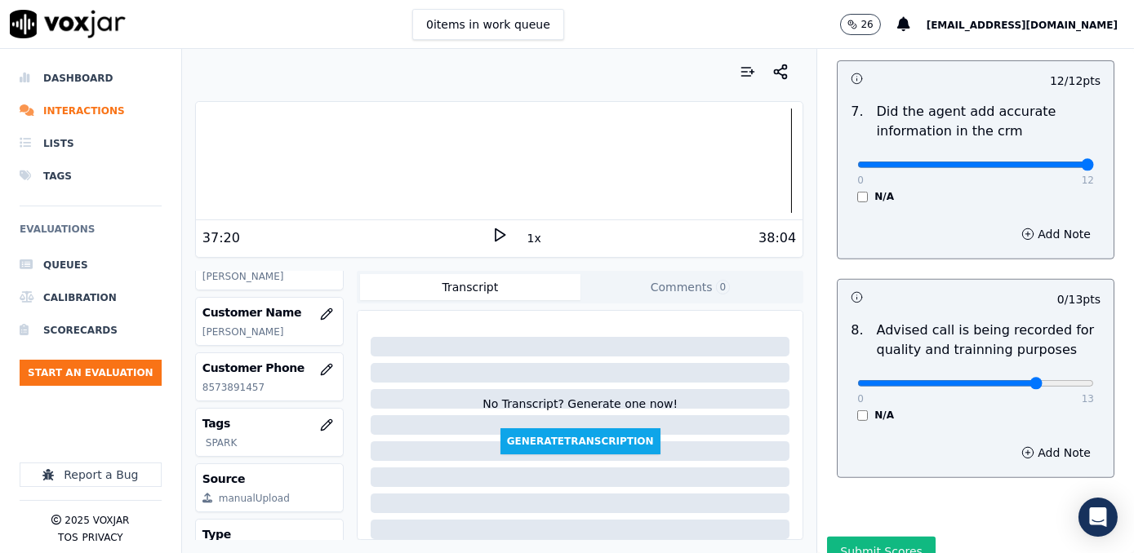
type input "10"
click at [1005, 380] on input "range" at bounding box center [975, 383] width 237 height 7
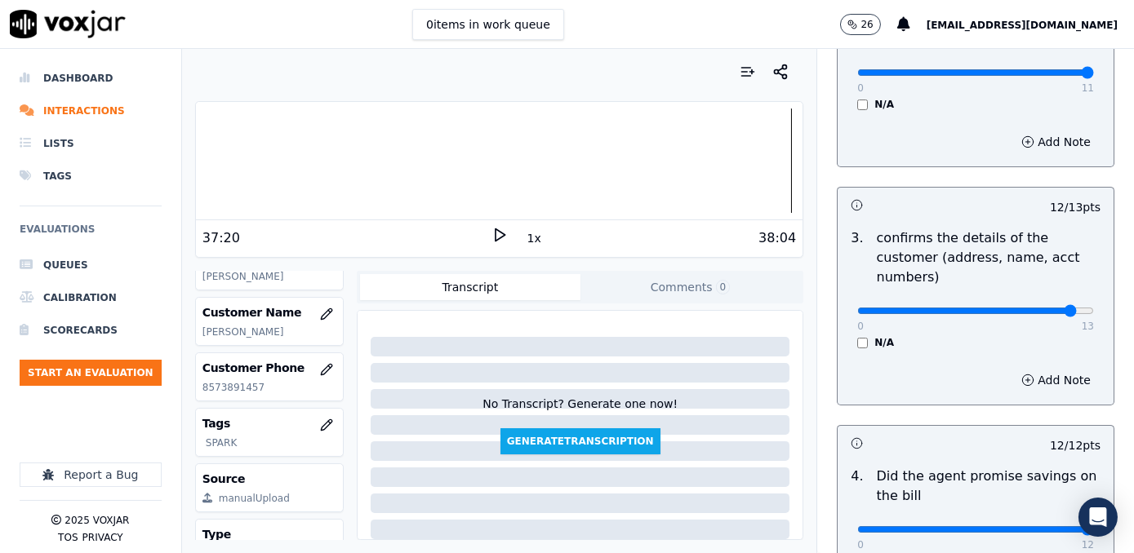
scroll to position [370, 0]
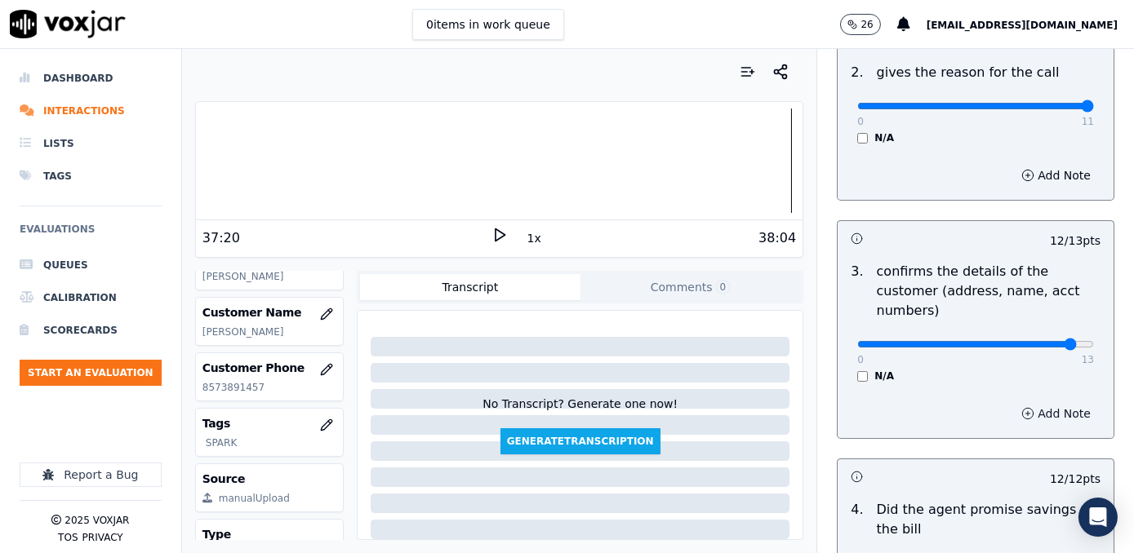
click at [1033, 402] on button "Add Note" at bounding box center [1055, 413] width 89 height 23
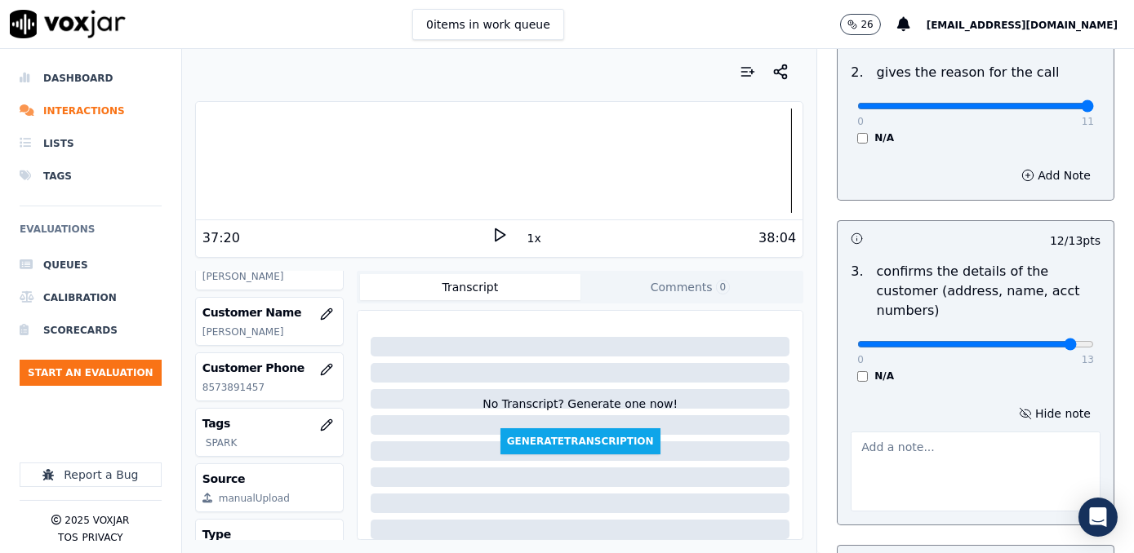
click at [925, 445] on textarea at bounding box center [975, 472] width 250 height 80
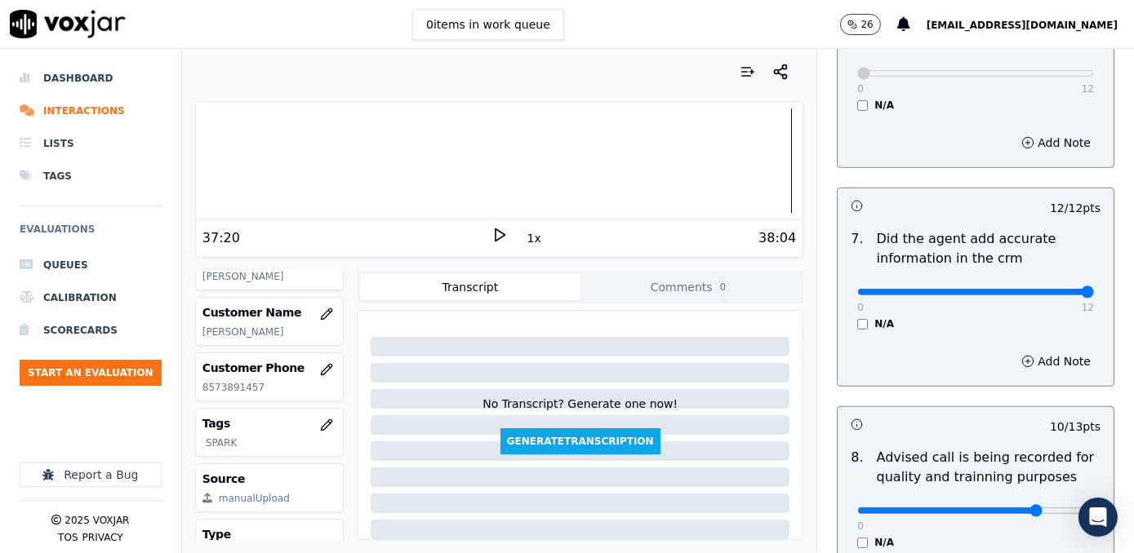
scroll to position [1602, 0]
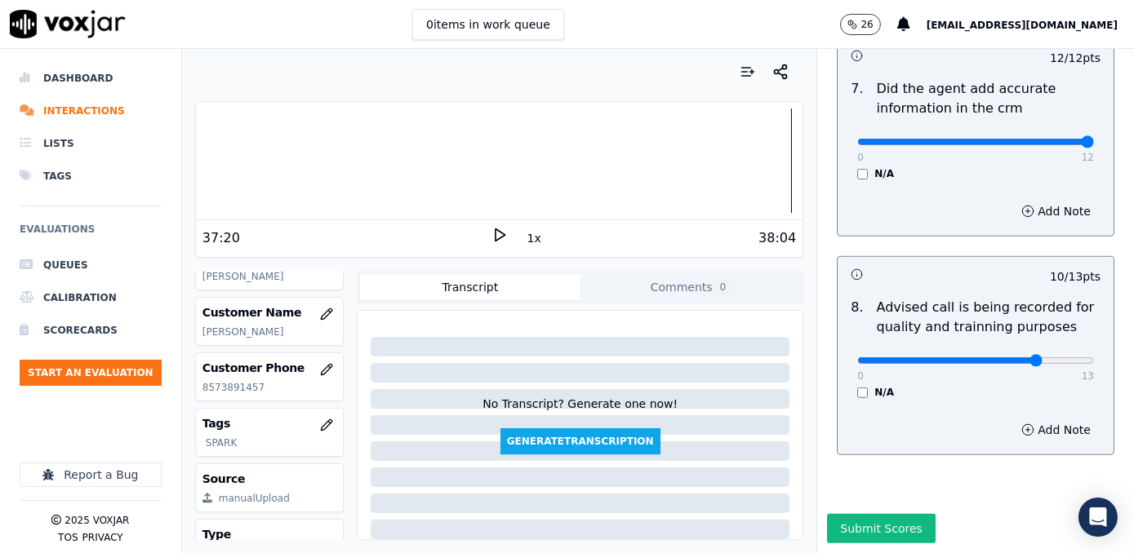
type textarea "Make sure to confirm full service address and the name as it appears on the bil…"
click at [867, 514] on button "Submit Scores" at bounding box center [881, 528] width 109 height 29
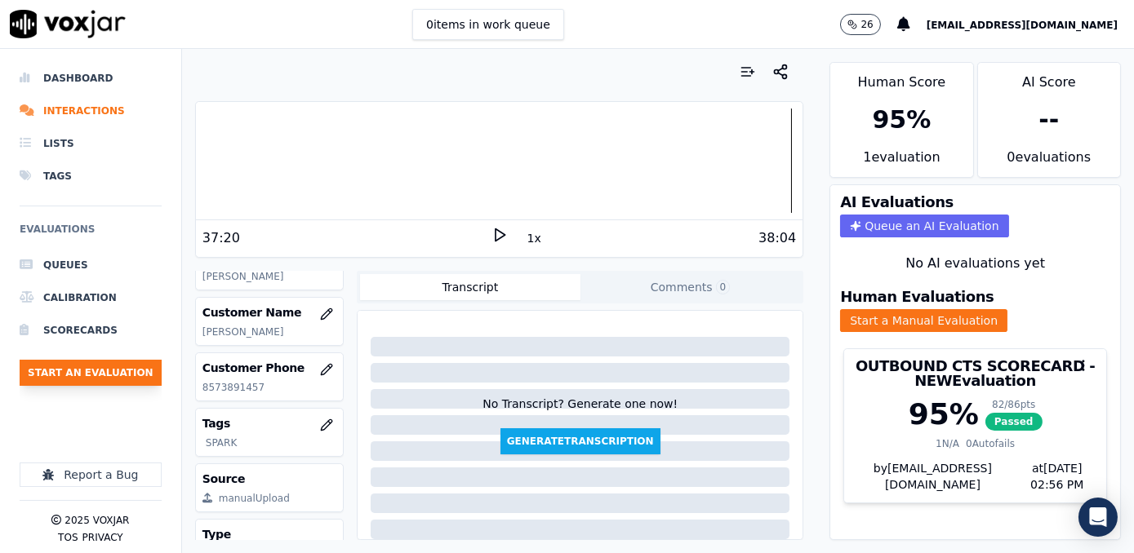
click at [131, 371] on button "Start an Evaluation" at bounding box center [91, 373] width 142 height 26
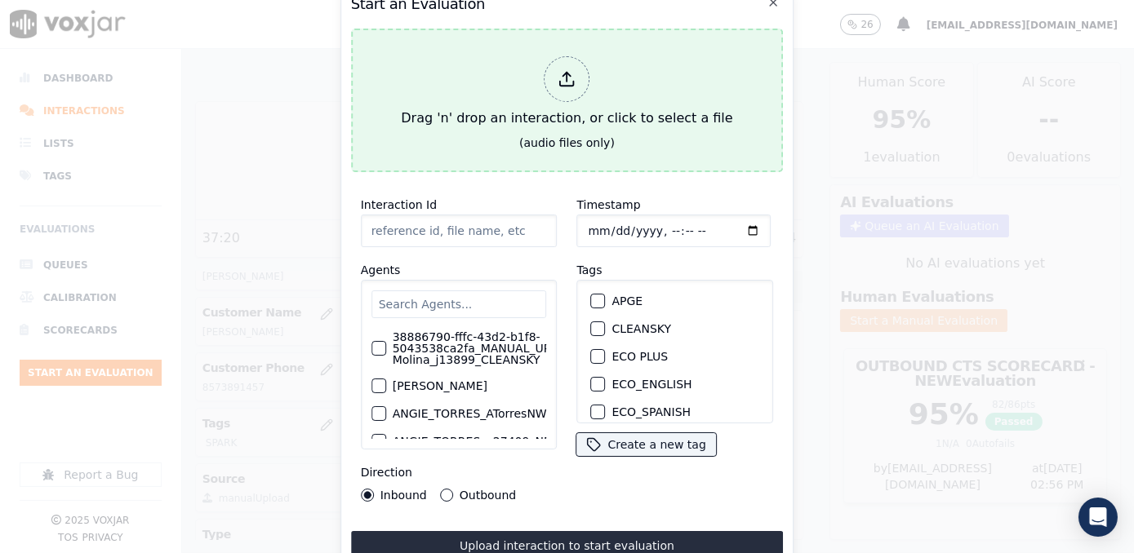
click at [579, 75] on div at bounding box center [567, 79] width 46 height 46
type input "20250916-152306_3473359242-[PERSON_NAME] all.mp3"
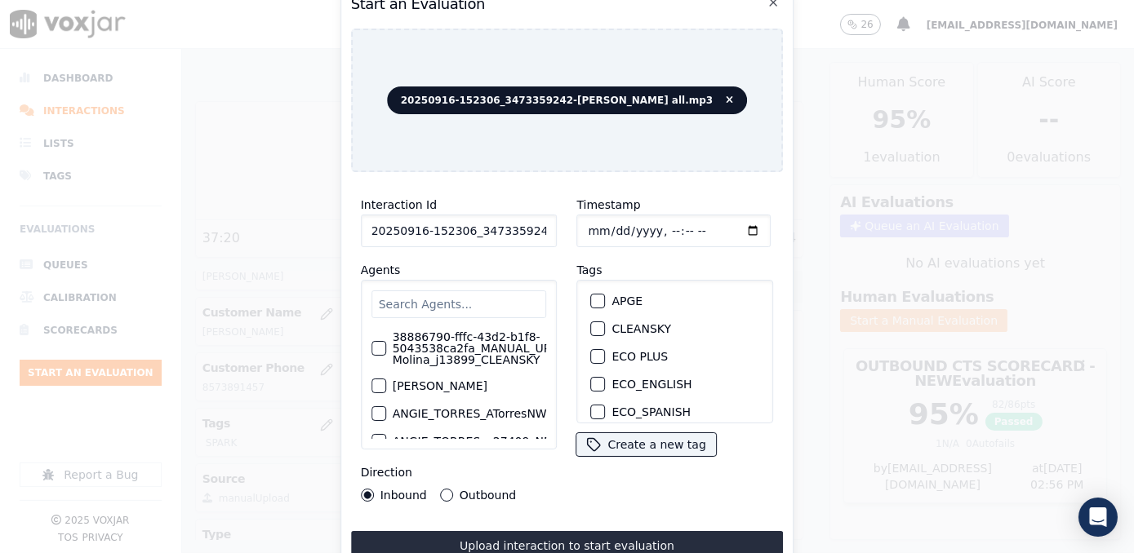
click at [472, 299] on input "text" at bounding box center [458, 305] width 175 height 28
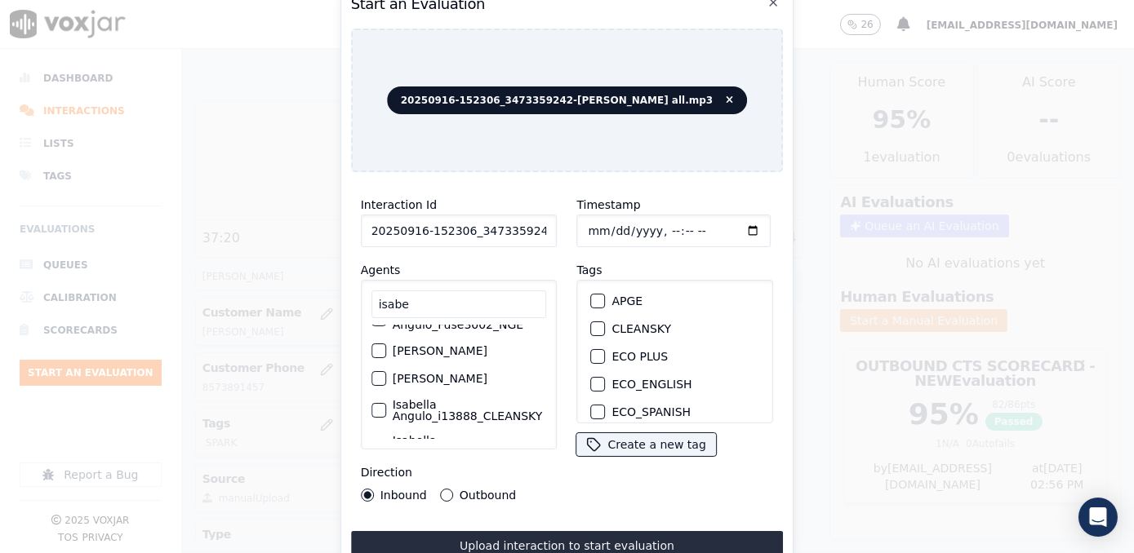
scroll to position [0, 0]
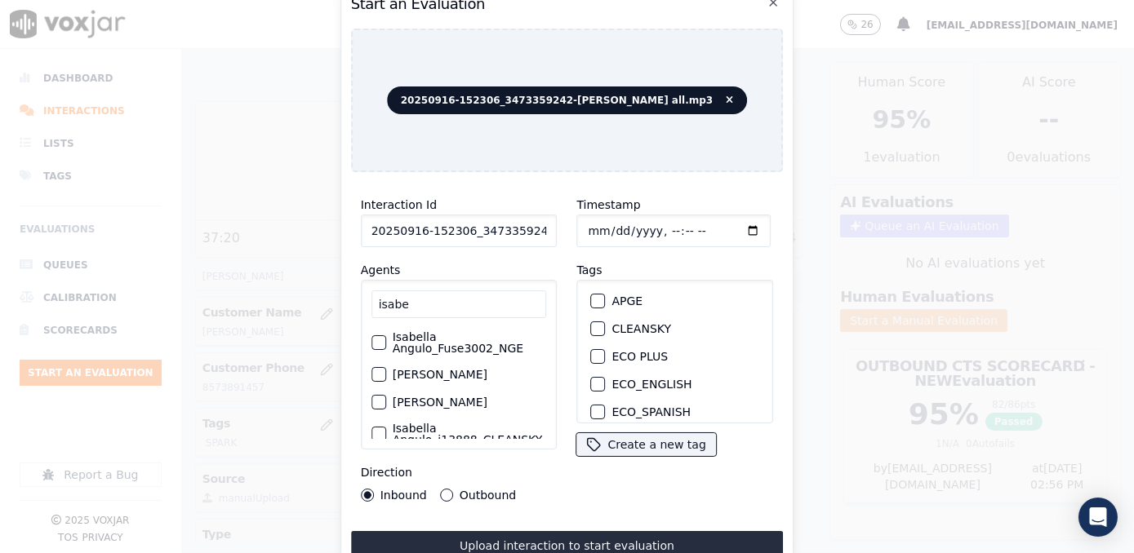
type input "isabe"
click at [485, 377] on label "[PERSON_NAME]" at bounding box center [440, 374] width 95 height 11
click at [386, 377] on button "[PERSON_NAME]" at bounding box center [378, 374] width 15 height 15
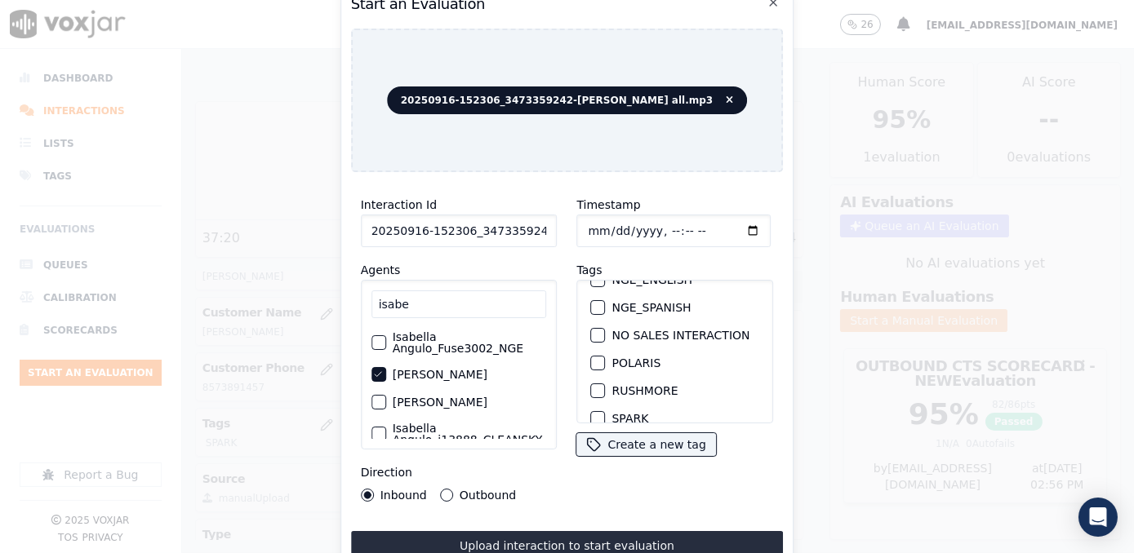
scroll to position [296, 0]
click at [592, 388] on div "button" at bounding box center [597, 393] width 11 height 11
click at [726, 223] on input "Timestamp" at bounding box center [674, 231] width 194 height 33
type input "[DATE]T14:56"
click at [440, 489] on button "Outbound" at bounding box center [446, 495] width 13 height 13
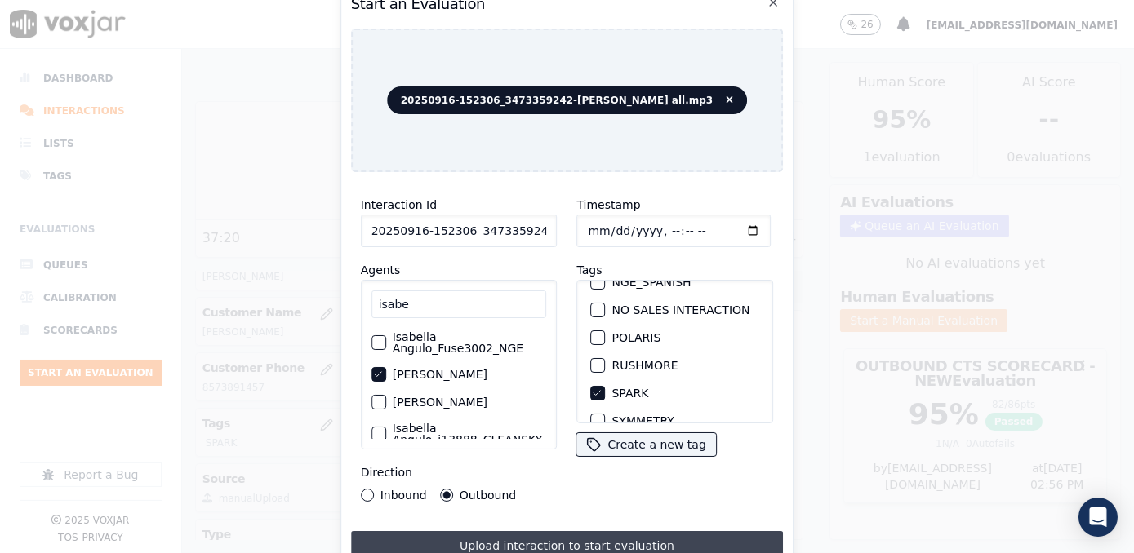
click at [513, 536] on button "Upload interaction to start evaluation" at bounding box center [567, 545] width 433 height 29
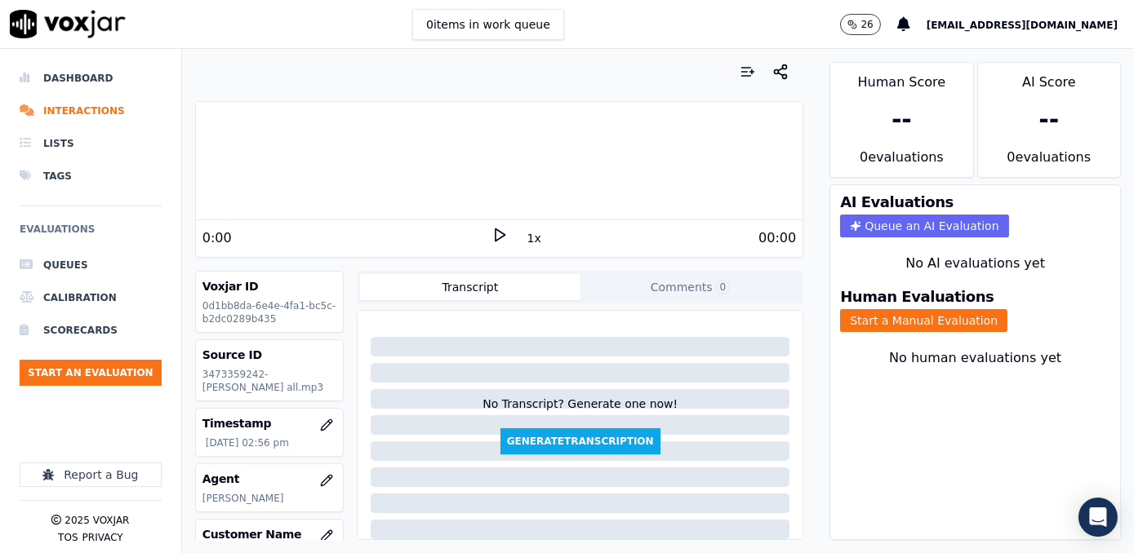
click at [331, 215] on div "Your browser does not support the audio element." at bounding box center [499, 161] width 606 height 118
click at [493, 242] on icon at bounding box center [499, 235] width 16 height 16
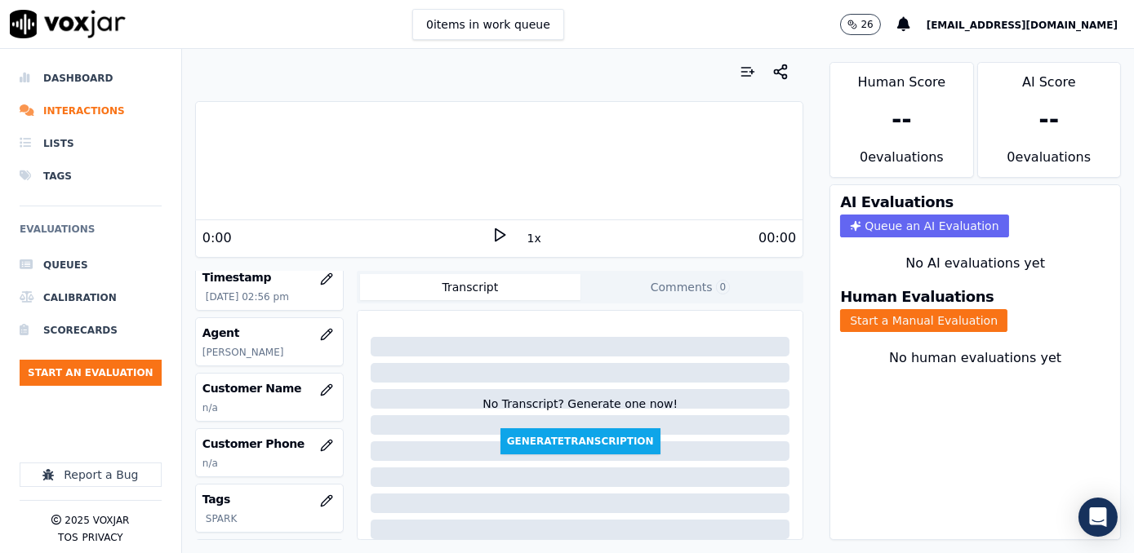
scroll to position [148, 0]
click at [320, 393] on icon "button" at bounding box center [326, 388] width 13 height 13
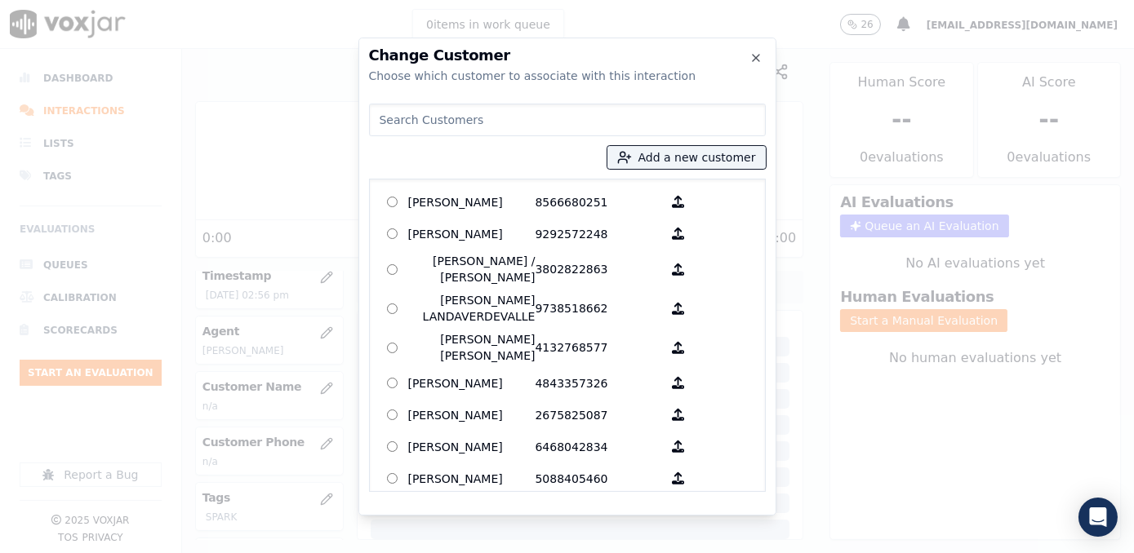
click at [586, 123] on input at bounding box center [567, 120] width 397 height 33
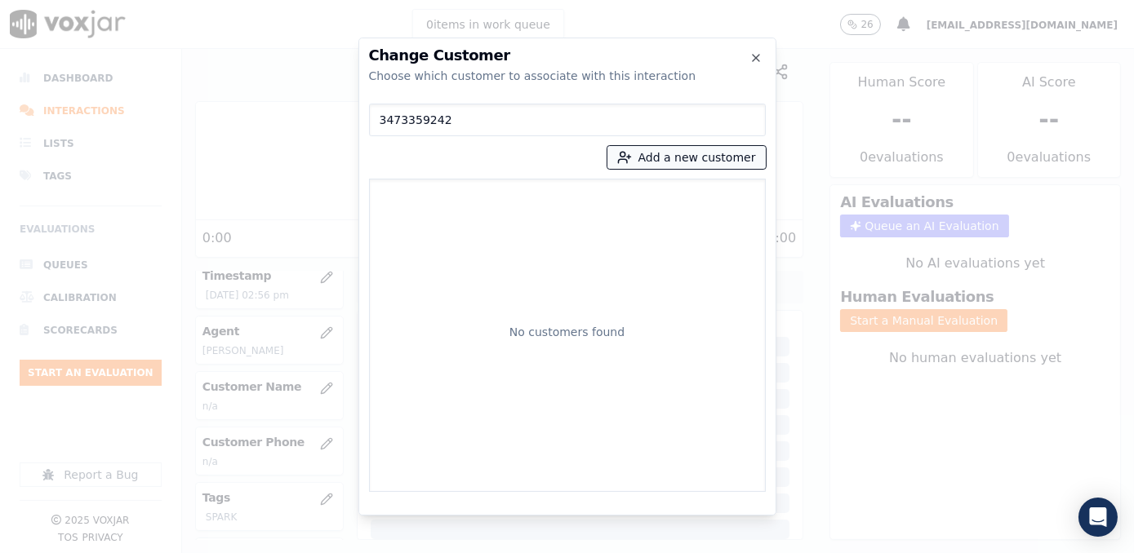
type input "3473359242"
click at [710, 153] on button "Add a new customer" at bounding box center [686, 157] width 158 height 23
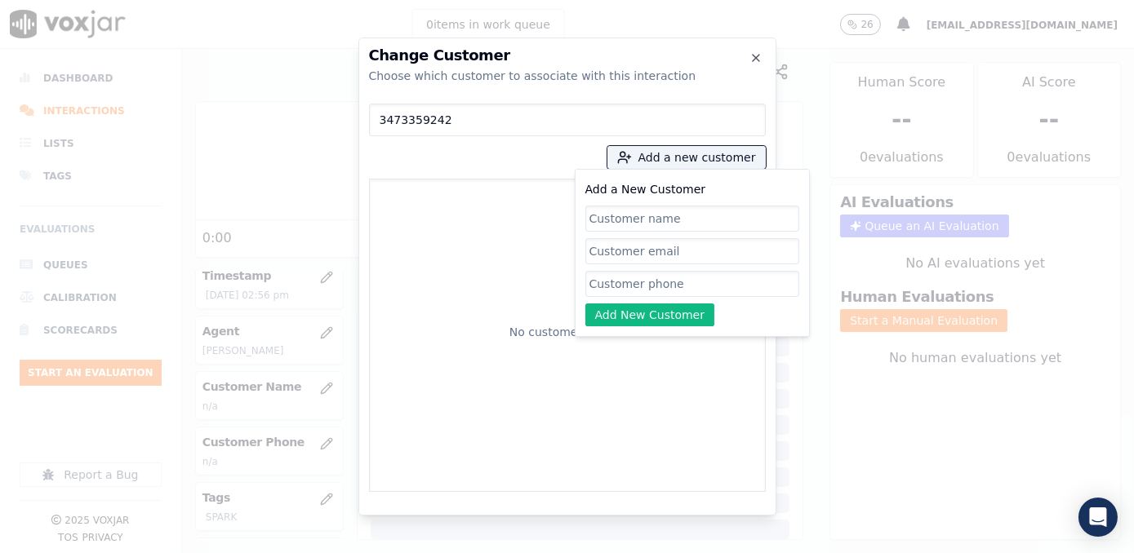
click at [675, 286] on input "Add a New Customer" at bounding box center [692, 284] width 214 height 26
paste input "3473359242"
type input "3473359242"
click at [714, 223] on input "Add a New Customer" at bounding box center [692, 219] width 214 height 26
paste input "Ansuncion [PERSON_NAME]"
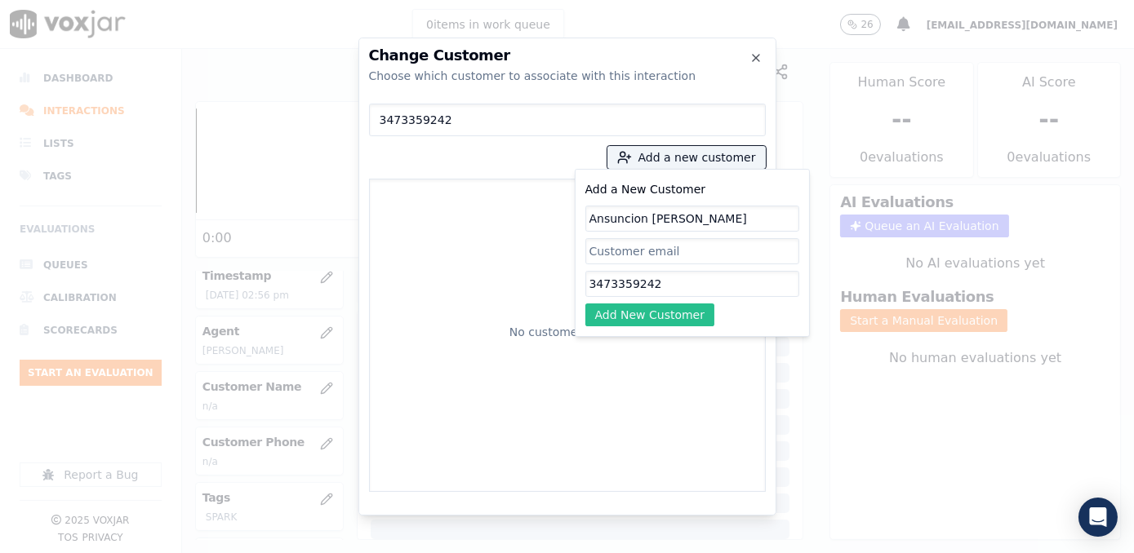
type input "Ansuncion [PERSON_NAME]"
click at [671, 315] on button "Add New Customer" at bounding box center [650, 315] width 130 height 23
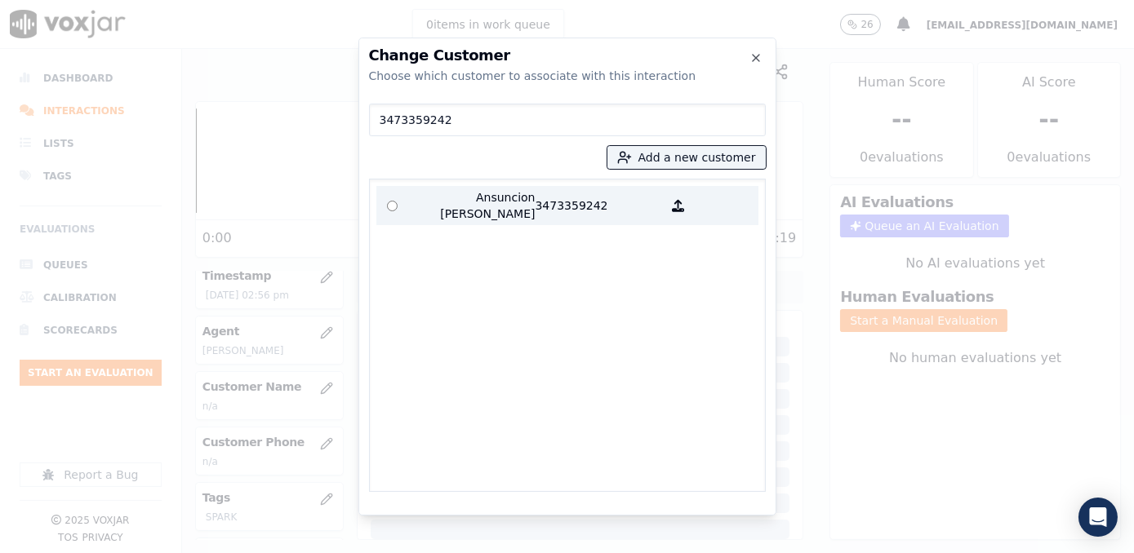
click at [535, 204] on p "3473359242" at bounding box center [598, 205] width 127 height 33
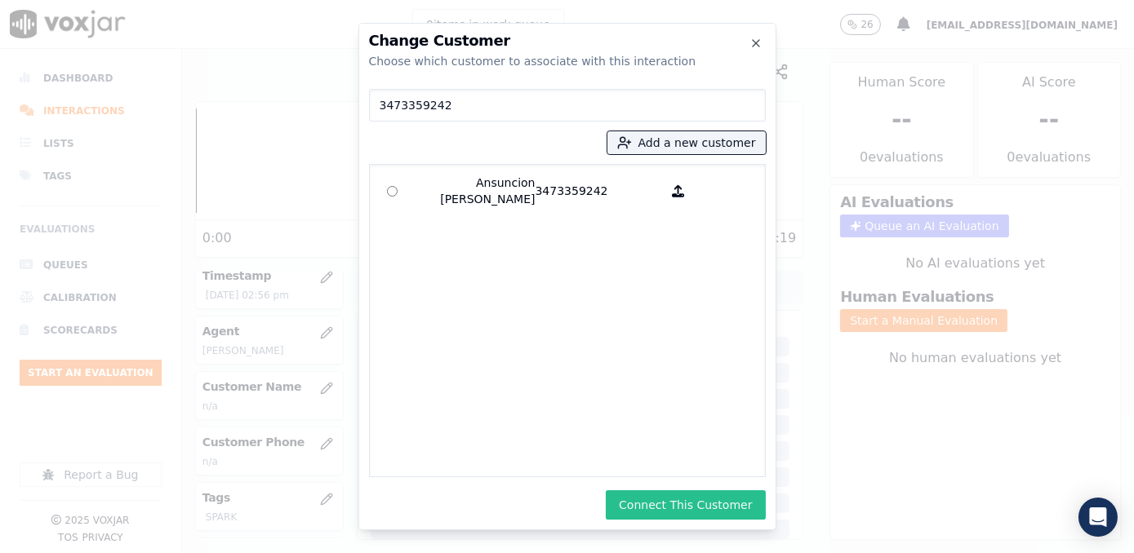
click at [693, 506] on button "Connect This Customer" at bounding box center [685, 504] width 159 height 29
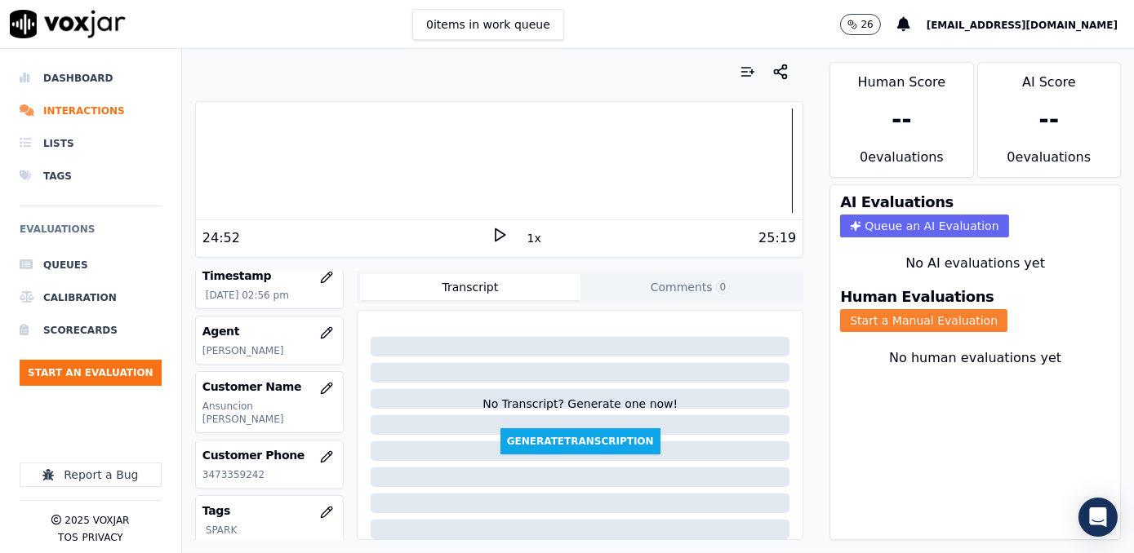
click at [954, 309] on button "Start a Manual Evaluation" at bounding box center [923, 320] width 167 height 23
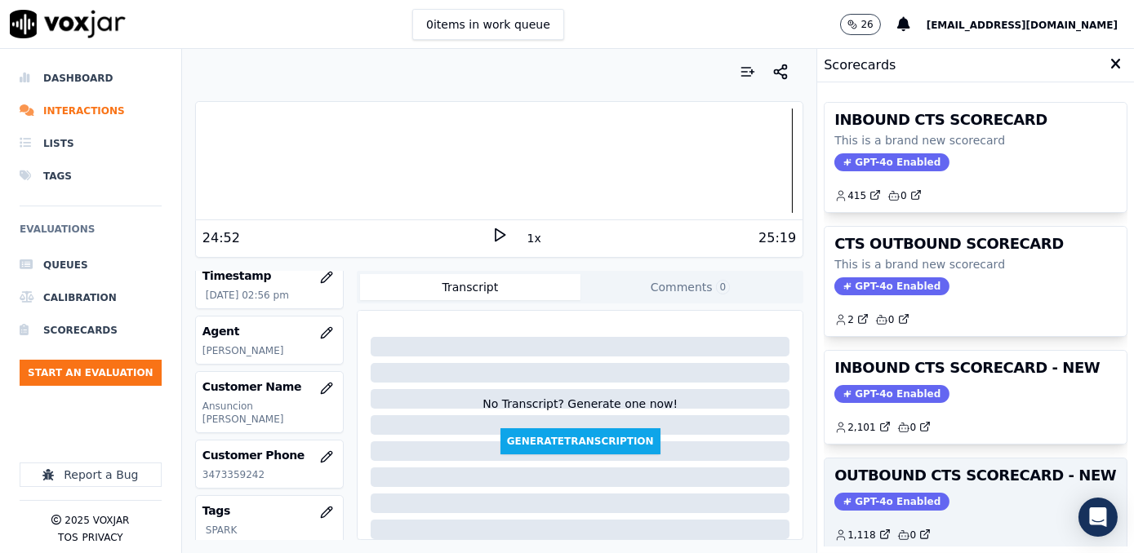
click at [868, 493] on span "GPT-4o Enabled" at bounding box center [891, 502] width 115 height 18
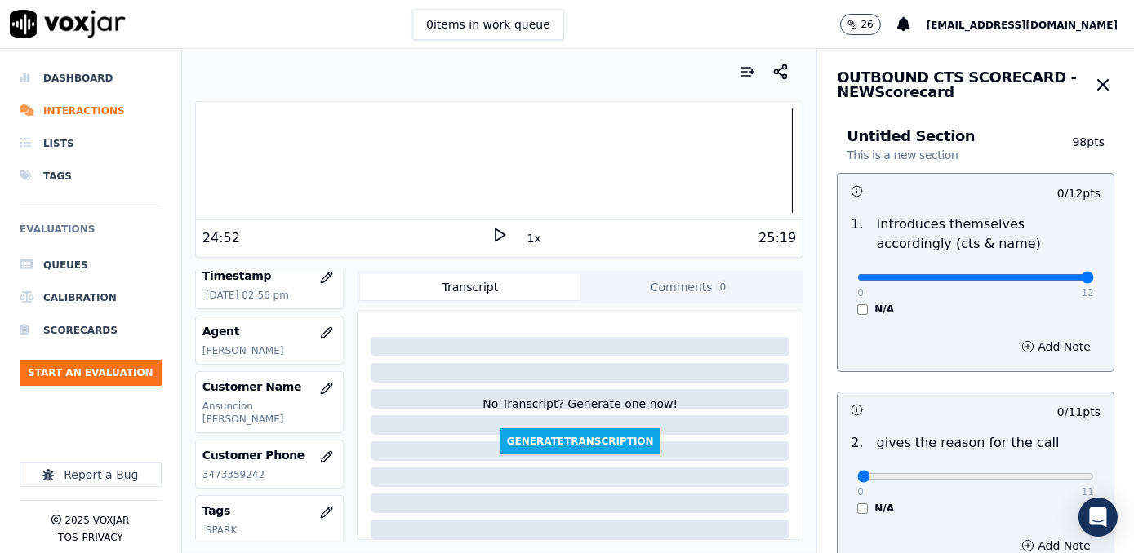
drag, startPoint x: 849, startPoint y: 273, endPoint x: 1136, endPoint y: 239, distance: 289.3
type input "12"
click at [1094, 274] on input "range" at bounding box center [975, 277] width 237 height 7
drag, startPoint x: 846, startPoint y: 476, endPoint x: 1136, endPoint y: 393, distance: 301.4
type input "11"
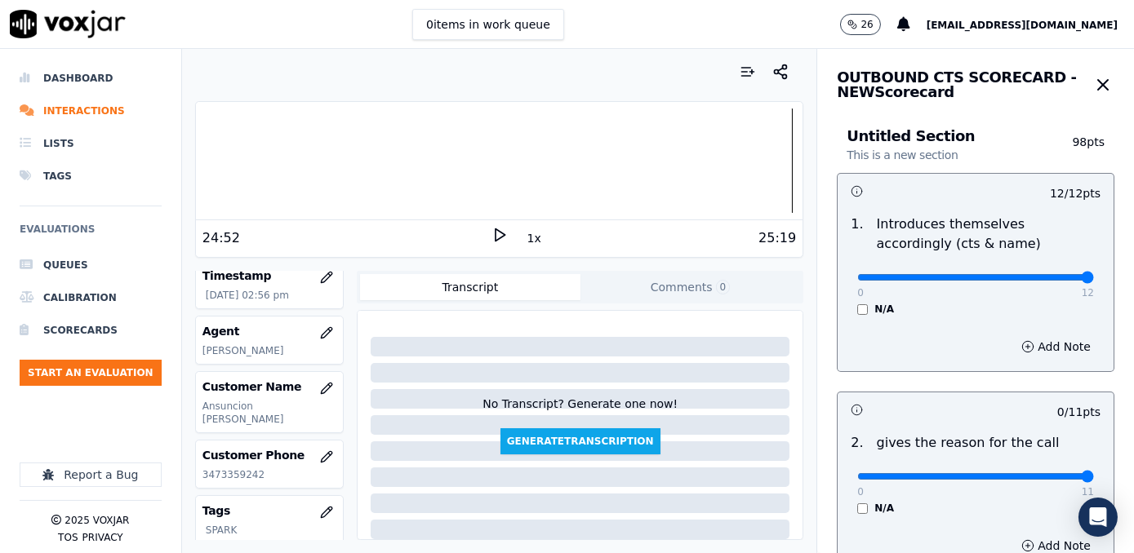
click at [1094, 473] on input "range" at bounding box center [975, 476] width 237 height 7
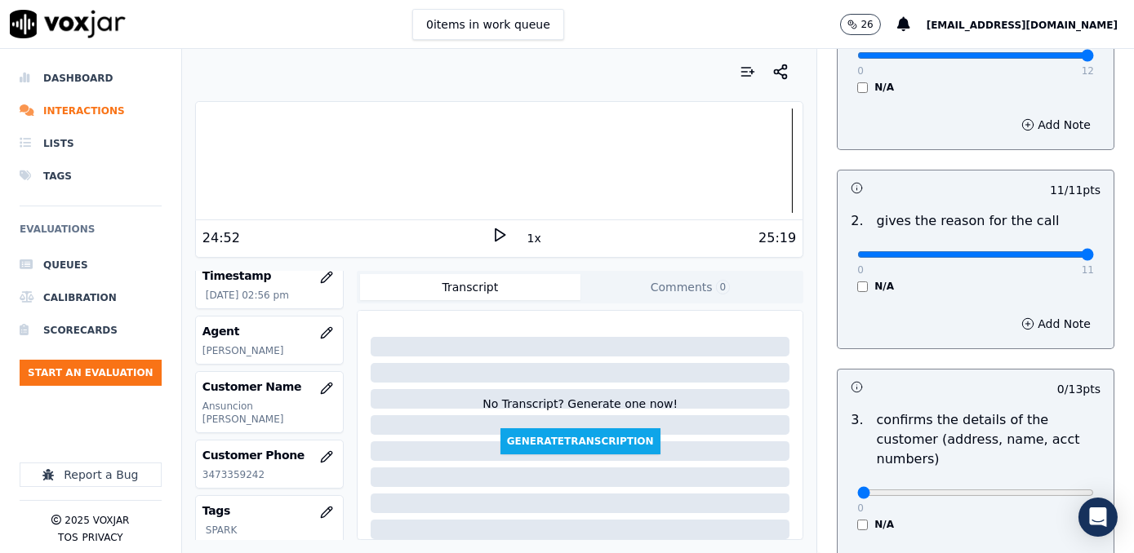
scroll to position [445, 0]
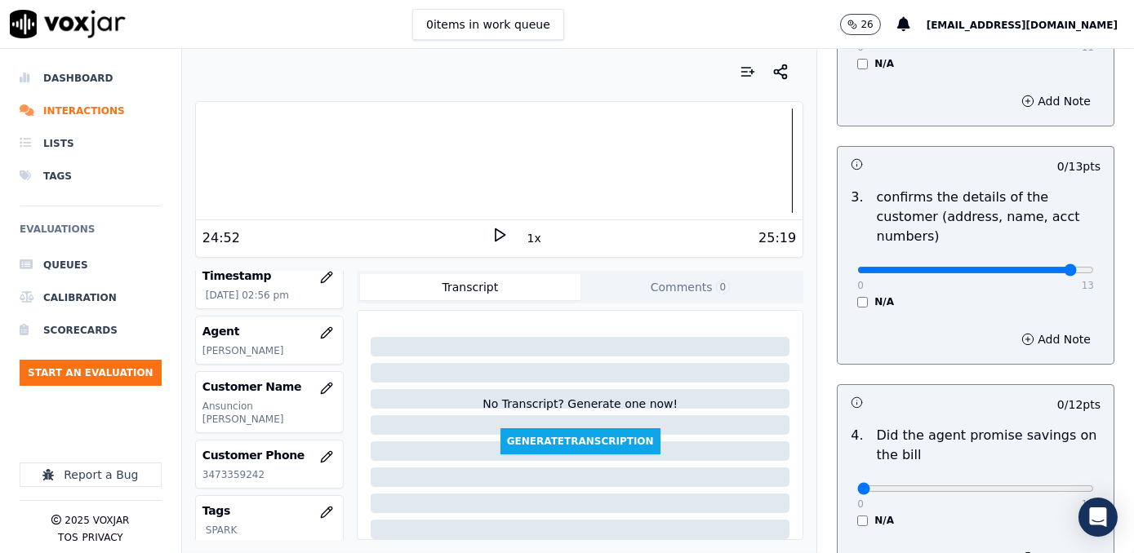
type input "12"
click at [1036, 267] on input "range" at bounding box center [975, 270] width 237 height 7
drag, startPoint x: 846, startPoint y: 466, endPoint x: 1080, endPoint y: 464, distance: 233.4
type input "12"
click at [1094, 486] on input "range" at bounding box center [975, 489] width 237 height 7
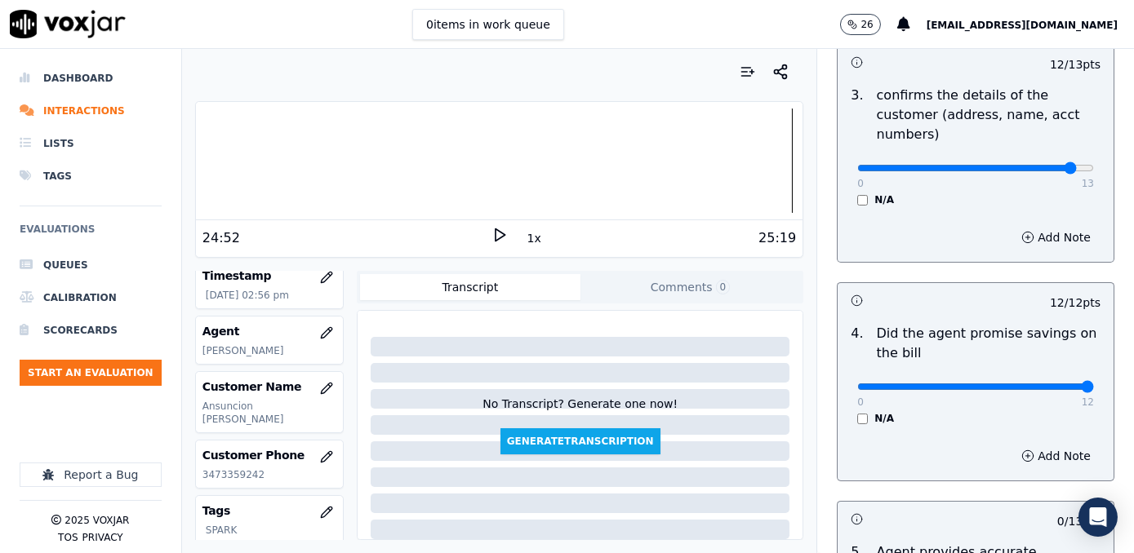
scroll to position [668, 0]
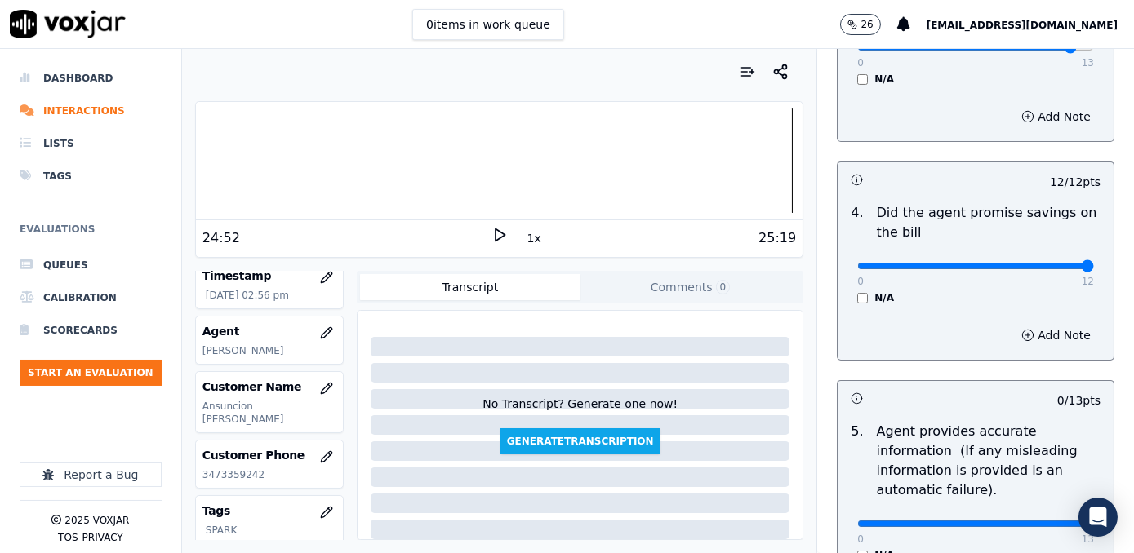
drag, startPoint x: 853, startPoint y: 499, endPoint x: 1136, endPoint y: 483, distance: 283.6
type input "13"
click at [1094, 521] on input "range" at bounding box center [975, 524] width 237 height 7
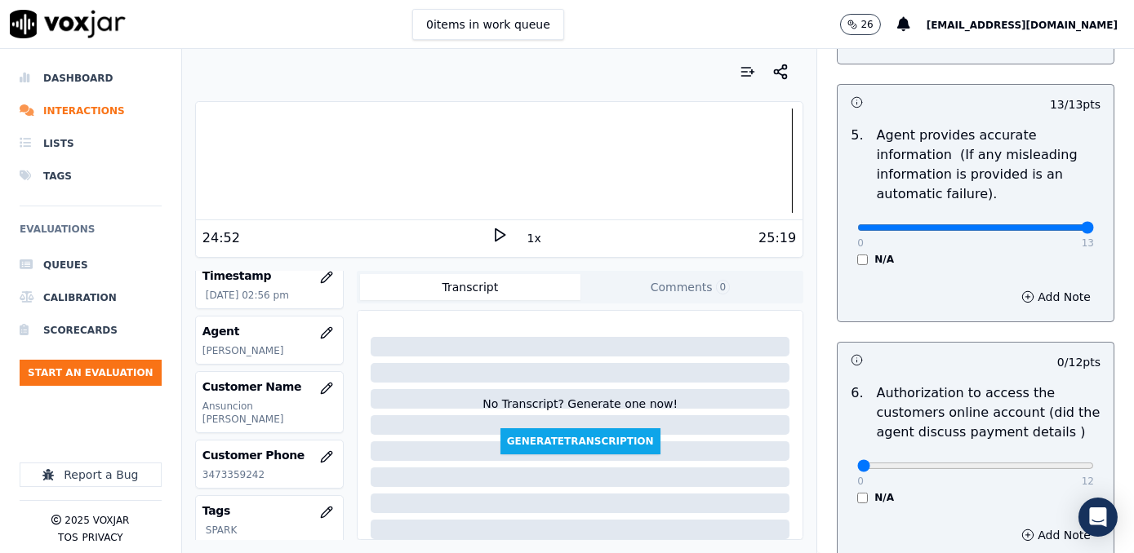
click at [844, 470] on div "0 12 N/A" at bounding box center [975, 473] width 263 height 62
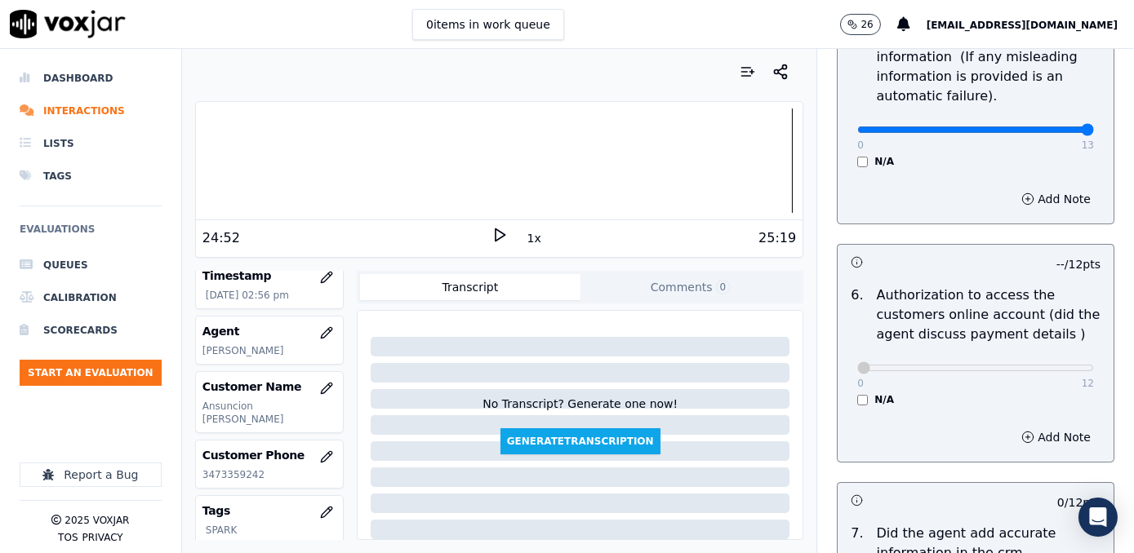
scroll to position [1187, 0]
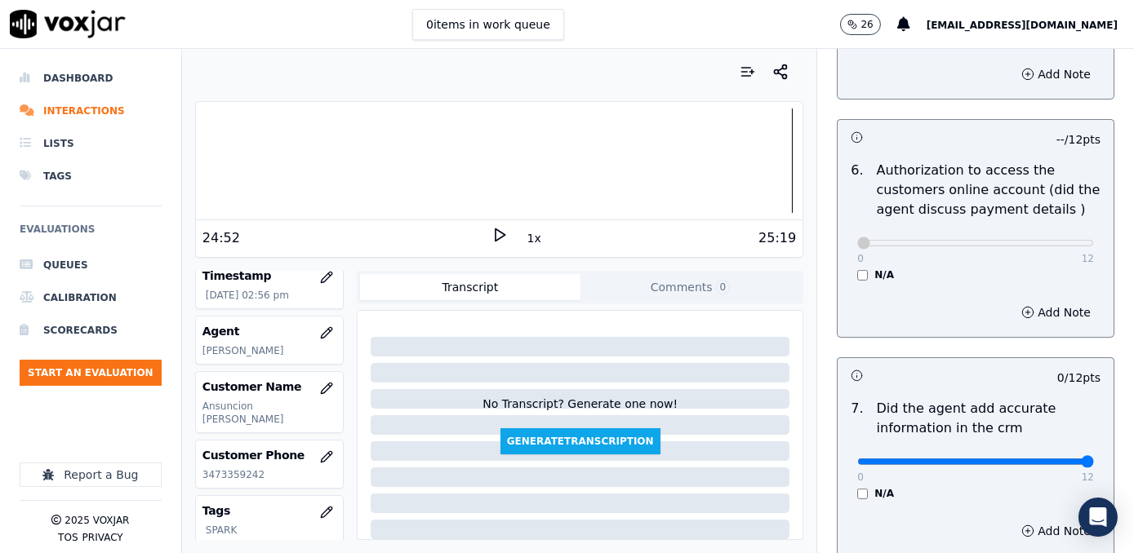
drag, startPoint x: 849, startPoint y: 437, endPoint x: 1133, endPoint y: 393, distance: 287.4
type input "12"
click at [1094, 459] on input "range" at bounding box center [975, 462] width 237 height 7
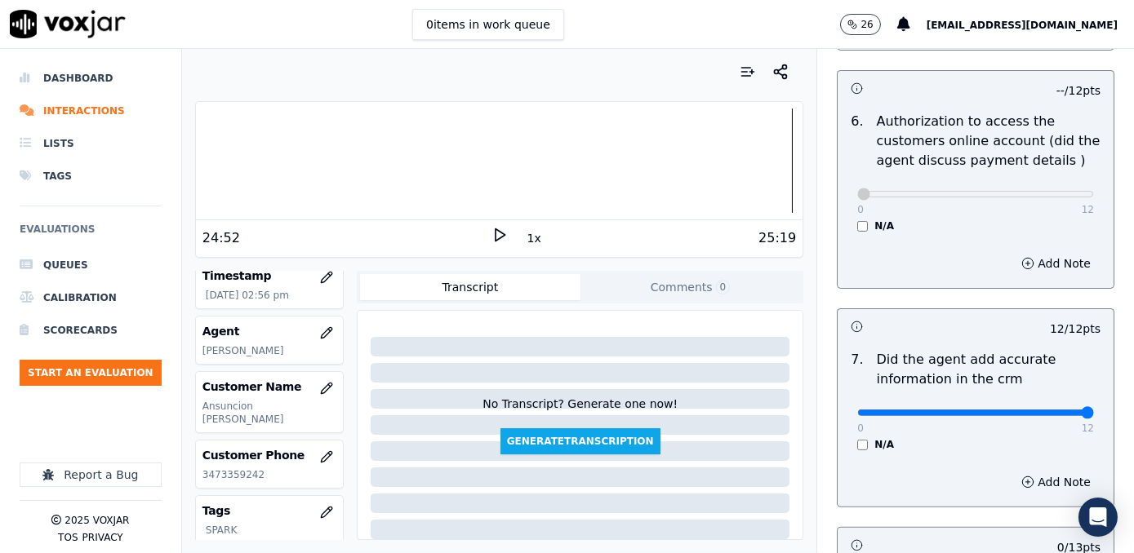
scroll to position [1409, 0]
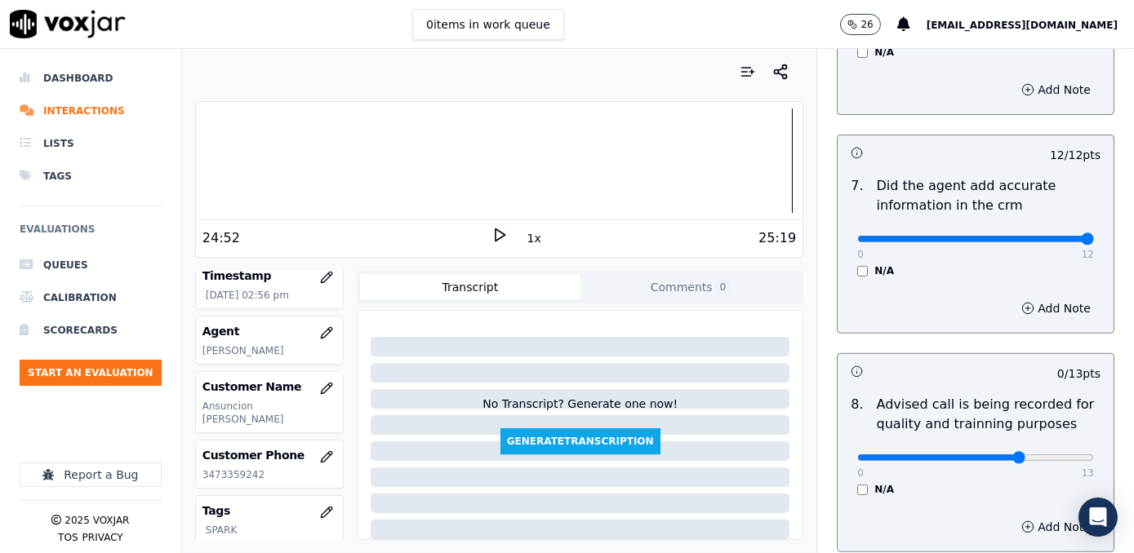
click at [996, 455] on input "range" at bounding box center [975, 458] width 237 height 7
type input "10"
click at [1001, 455] on input "range" at bounding box center [975, 458] width 237 height 7
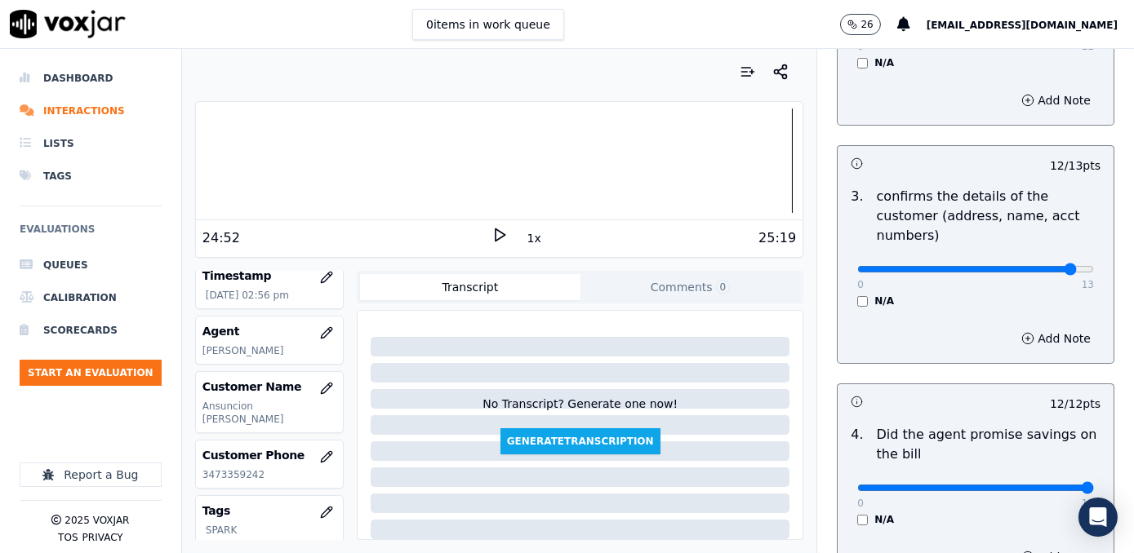
scroll to position [445, 0]
click at [1027, 328] on button "Add Note" at bounding box center [1055, 339] width 89 height 23
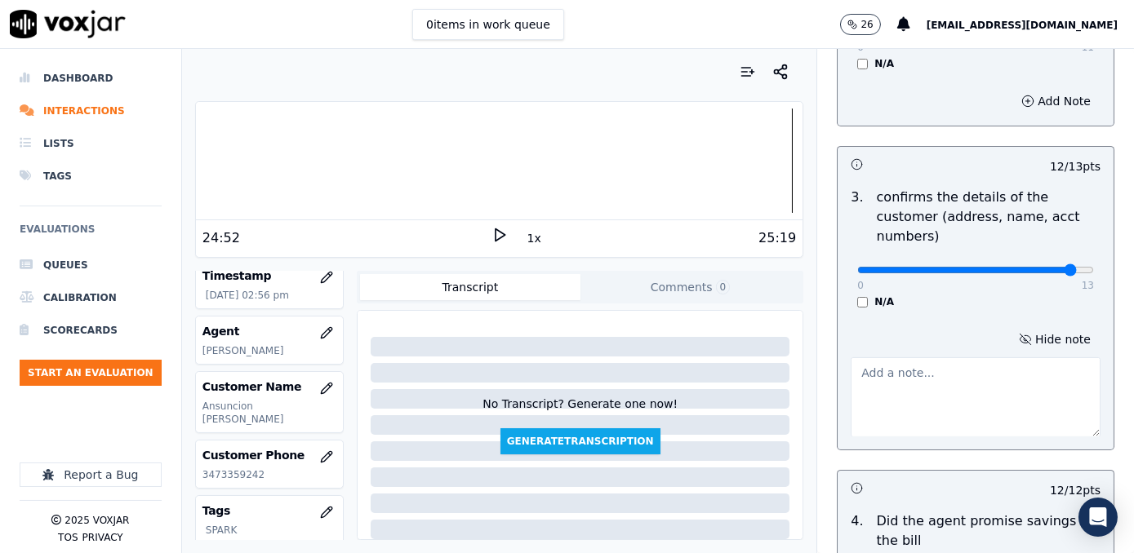
click at [930, 379] on textarea at bounding box center [975, 397] width 250 height 80
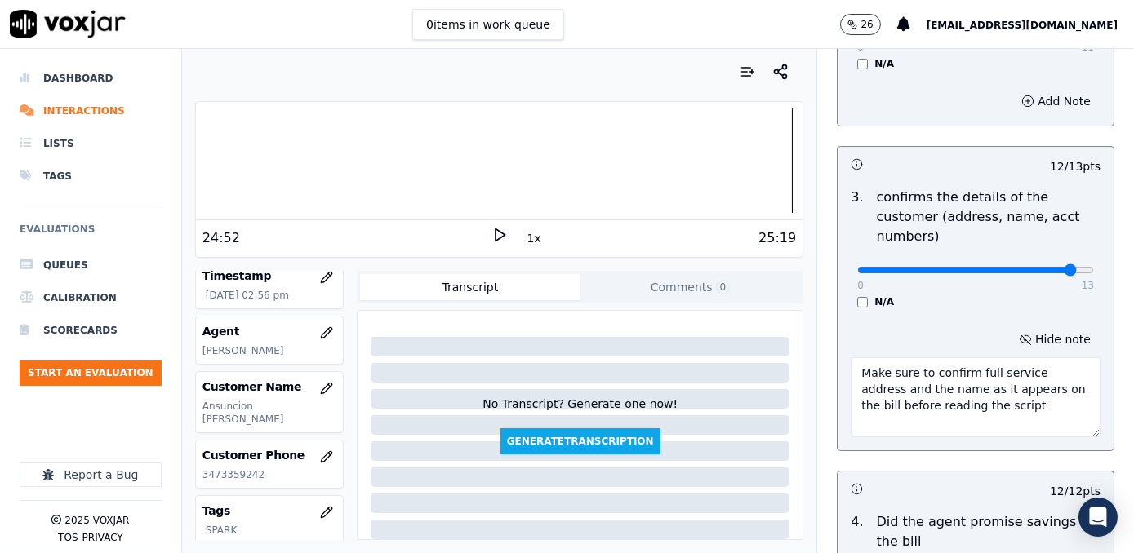
drag, startPoint x: 1016, startPoint y: 383, endPoint x: 795, endPoint y: 351, distance: 223.4
click at [795, 351] on div "Your browser does not support the audio element. 24:52 1x 25:19 Voxjar ID 0d1bb…" at bounding box center [658, 301] width 952 height 504
type textarea "Make sure to confirm full service address and the name as it appears on the bil…"
click at [1003, 406] on textarea "Make sure to confirm full service address and the name as it appears on the bil…" at bounding box center [975, 397] width 250 height 80
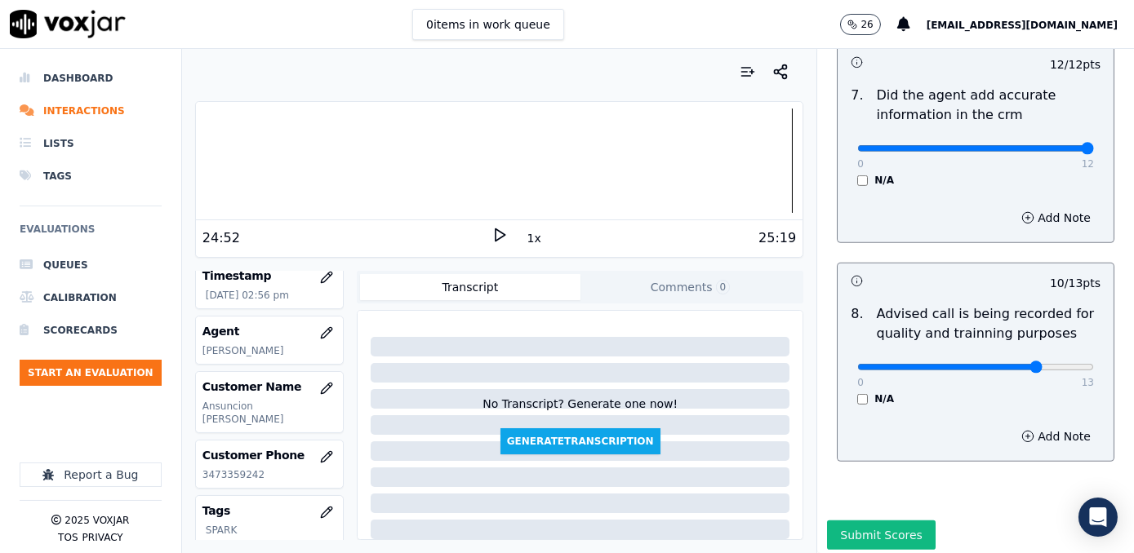
scroll to position [1602, 0]
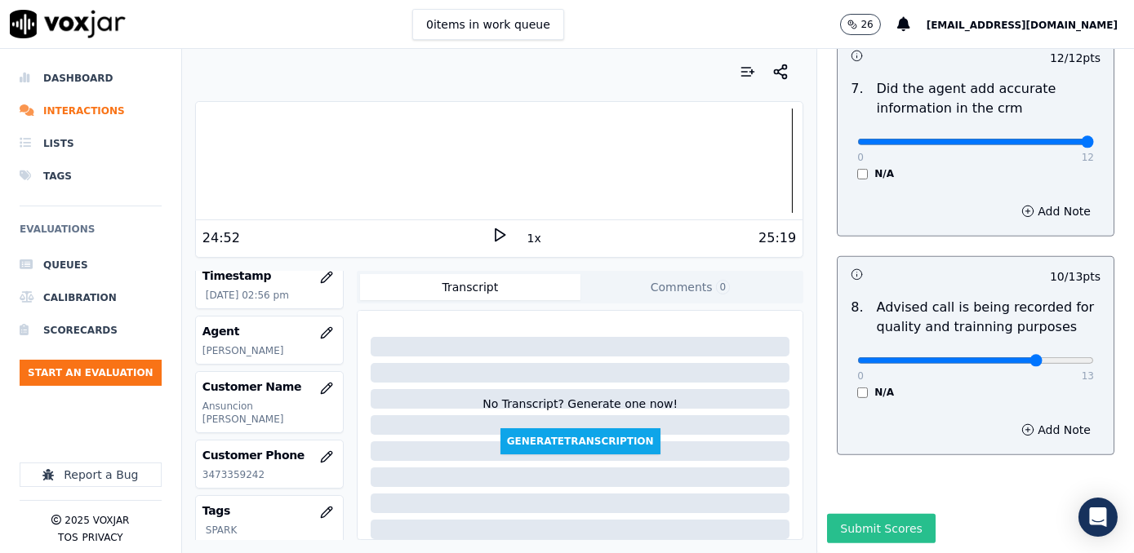
click at [853, 514] on button "Submit Scores" at bounding box center [881, 528] width 109 height 29
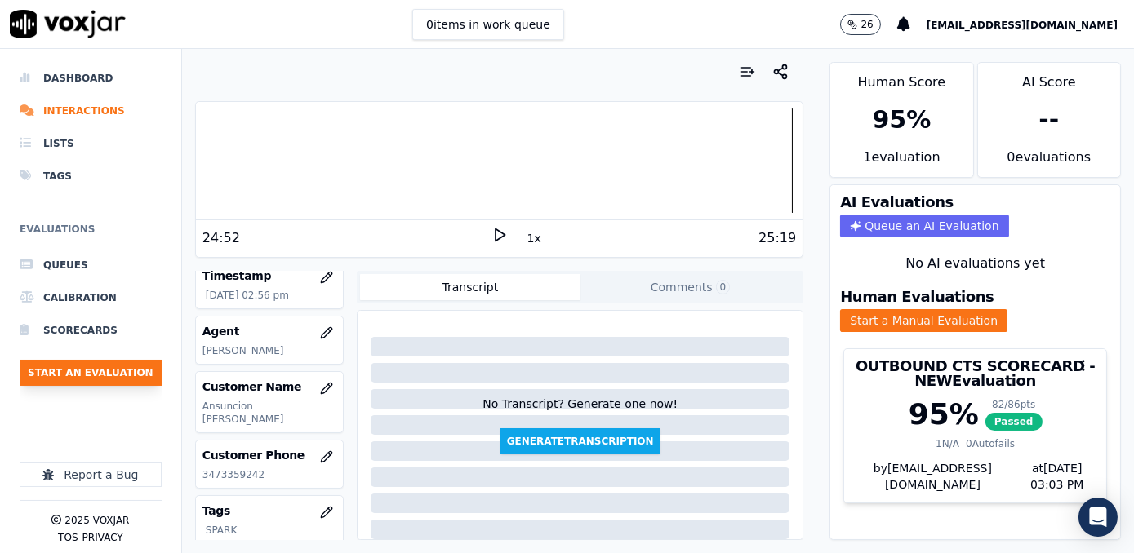
click at [108, 373] on button "Start an Evaluation" at bounding box center [91, 373] width 142 height 26
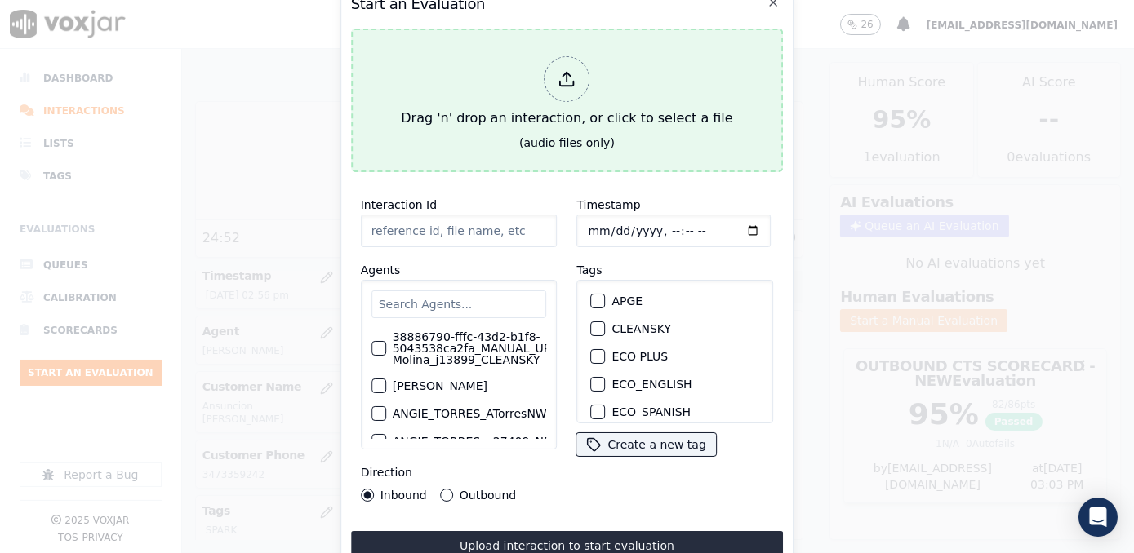
click at [551, 62] on div at bounding box center [567, 79] width 46 height 46
type input "20250916-153106_7742593347-[PERSON_NAME] 1 all.mp3"
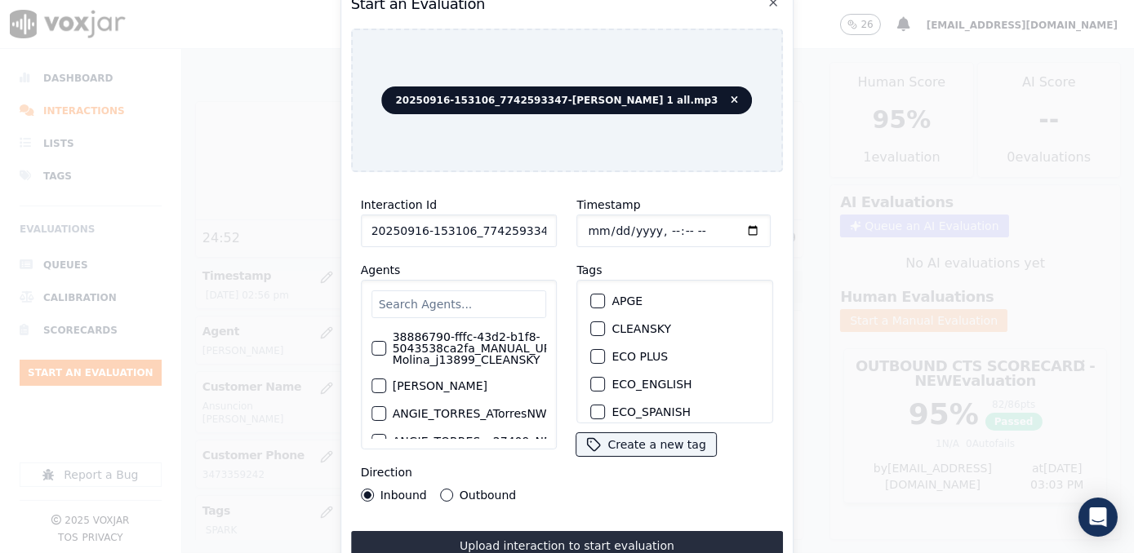
click at [481, 291] on input "text" at bounding box center [458, 305] width 175 height 28
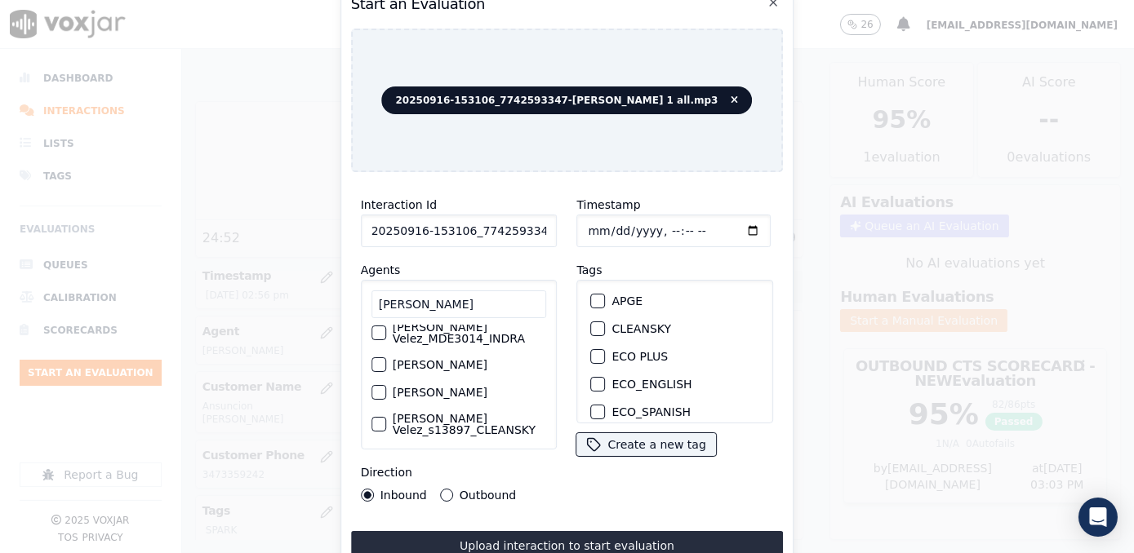
scroll to position [148, 0]
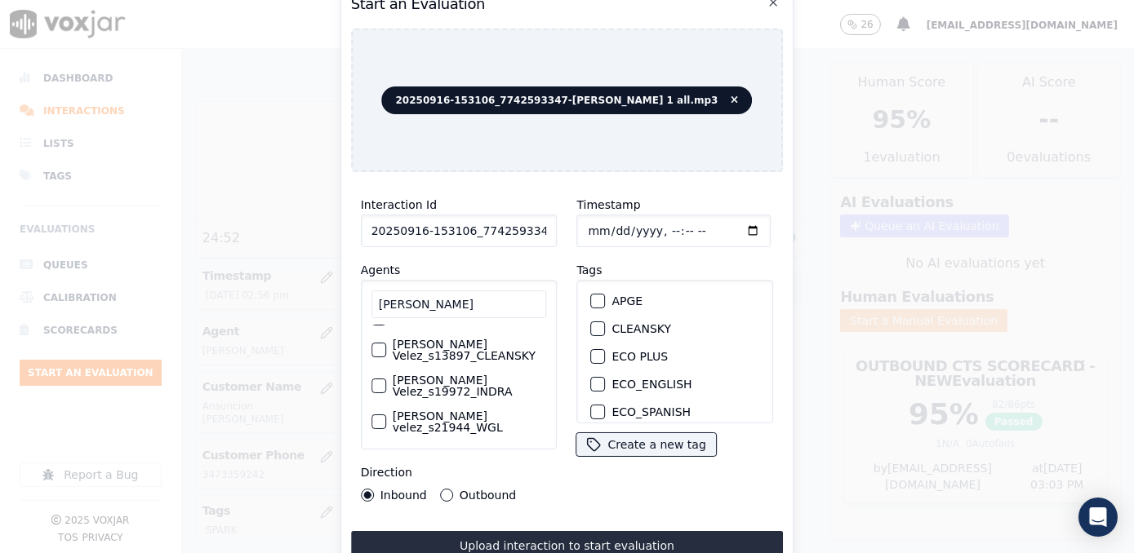
type input "[PERSON_NAME]"
click at [459, 351] on label "[PERSON_NAME] Velez_s13897_CLEANSKY" at bounding box center [470, 350] width 154 height 23
click at [386, 351] on button "[PERSON_NAME] Velez_s13897_CLEANSKY" at bounding box center [378, 350] width 15 height 15
click at [459, 351] on label "[PERSON_NAME] Velez_s13897_CLEANSKY" at bounding box center [470, 350] width 154 height 23
click at [386, 351] on button "[PERSON_NAME] Velez_s13897_CLEANSKY" at bounding box center [378, 350] width 15 height 15
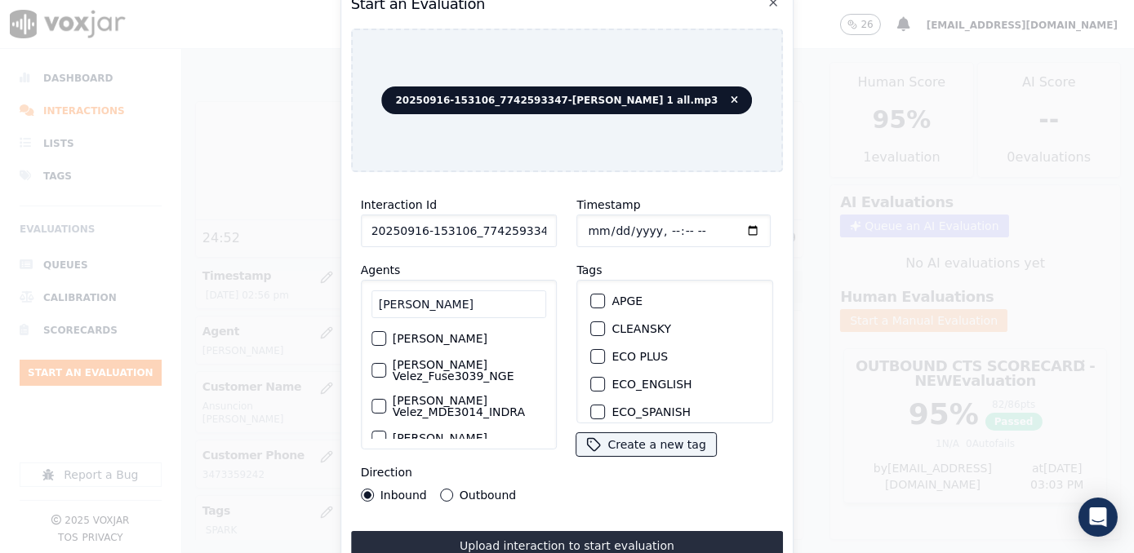
scroll to position [73, 0]
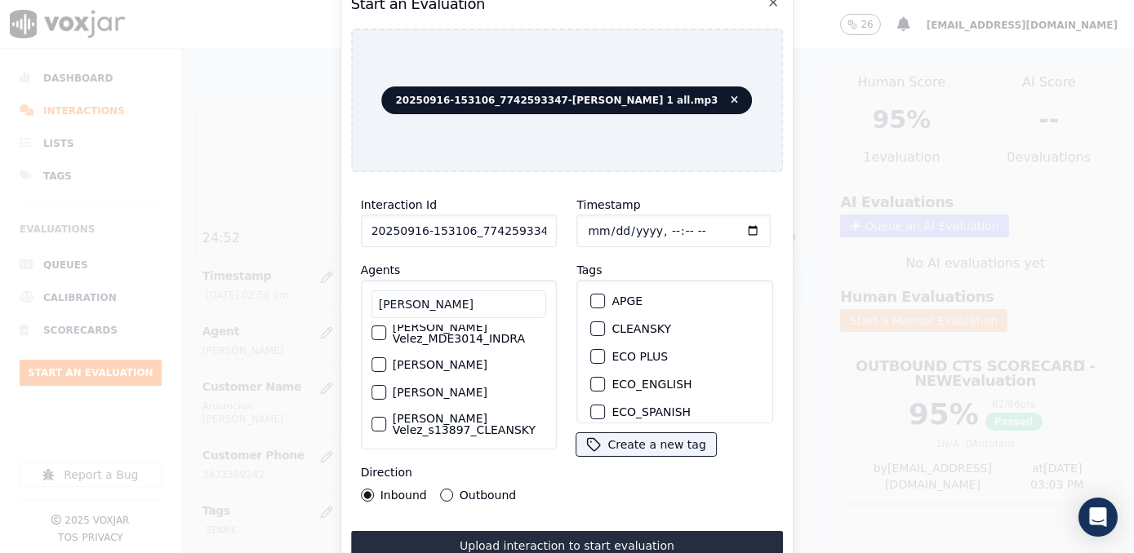
click at [484, 370] on label "[PERSON_NAME]" at bounding box center [440, 364] width 95 height 11
click at [386, 372] on button "[PERSON_NAME]" at bounding box center [378, 364] width 15 height 15
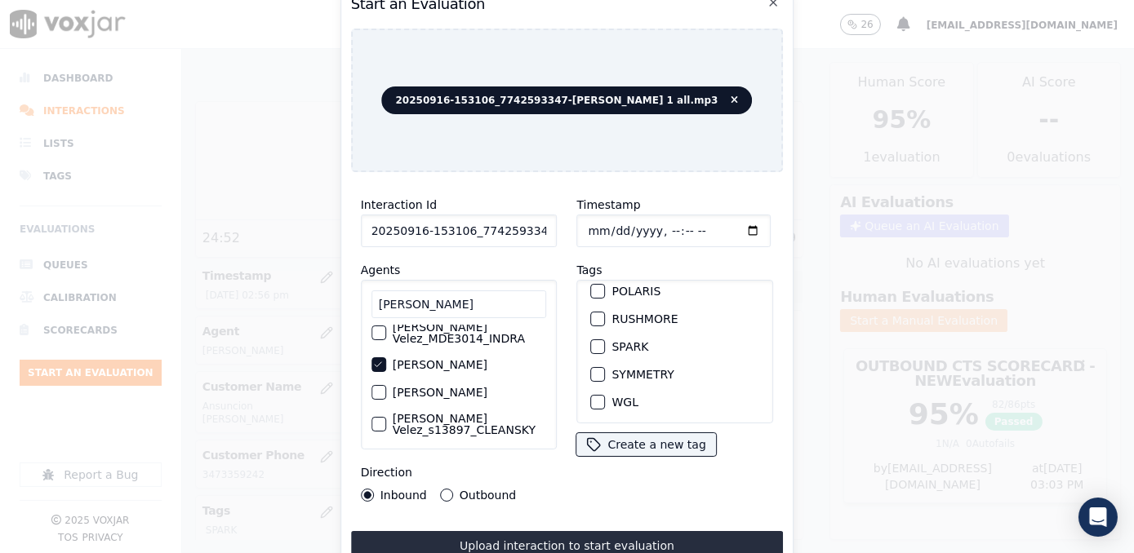
scroll to position [346, 0]
click at [591, 339] on button "SPARK" at bounding box center [598, 346] width 15 height 15
click at [730, 222] on input "Timestamp" at bounding box center [674, 231] width 194 height 33
type input "[DATE]T15:03"
click at [449, 492] on button "Outbound" at bounding box center [446, 495] width 13 height 13
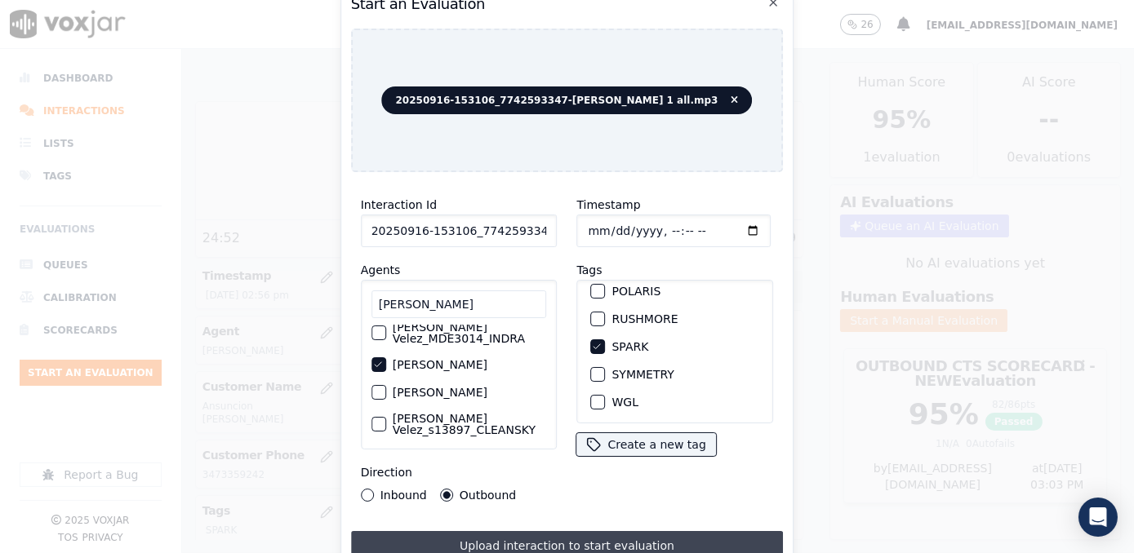
click at [598, 539] on button "Upload interaction to start evaluation" at bounding box center [567, 545] width 433 height 29
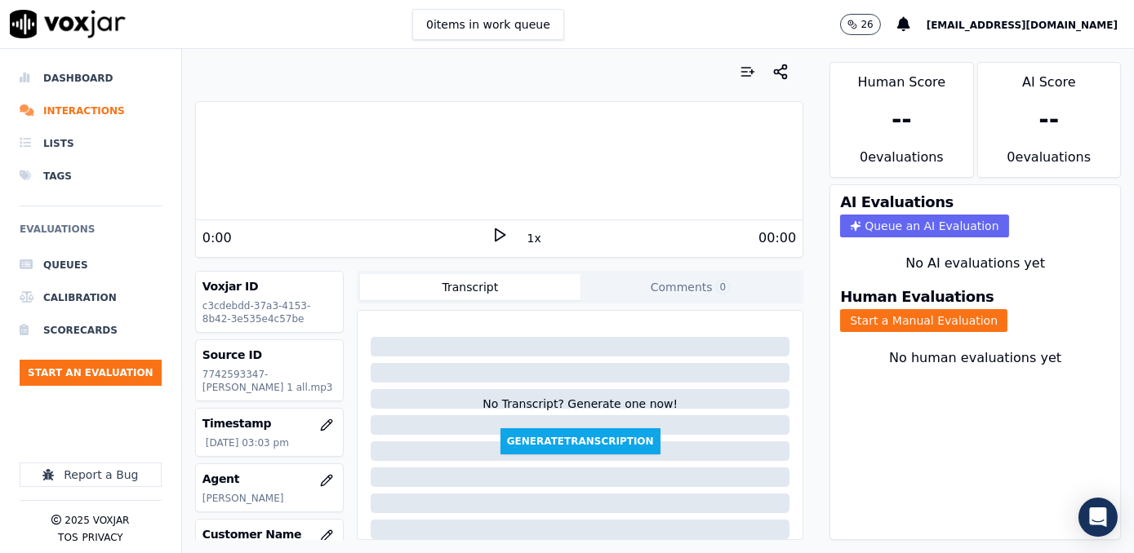
click at [341, 165] on div at bounding box center [499, 161] width 606 height 104
click at [491, 235] on icon at bounding box center [499, 235] width 16 height 16
click at [495, 235] on rect at bounding box center [496, 234] width 2 height 11
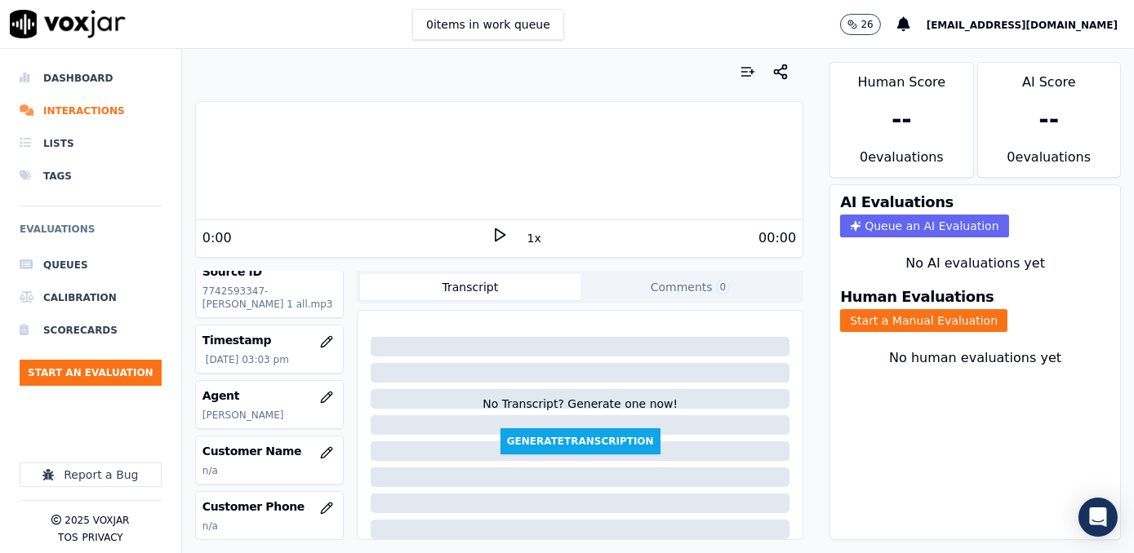
scroll to position [148, 0]
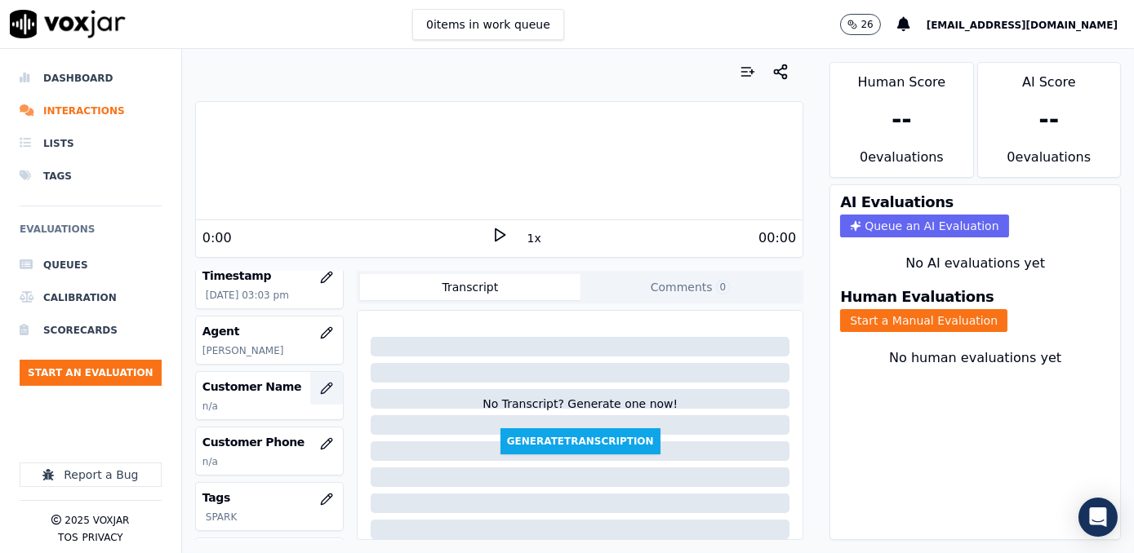
click at [320, 395] on icon "button" at bounding box center [326, 388] width 13 height 13
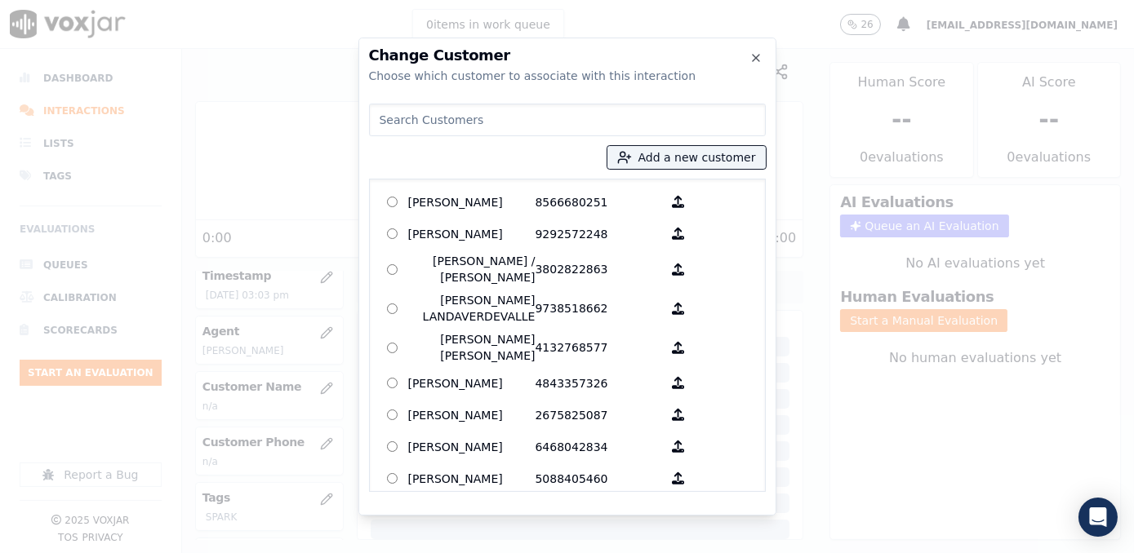
click at [570, 118] on input at bounding box center [567, 120] width 397 height 33
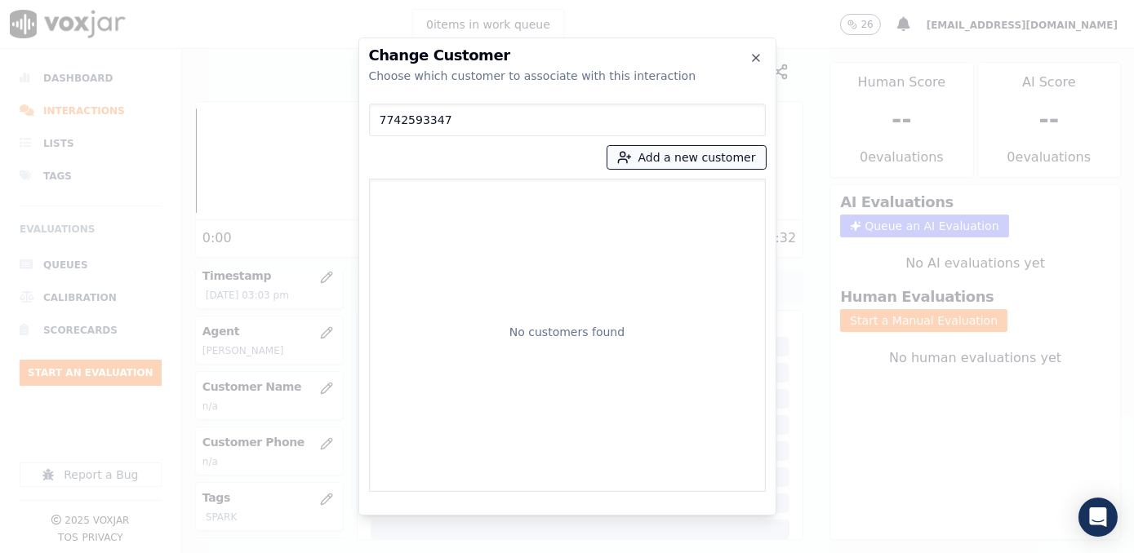
type input "7742593347"
click at [720, 157] on button "Add a new customer" at bounding box center [686, 157] width 158 height 23
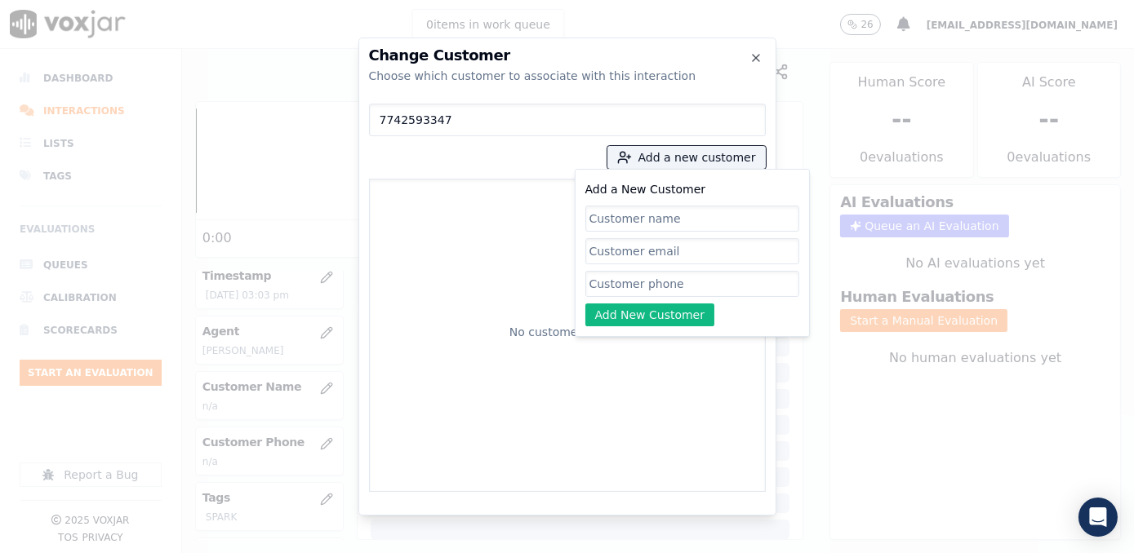
click at [698, 295] on input "Add a New Customer" at bounding box center [692, 284] width 214 height 26
paste input "7742593347"
type input "7742593347"
click at [586, 220] on input "Add a New Customer" at bounding box center [692, 219] width 214 height 26
paste input "[PERSON_NAME]"
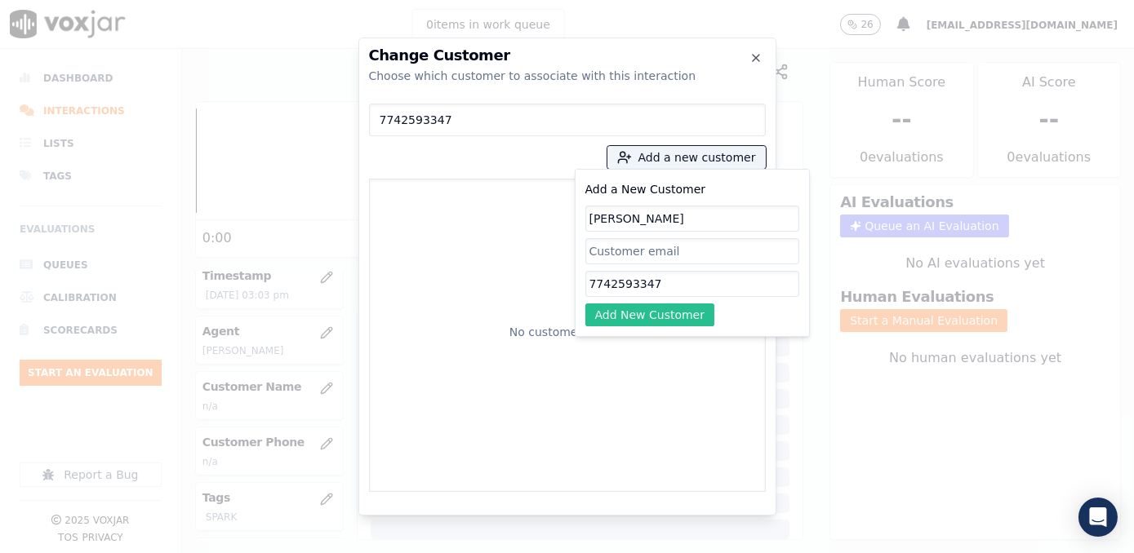
type input "[PERSON_NAME]"
click at [658, 315] on button "Add New Customer" at bounding box center [650, 315] width 130 height 23
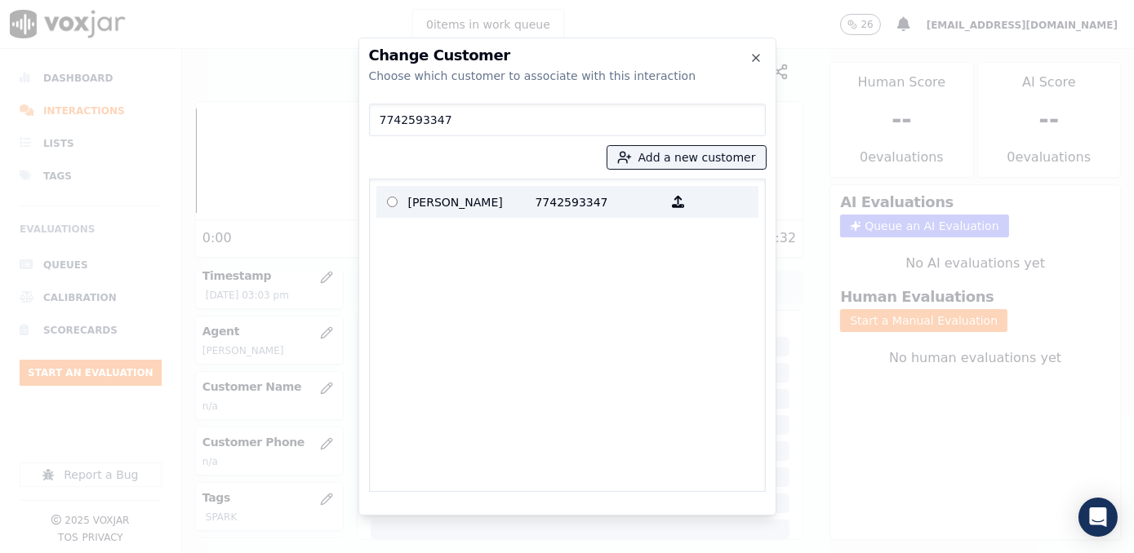
click at [526, 208] on p "[PERSON_NAME]" at bounding box center [471, 201] width 127 height 25
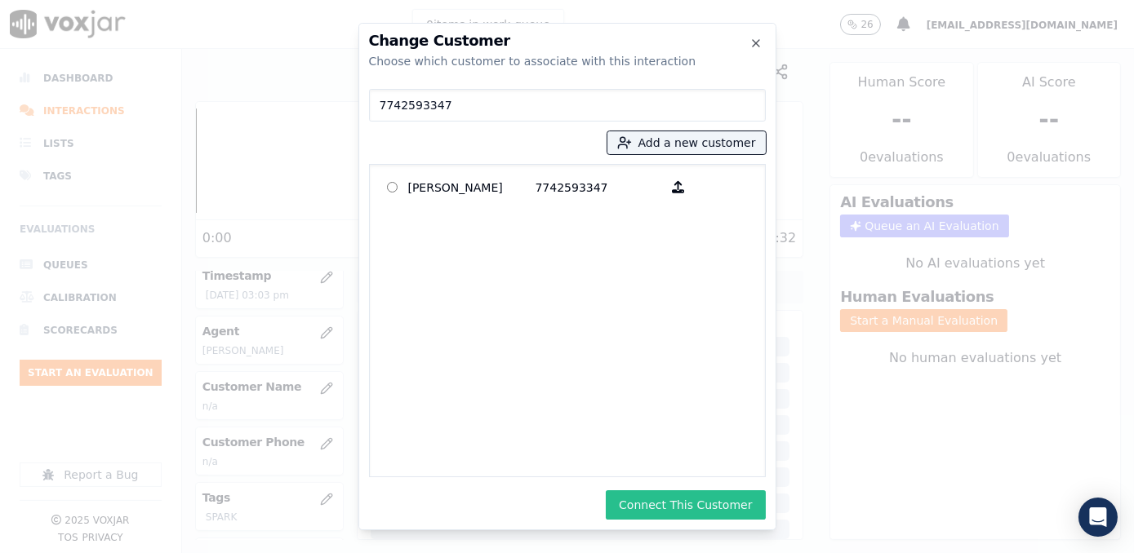
click at [674, 500] on button "Connect This Customer" at bounding box center [685, 504] width 159 height 29
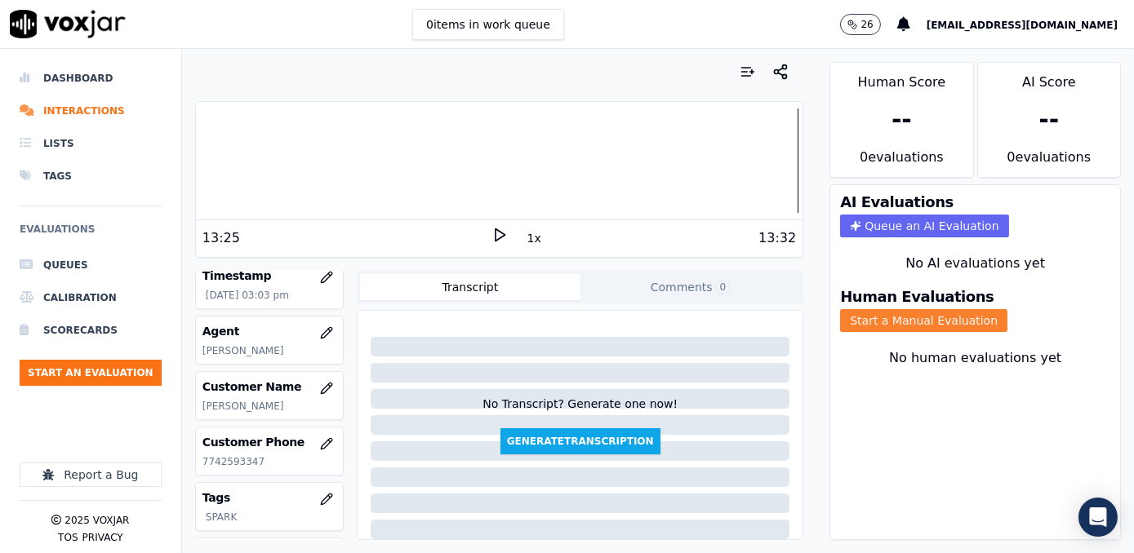
click at [930, 309] on button "Start a Manual Evaluation" at bounding box center [923, 320] width 167 height 23
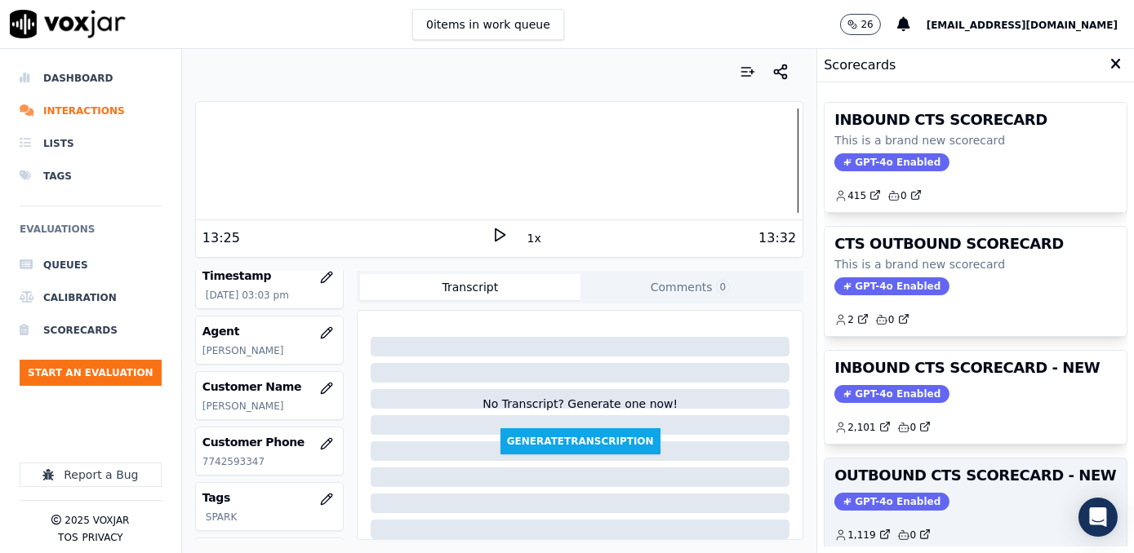
click at [863, 498] on span "GPT-4o Enabled" at bounding box center [891, 502] width 115 height 18
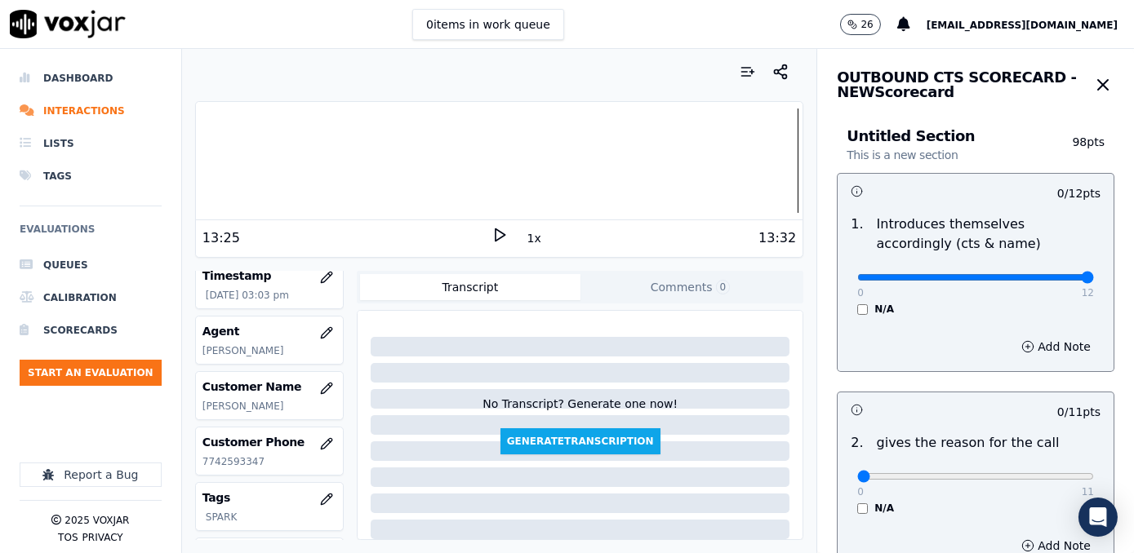
drag, startPoint x: 852, startPoint y: 277, endPoint x: 1133, endPoint y: 260, distance: 281.3
type input "12"
click at [1094, 274] on input "range" at bounding box center [975, 277] width 237 height 7
drag, startPoint x: 846, startPoint y: 479, endPoint x: 1133, endPoint y: 401, distance: 297.0
type input "11"
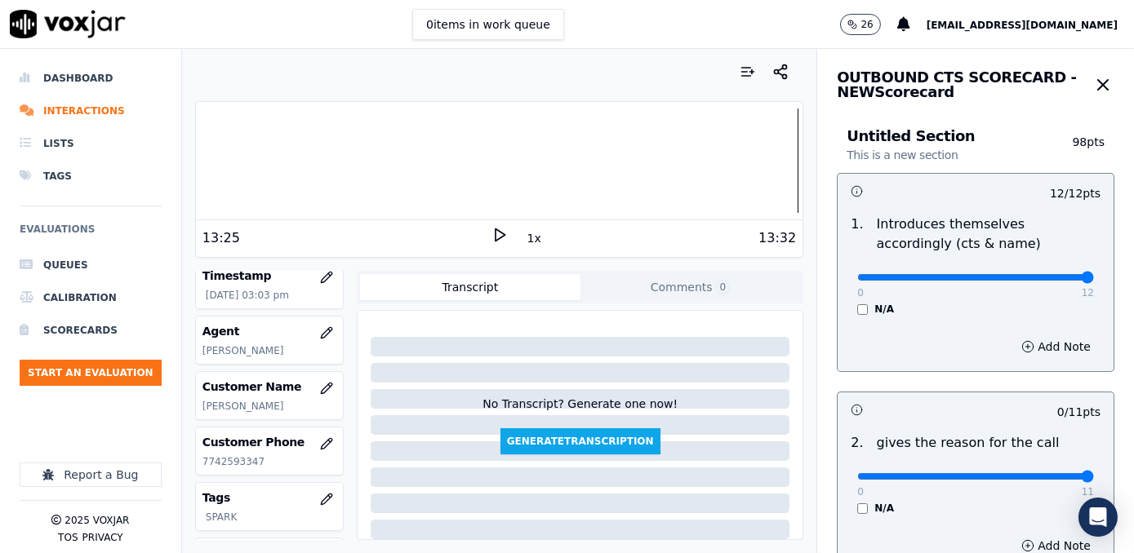
click at [1094, 473] on input "range" at bounding box center [975, 476] width 237 height 7
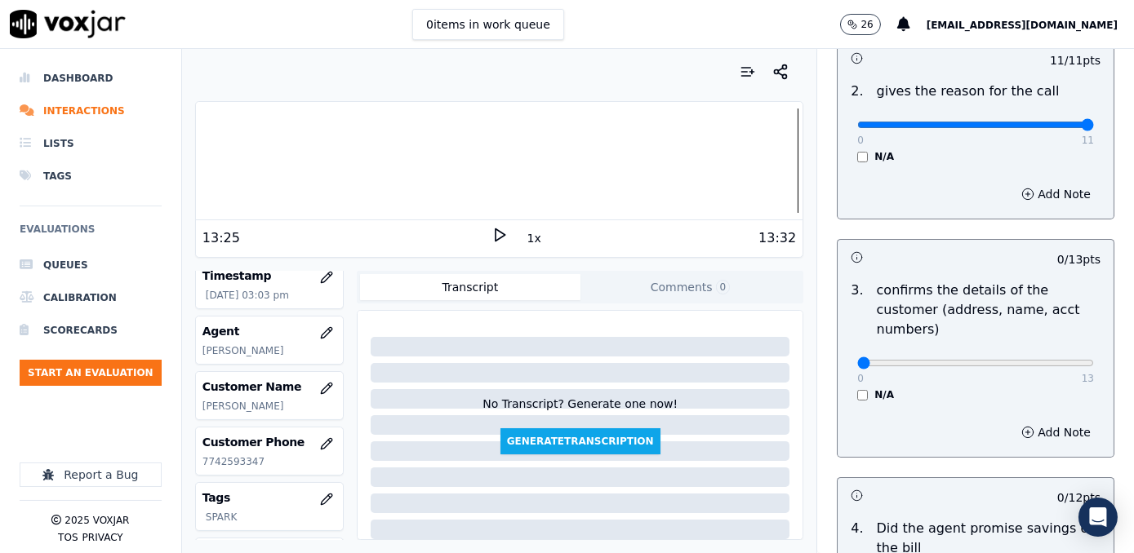
scroll to position [445, 0]
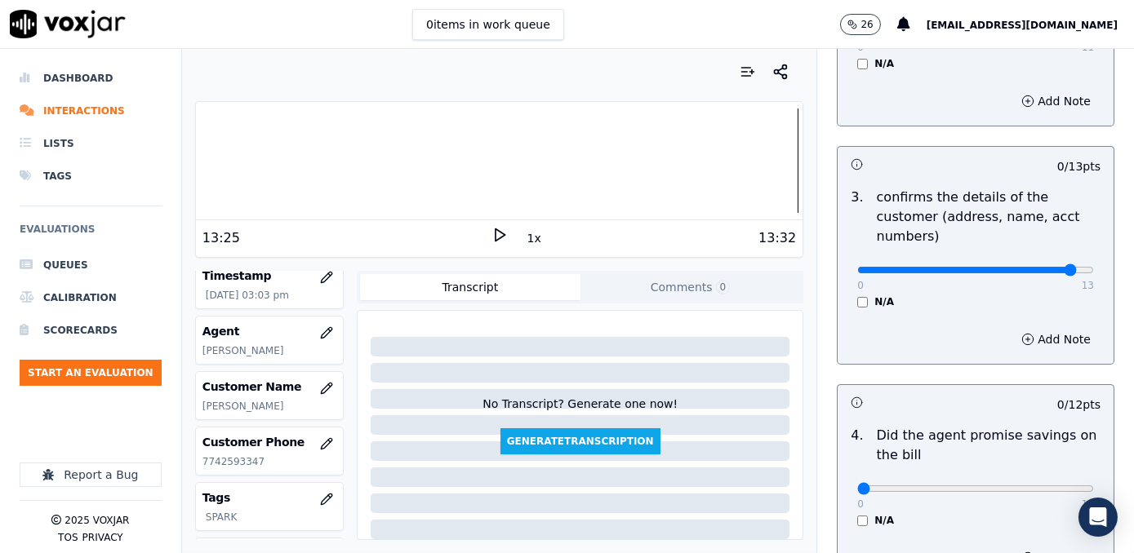
type input "12"
click at [1034, 267] on input "range" at bounding box center [975, 270] width 237 height 7
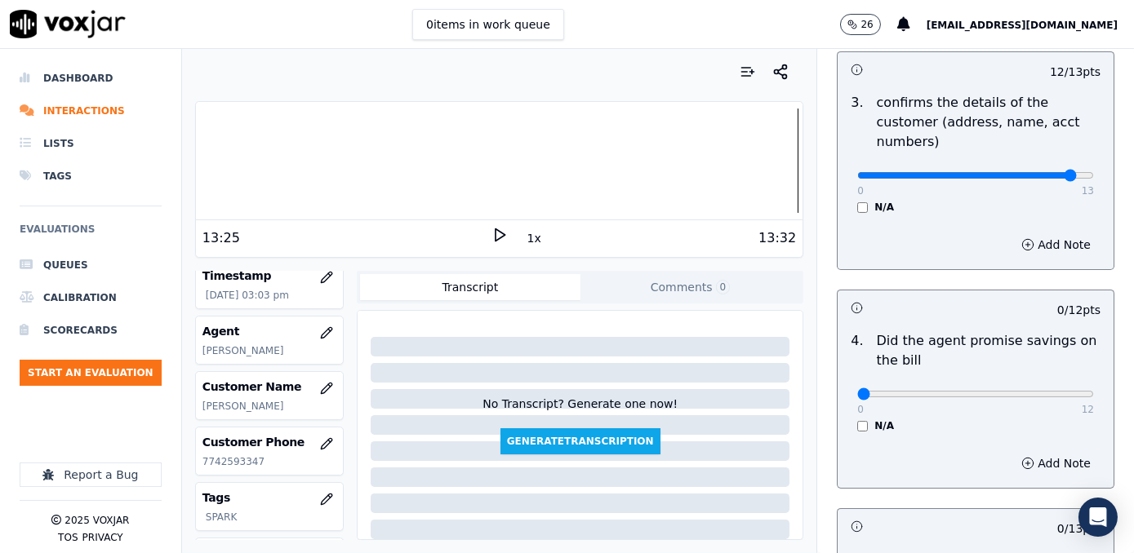
scroll to position [593, 0]
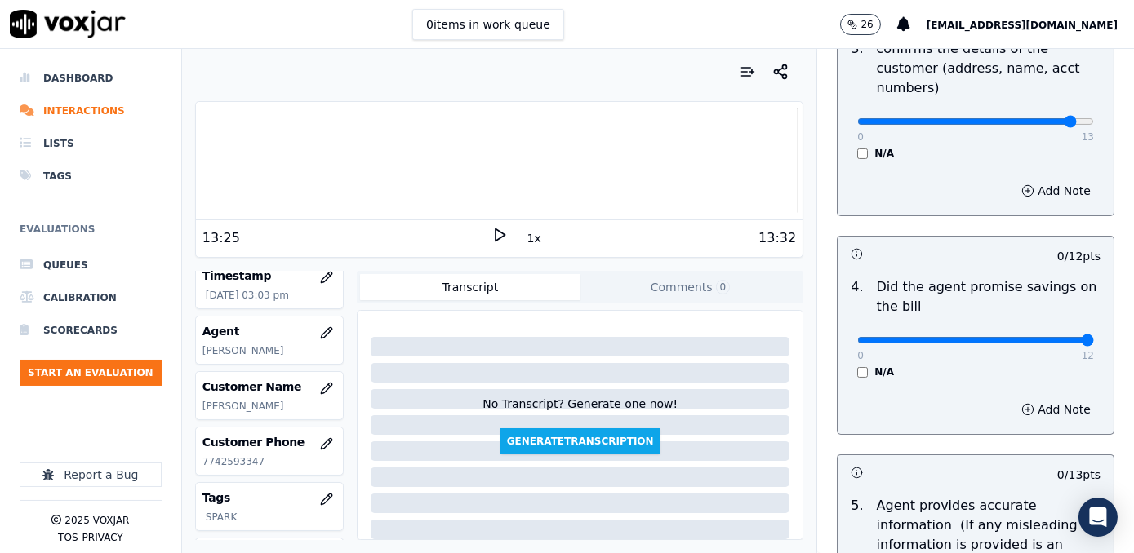
drag, startPoint x: 850, startPoint y: 317, endPoint x: 1136, endPoint y: 317, distance: 285.6
type input "12"
click at [1094, 337] on input "range" at bounding box center [975, 340] width 237 height 7
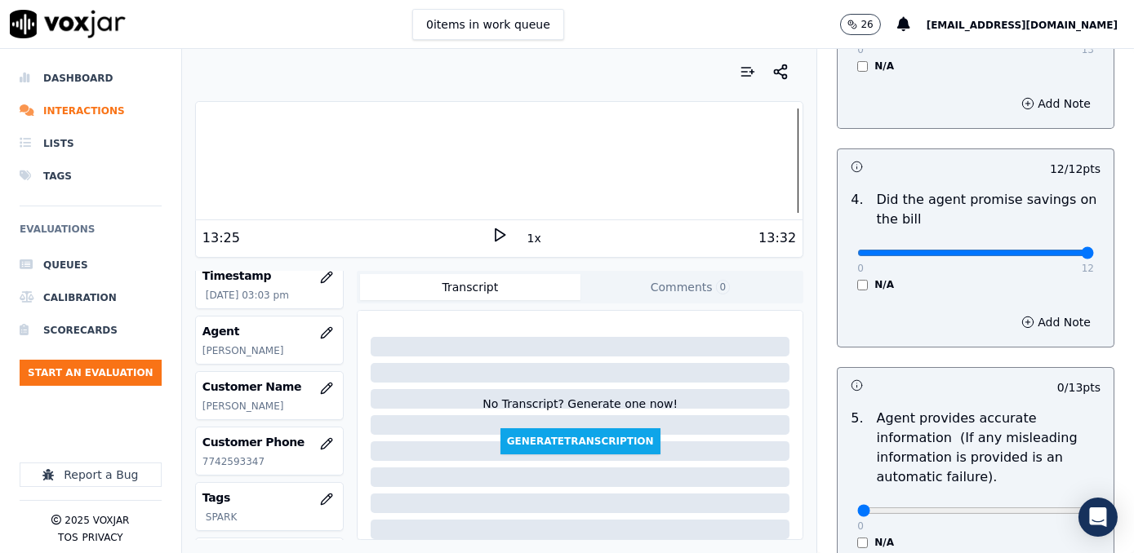
scroll to position [816, 0]
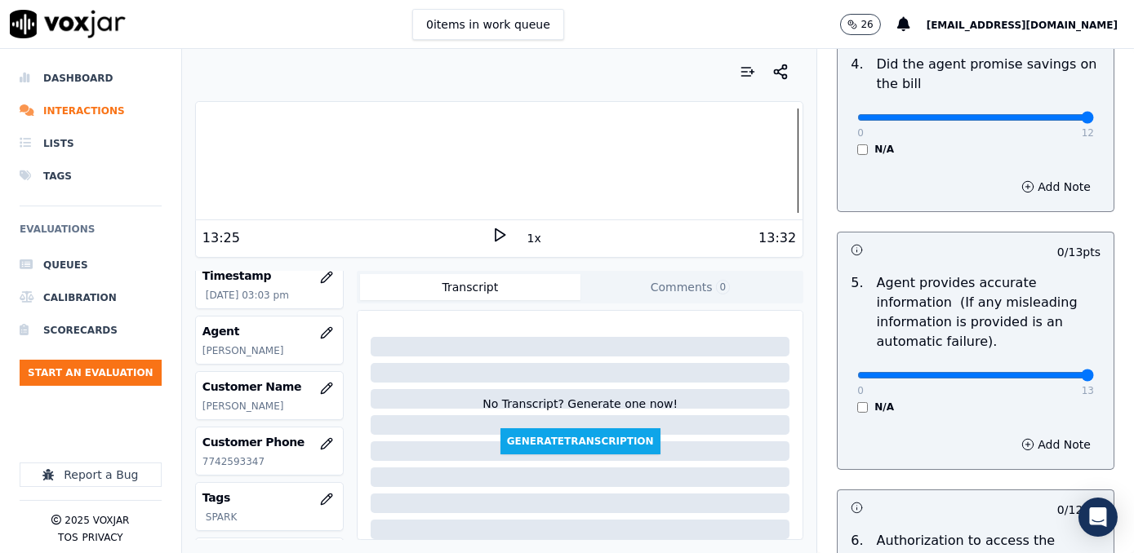
drag, startPoint x: 846, startPoint y: 350, endPoint x: 1136, endPoint y: 351, distance: 289.7
type input "13"
click at [1094, 372] on input "range" at bounding box center [975, 375] width 237 height 7
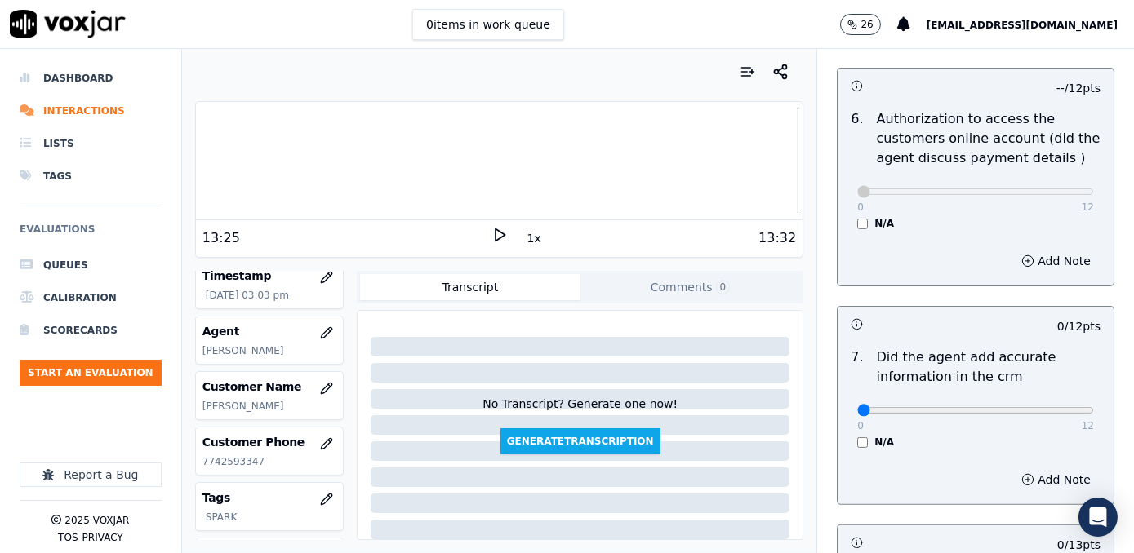
scroll to position [1335, 0]
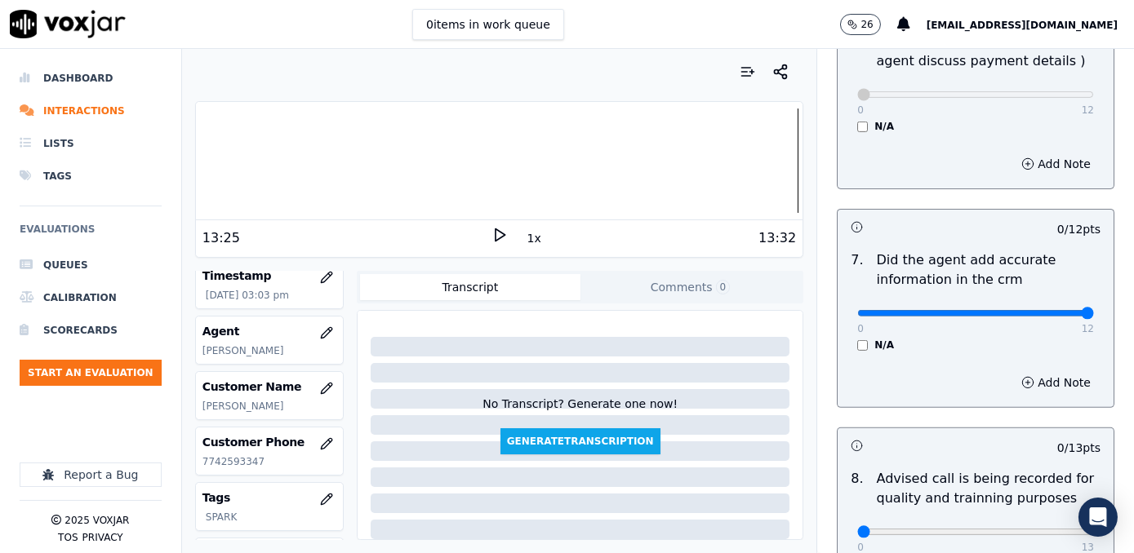
drag, startPoint x: 846, startPoint y: 291, endPoint x: 1136, endPoint y: 245, distance: 293.4
type input "12"
click at [1094, 310] on input "range" at bounding box center [975, 313] width 237 height 7
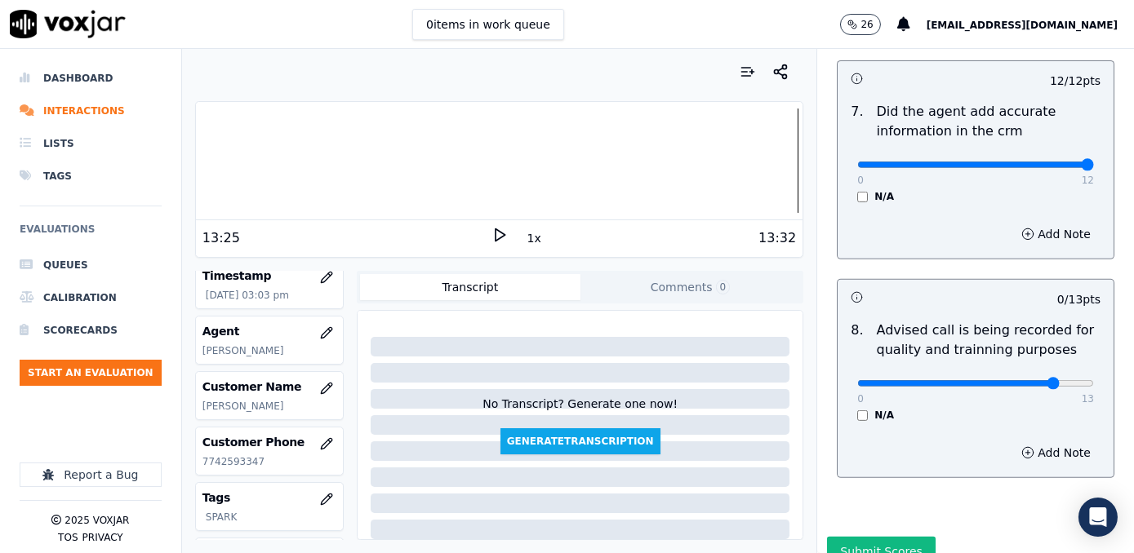
click at [1016, 380] on input "range" at bounding box center [975, 383] width 237 height 7
type input "9"
click at [996, 380] on input "range" at bounding box center [975, 383] width 237 height 7
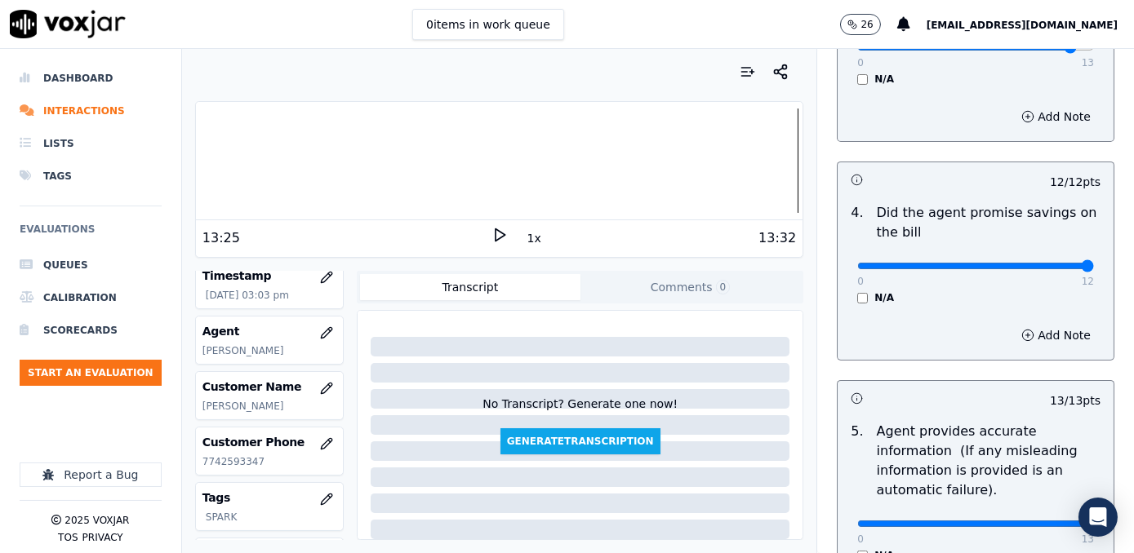
scroll to position [445, 0]
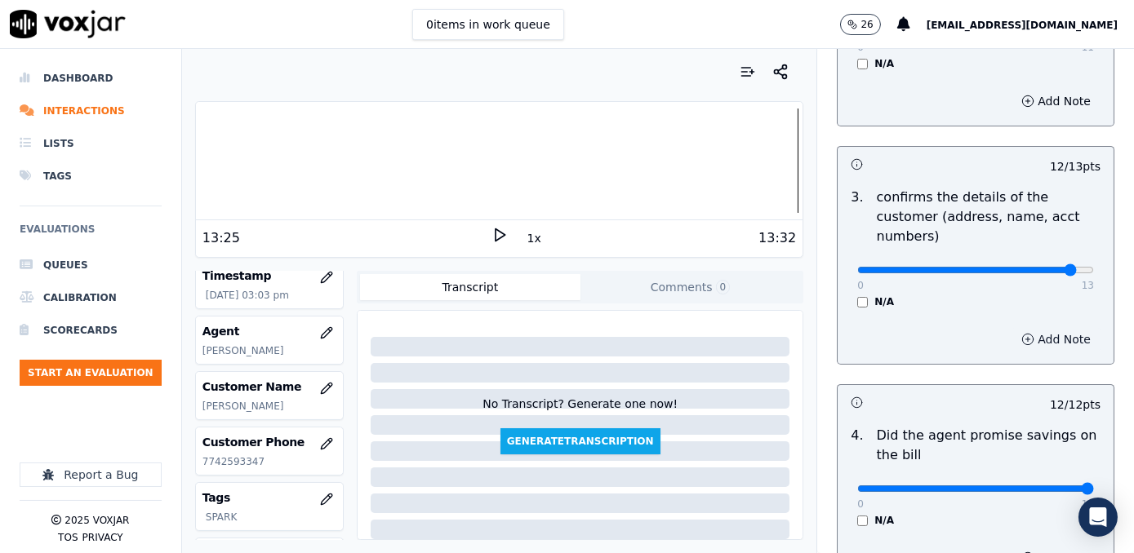
click at [1028, 328] on button "Add Note" at bounding box center [1055, 339] width 89 height 23
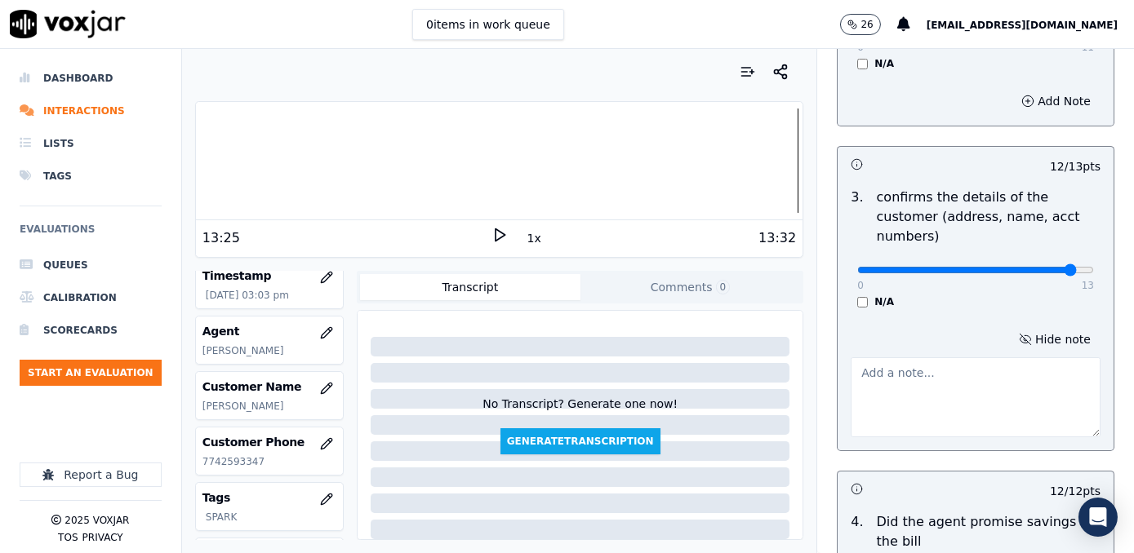
click at [906, 362] on textarea at bounding box center [975, 397] width 250 height 80
paste textarea "Make sure to confirm full service address and the name as it appears on the bil…"
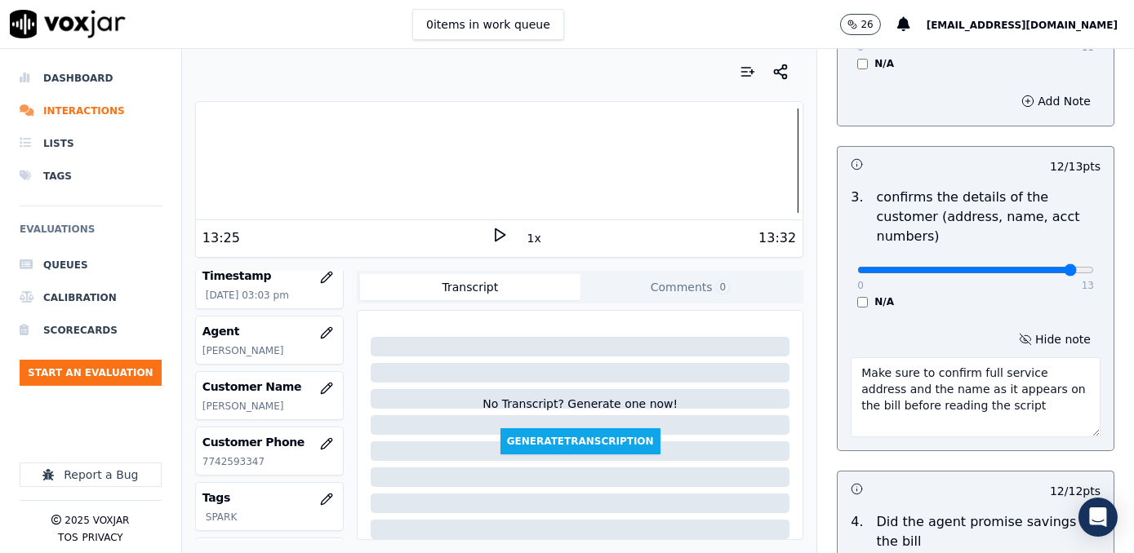
type textarea "Make sure to confirm full service address and the name as it appears on the bil…"
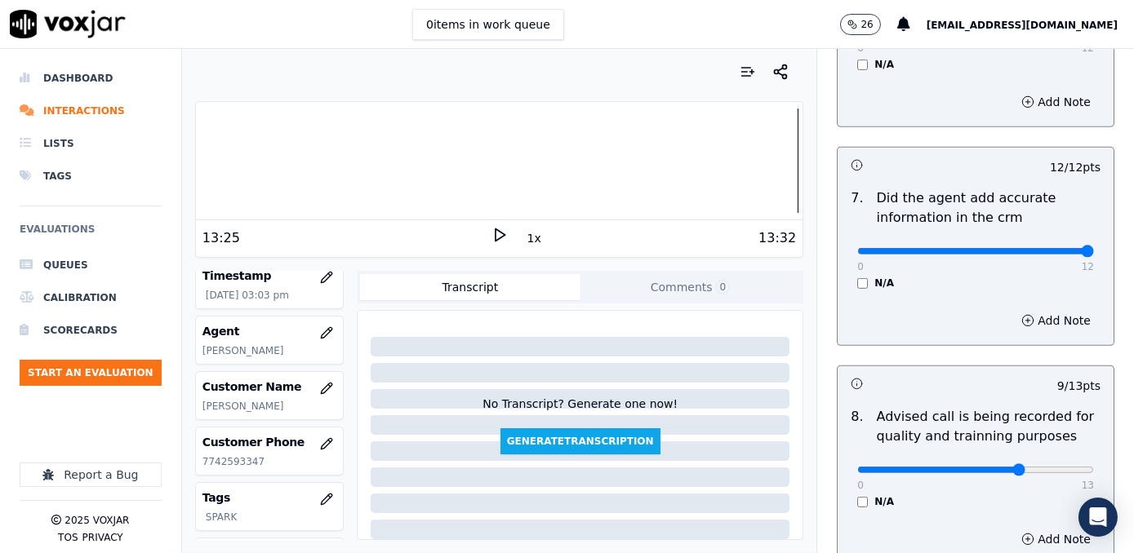
scroll to position [1602, 0]
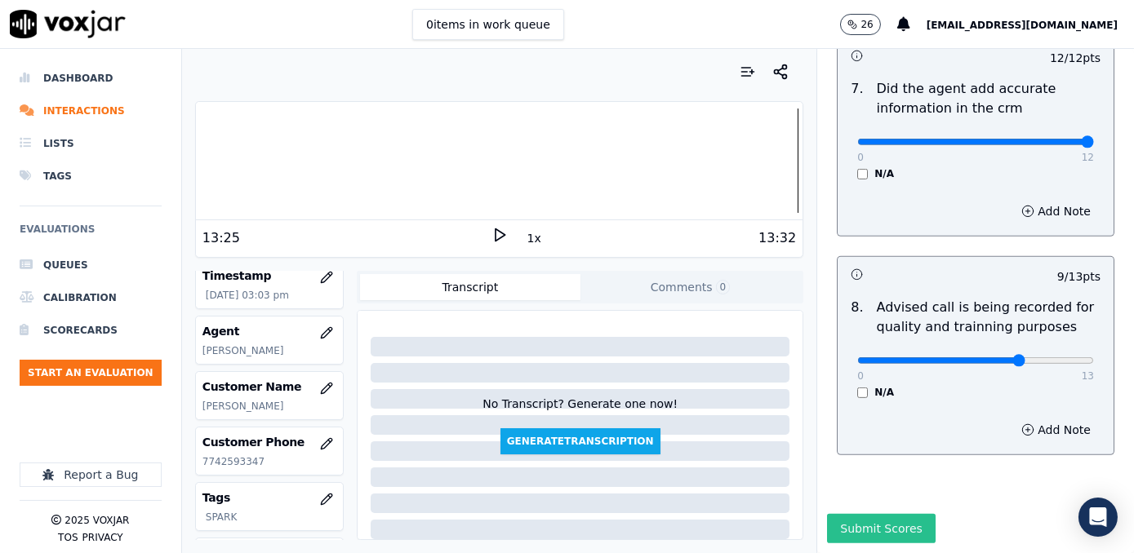
click at [862, 514] on button "Submit Scores" at bounding box center [881, 528] width 109 height 29
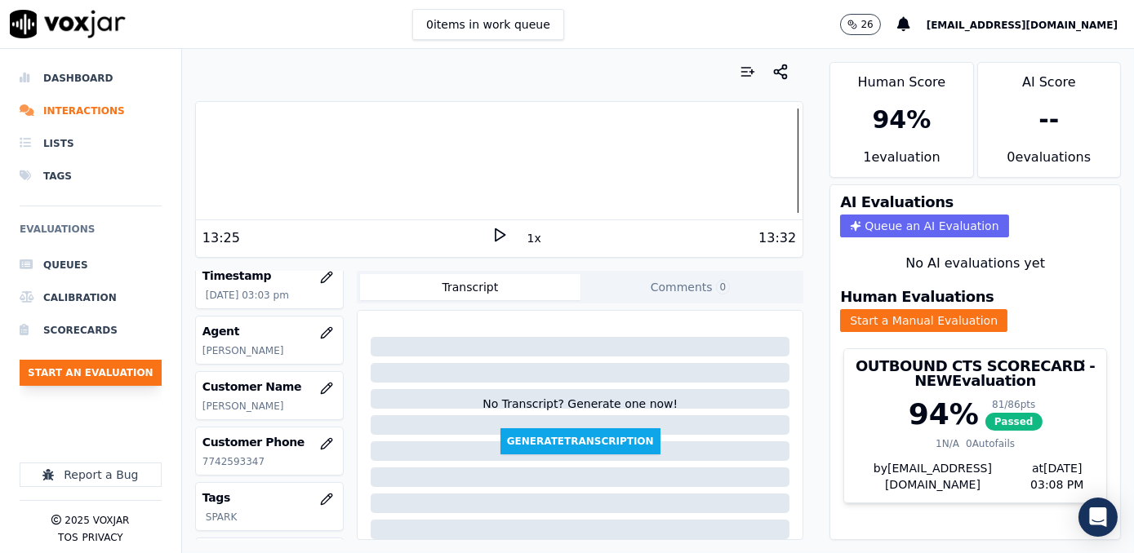
click at [113, 370] on button "Start an Evaluation" at bounding box center [91, 373] width 142 height 26
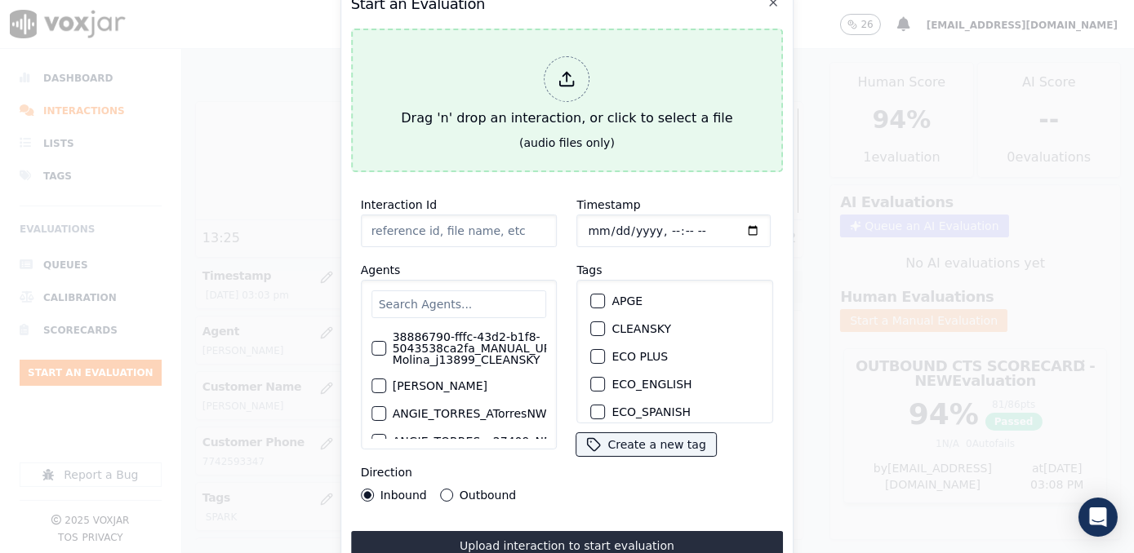
click at [575, 72] on icon at bounding box center [567, 79] width 18 height 18
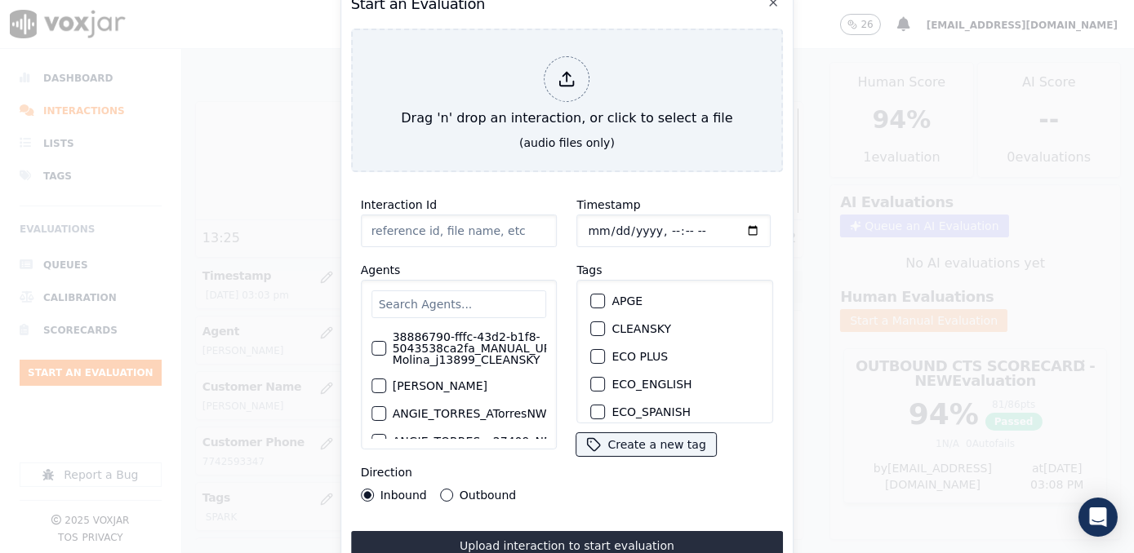
type input "20250916-171415_3156416538-[PERSON_NAME] 2 all.mp3"
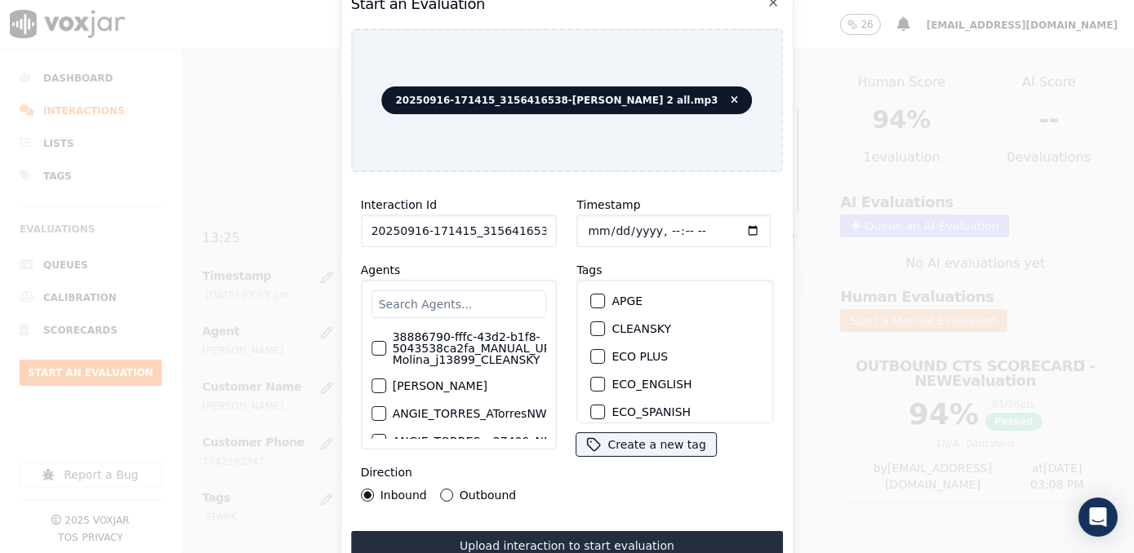
click at [477, 304] on input "text" at bounding box center [458, 305] width 175 height 28
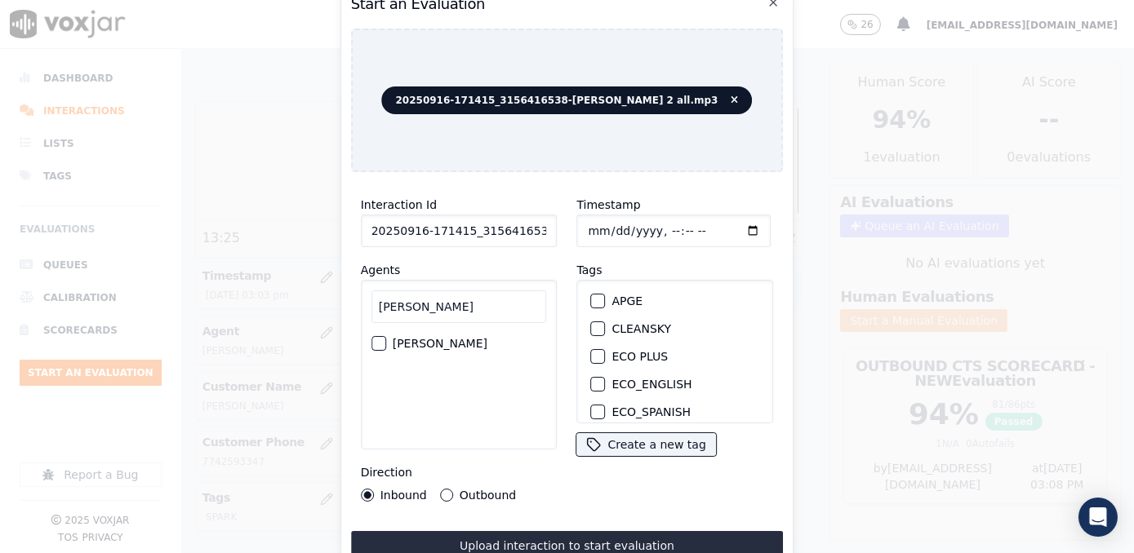
type input "[PERSON_NAME]"
click at [464, 343] on label "[PERSON_NAME]" at bounding box center [440, 343] width 95 height 11
click at [386, 343] on button "[PERSON_NAME]" at bounding box center [378, 343] width 15 height 15
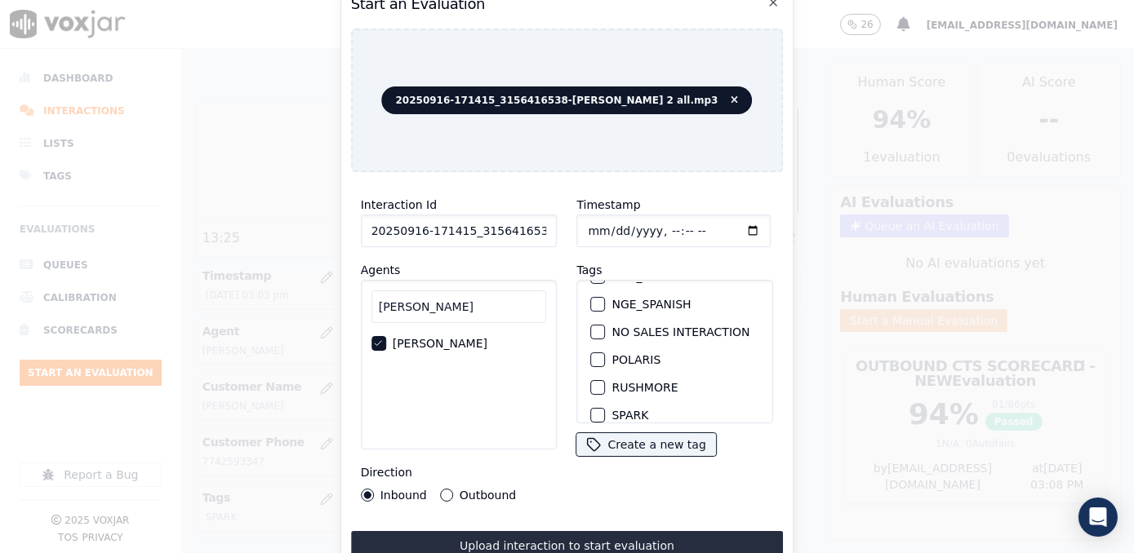
scroll to position [296, 0]
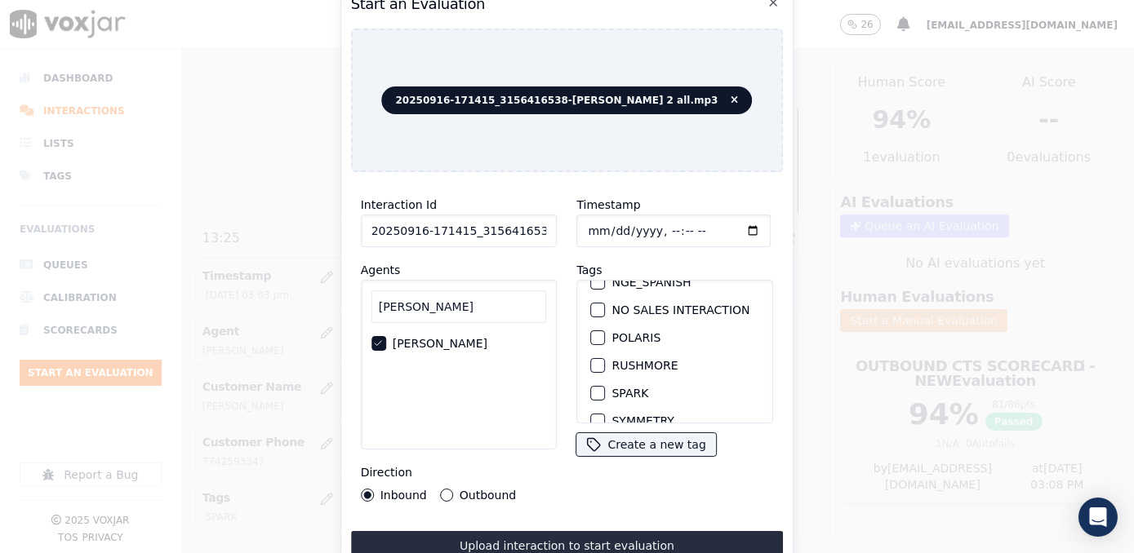
click at [592, 388] on div "button" at bounding box center [597, 393] width 11 height 11
click at [726, 223] on input "Timestamp" at bounding box center [674, 231] width 194 height 33
type input "[DATE]T15:09"
click at [443, 490] on button "Outbound" at bounding box center [446, 495] width 13 height 13
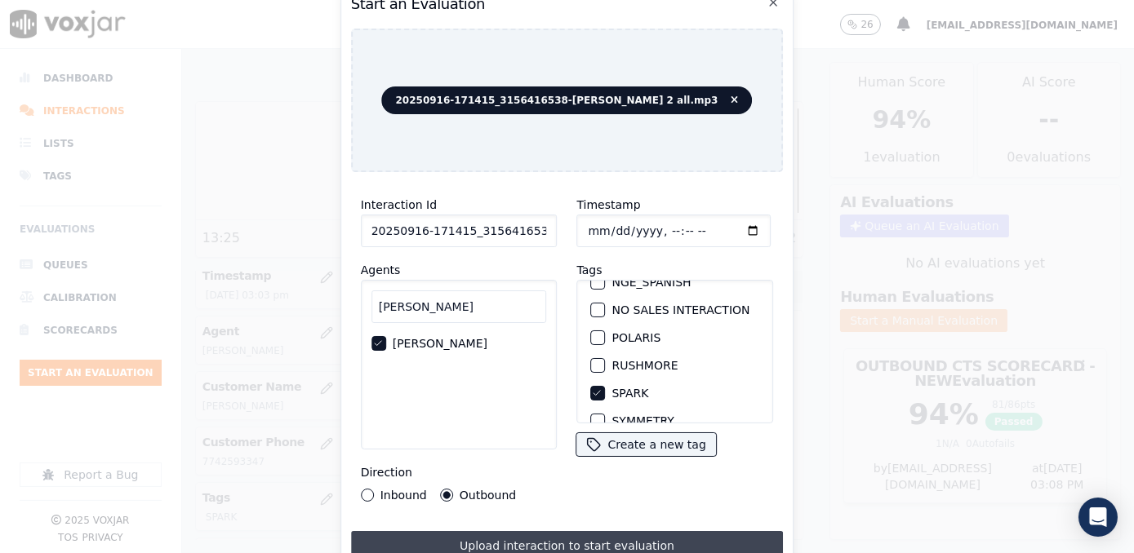
click at [606, 536] on button "Upload interaction to start evaluation" at bounding box center [567, 545] width 433 height 29
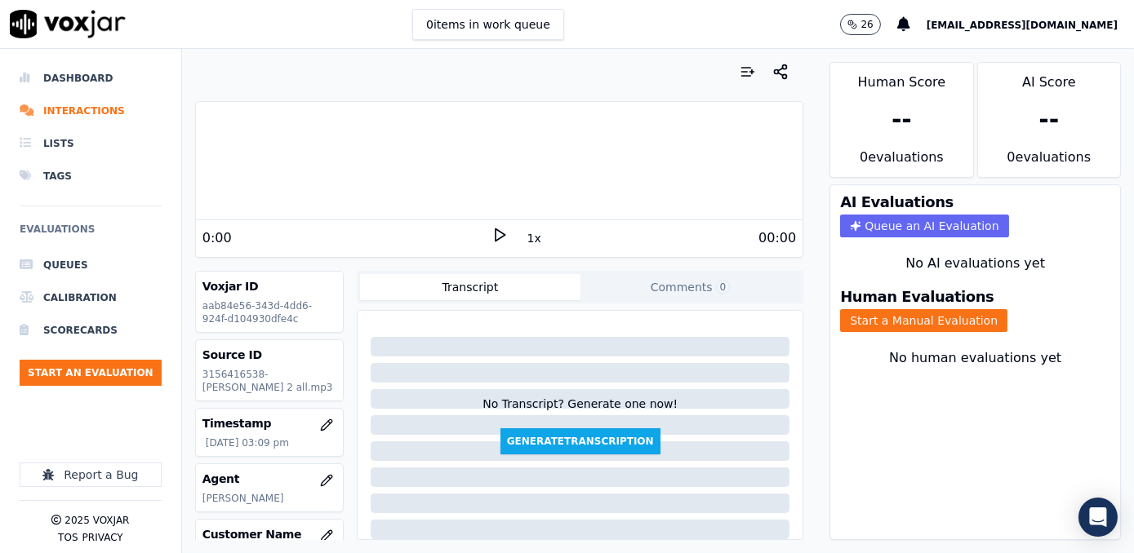
click at [380, 234] on div "0:00" at bounding box center [346, 239] width 289 height 20
click at [491, 232] on icon at bounding box center [499, 235] width 16 height 16
click at [495, 232] on rect at bounding box center [496, 234] width 2 height 11
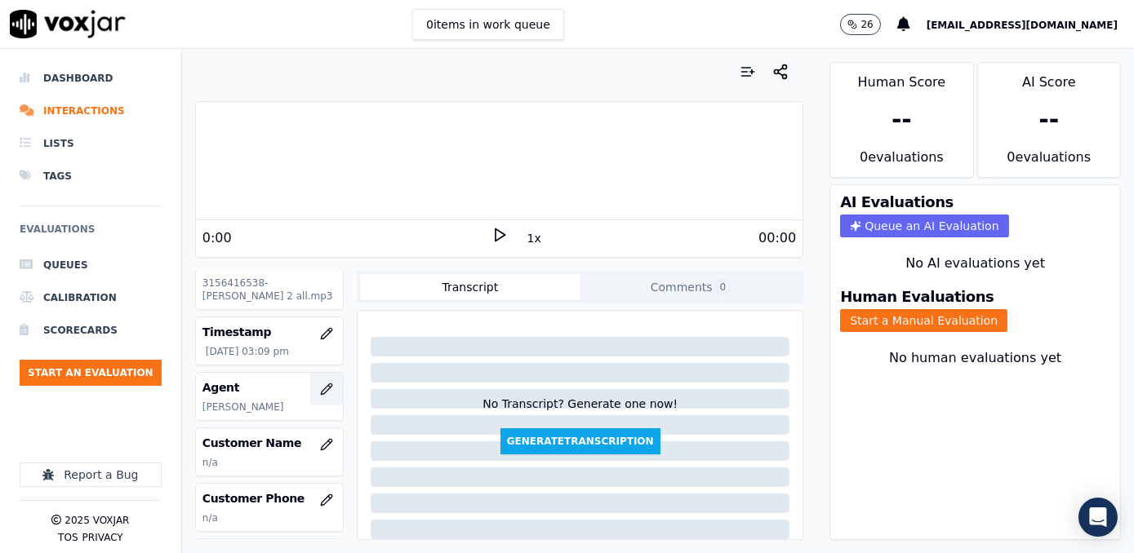
scroll to position [222, 0]
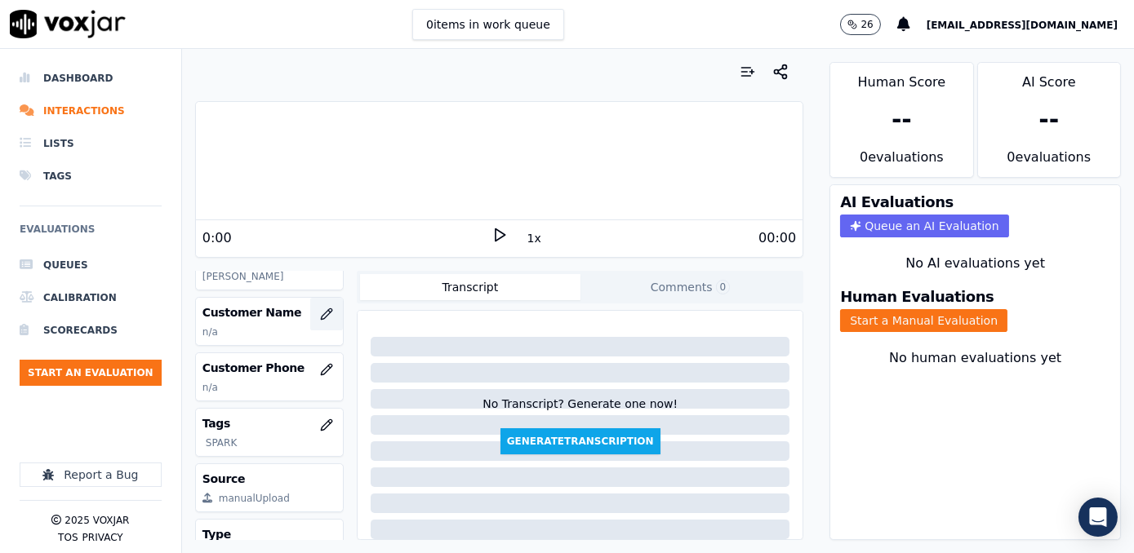
click at [320, 321] on icon "button" at bounding box center [326, 314] width 13 height 13
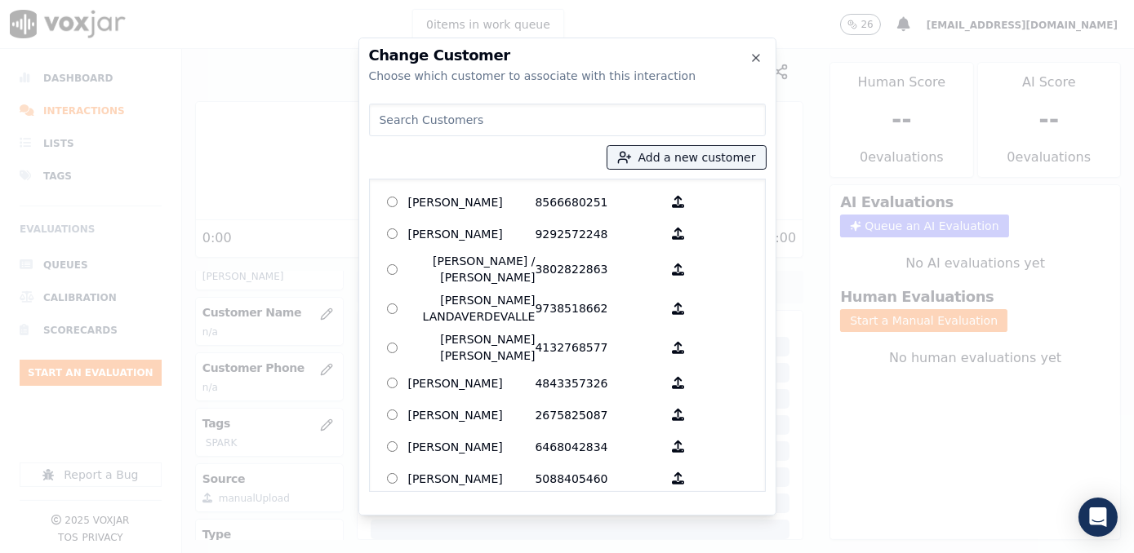
click at [503, 118] on input at bounding box center [567, 120] width 397 height 33
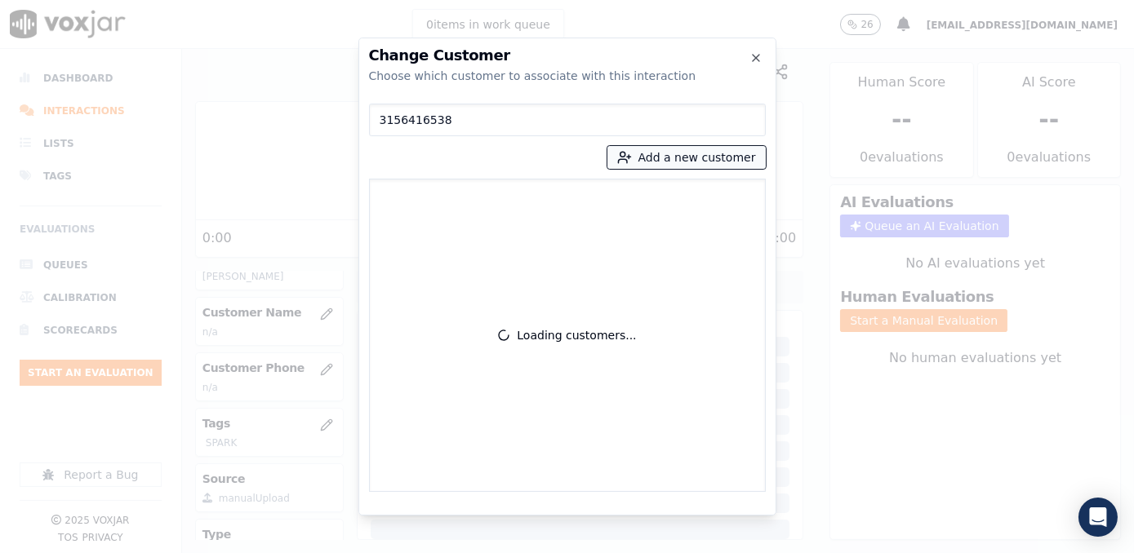
type input "3156416538"
click at [713, 153] on button "Add a new customer" at bounding box center [686, 157] width 158 height 23
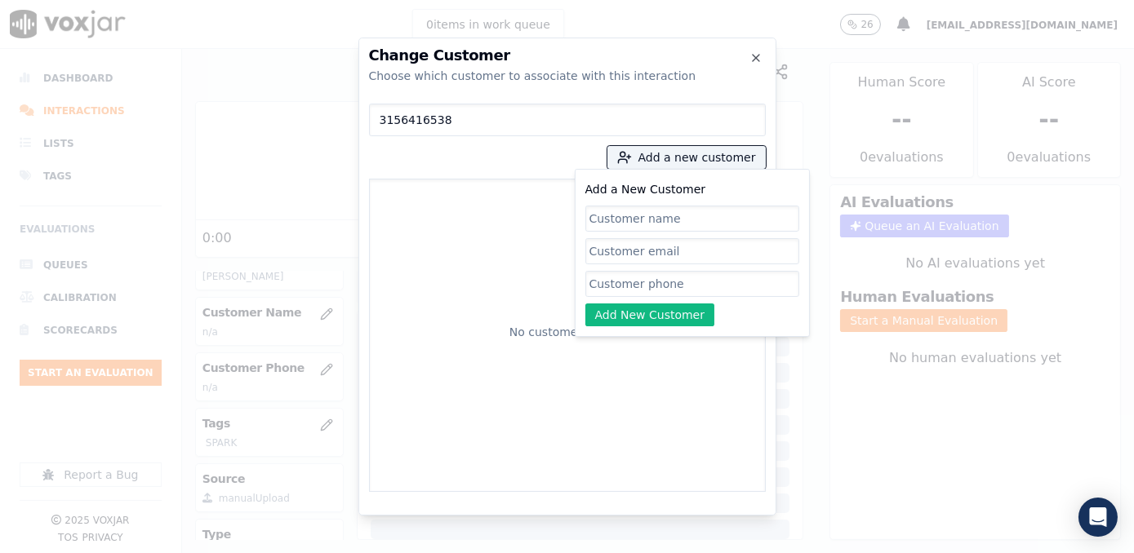
click at [646, 288] on input "Add a New Customer" at bounding box center [692, 284] width 214 height 26
paste input "3156416538"
type input "3156416538"
click at [759, 301] on div "Add a New Customer 3156416538 Add New Customer" at bounding box center [692, 253] width 214 height 147
click at [708, 216] on input "Add a New Customer" at bounding box center [692, 219] width 214 height 26
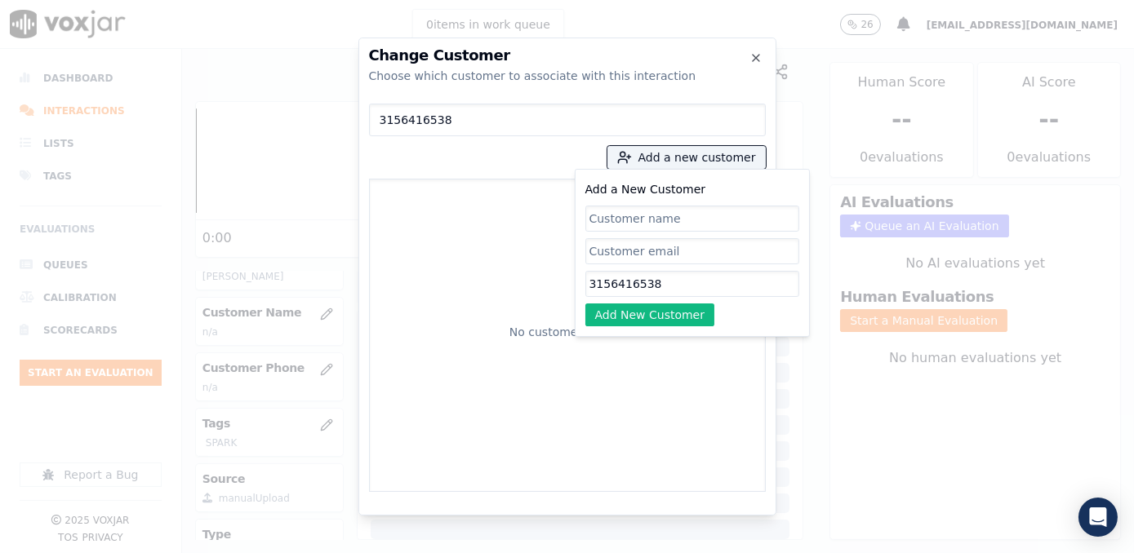
paste input "[PERSON_NAME]"
type input "[PERSON_NAME]"
click at [663, 323] on button "Add New Customer" at bounding box center [650, 315] width 130 height 23
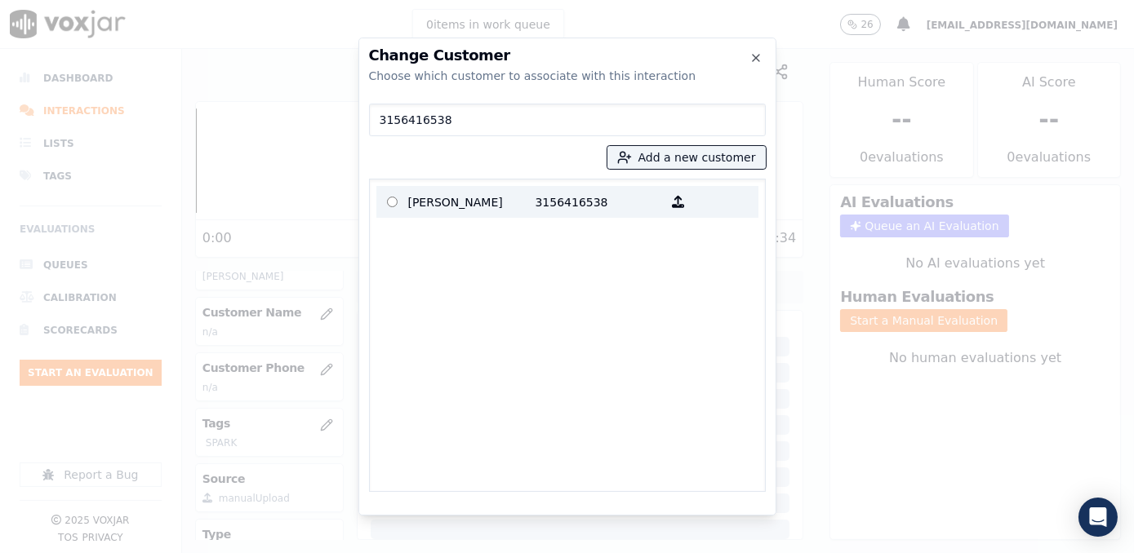
click at [512, 215] on label "[PERSON_NAME] 3156416538" at bounding box center [567, 202] width 382 height 32
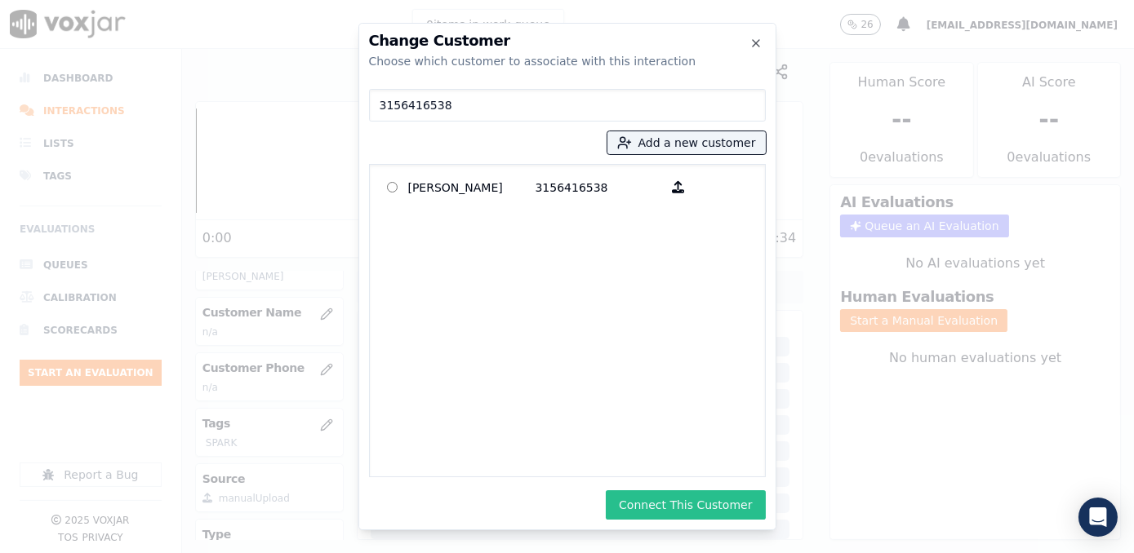
click at [722, 497] on button "Connect This Customer" at bounding box center [685, 504] width 159 height 29
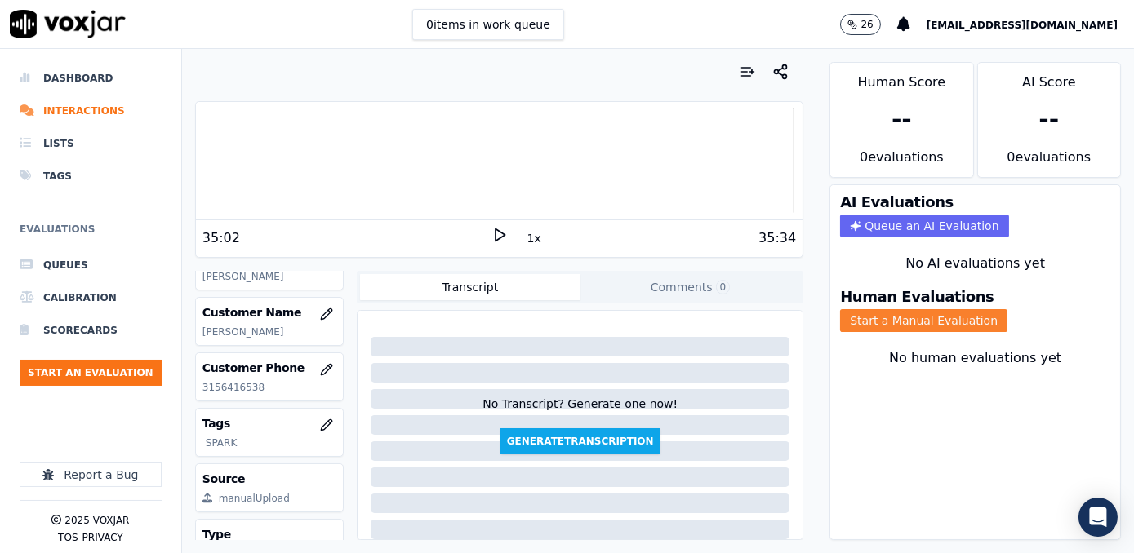
click at [883, 309] on button "Start a Manual Evaluation" at bounding box center [923, 320] width 167 height 23
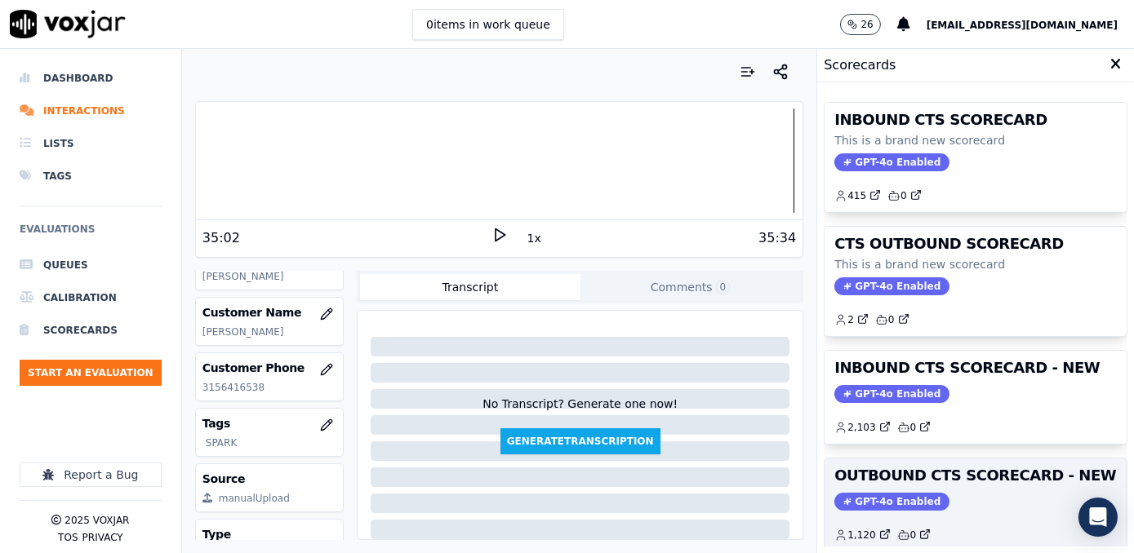
click at [889, 499] on span "GPT-4o Enabled" at bounding box center [891, 502] width 115 height 18
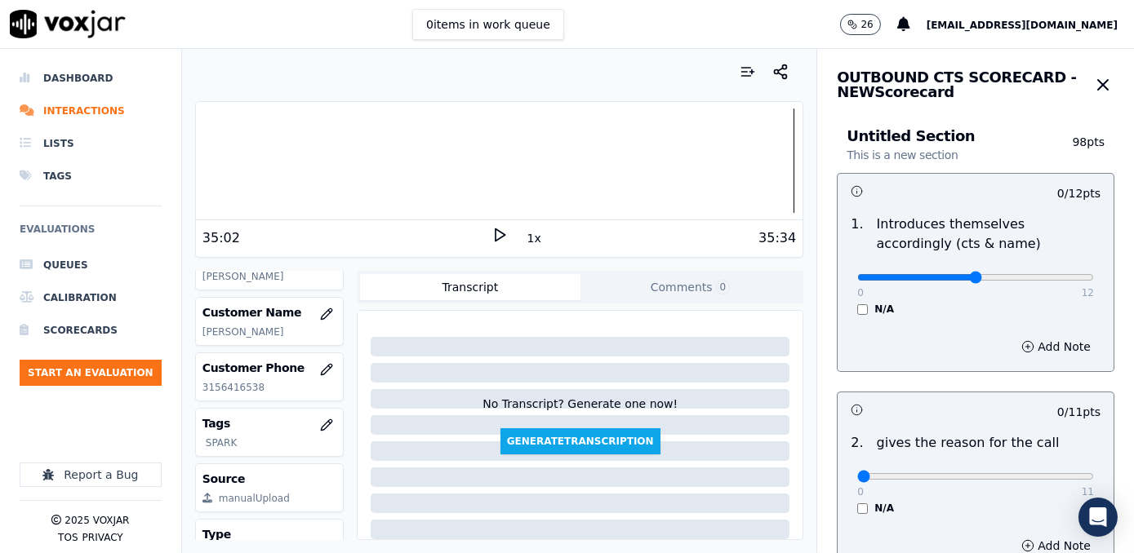
type input "6"
click at [952, 281] on input "range" at bounding box center [975, 277] width 237 height 7
click at [1032, 344] on button "Add Note" at bounding box center [1055, 346] width 89 height 23
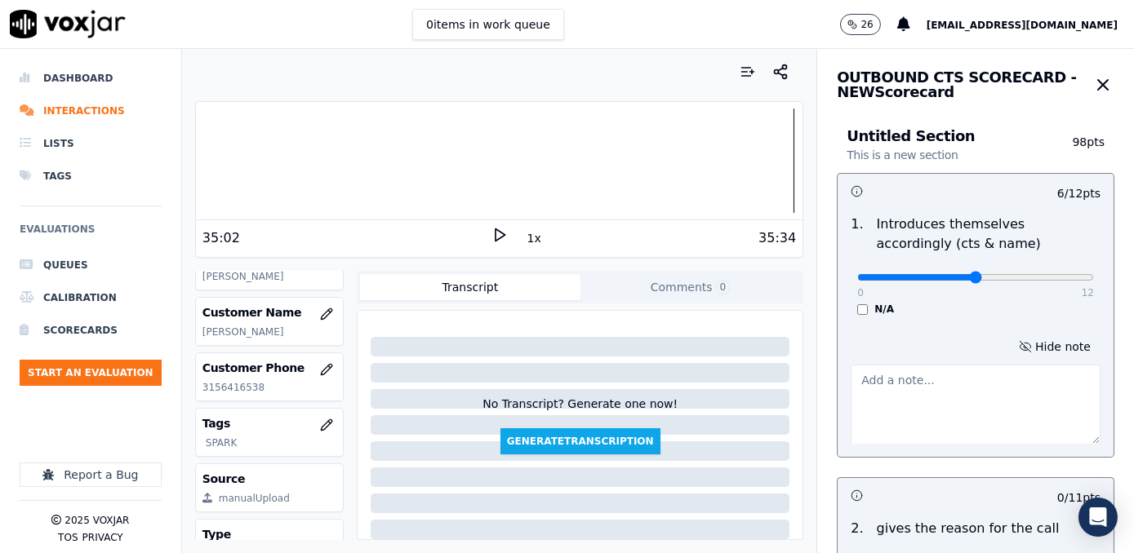
click at [897, 421] on textarea at bounding box center [975, 405] width 250 height 80
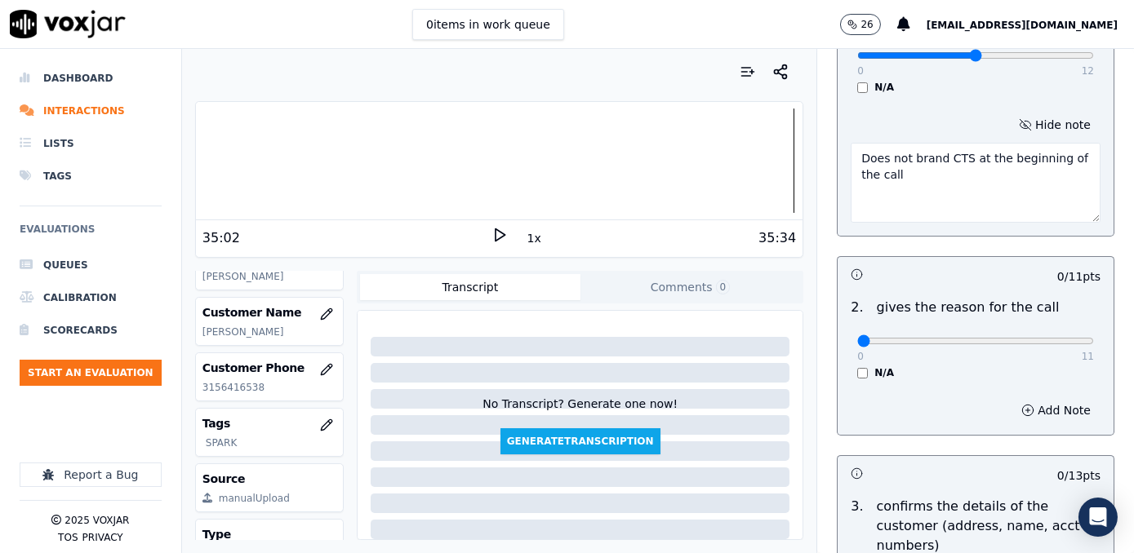
type textarea "Does not brand CTS at the beginning of the call"
drag, startPoint x: 850, startPoint y: 338, endPoint x: 1136, endPoint y: 312, distance: 287.6
type input "11"
click at [1094, 338] on input "range" at bounding box center [975, 341] width 237 height 7
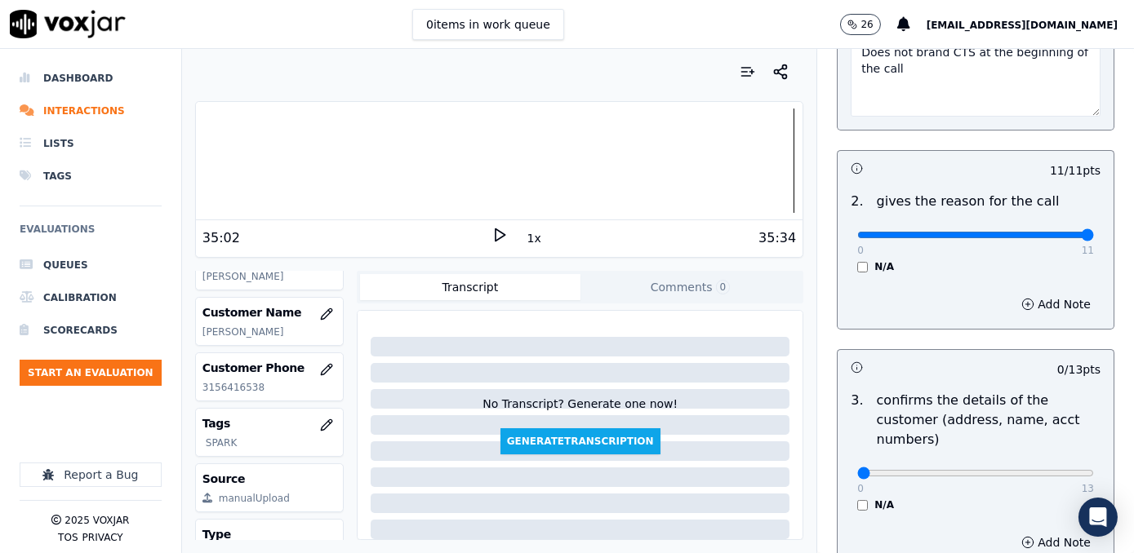
scroll to position [445, 0]
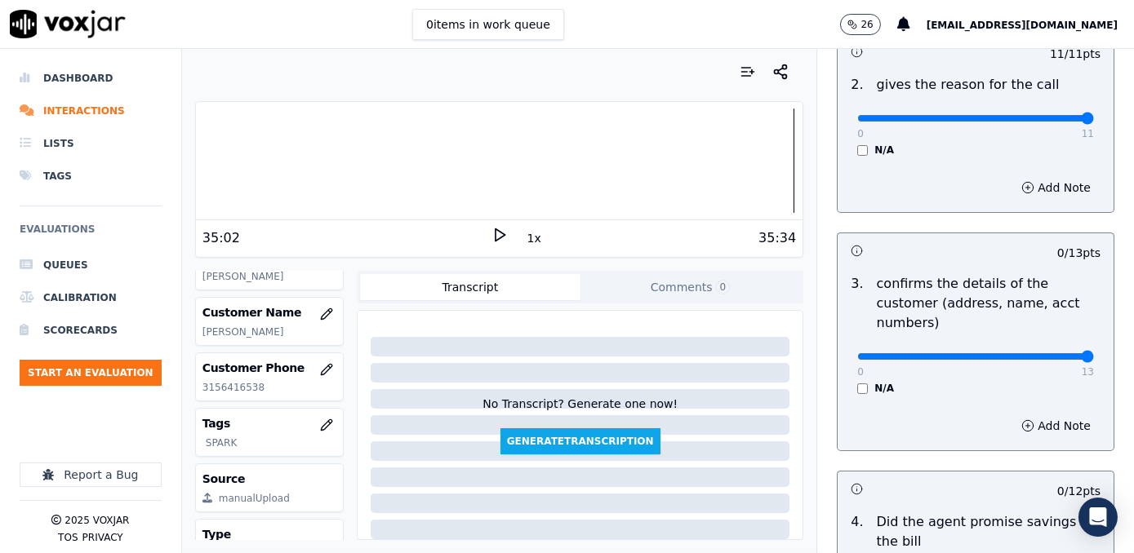
drag, startPoint x: 846, startPoint y: 337, endPoint x: 1133, endPoint y: 331, distance: 286.5
click at [1094, 353] on input "range" at bounding box center [975, 356] width 237 height 7
type input "12"
click at [1039, 353] on input "range" at bounding box center [975, 356] width 237 height 7
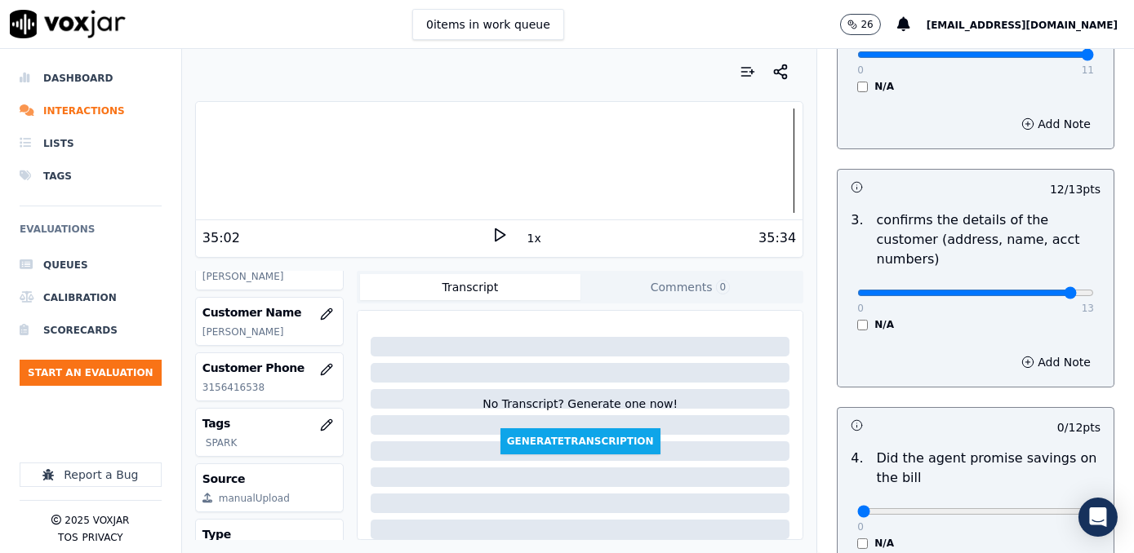
scroll to position [668, 0]
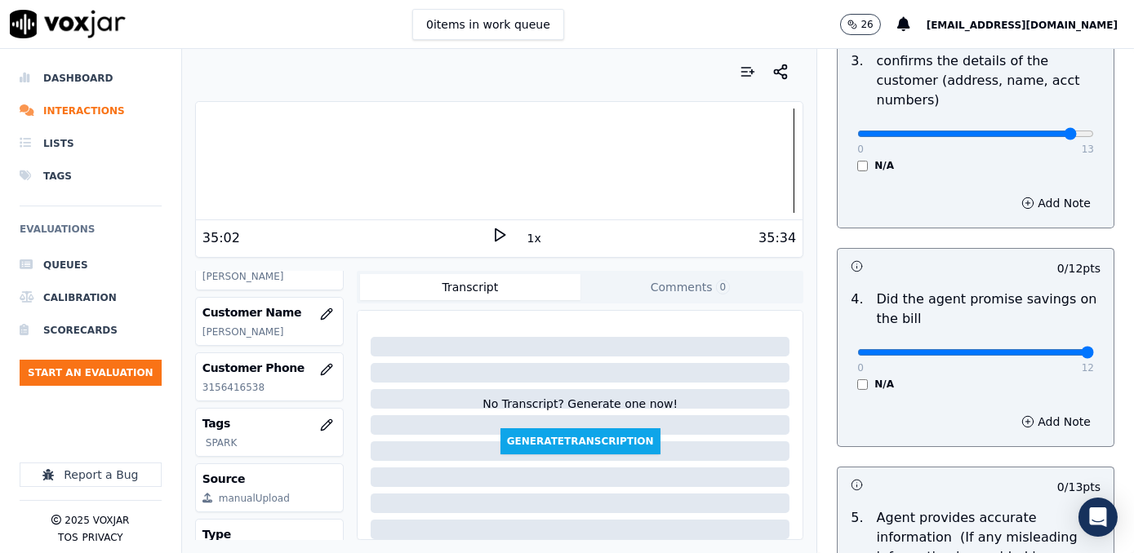
drag, startPoint x: 849, startPoint y: 334, endPoint x: 1136, endPoint y: 322, distance: 287.5
type input "12"
click at [1094, 349] on input "range" at bounding box center [975, 352] width 237 height 7
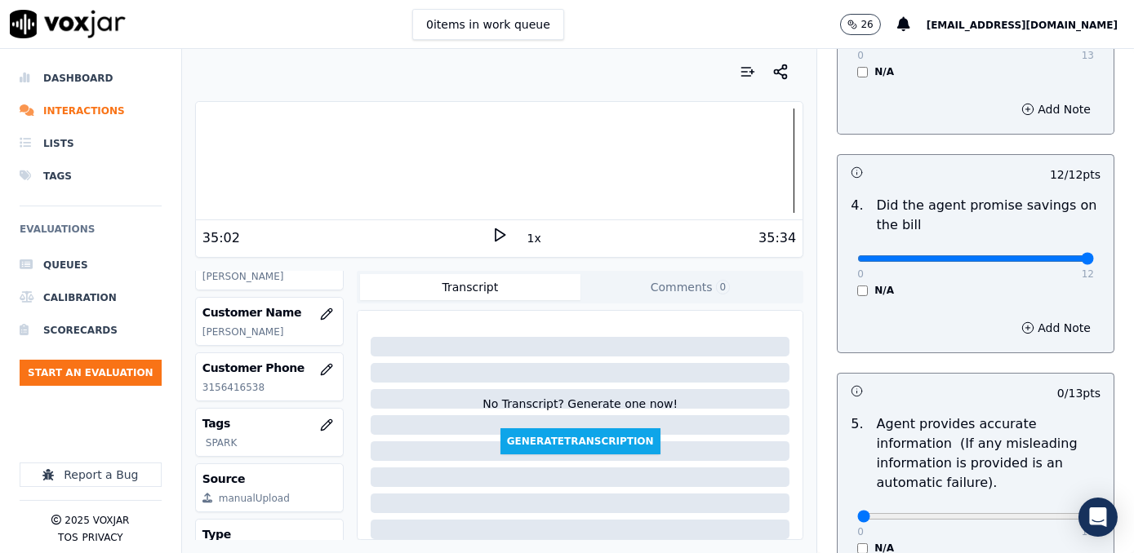
scroll to position [816, 0]
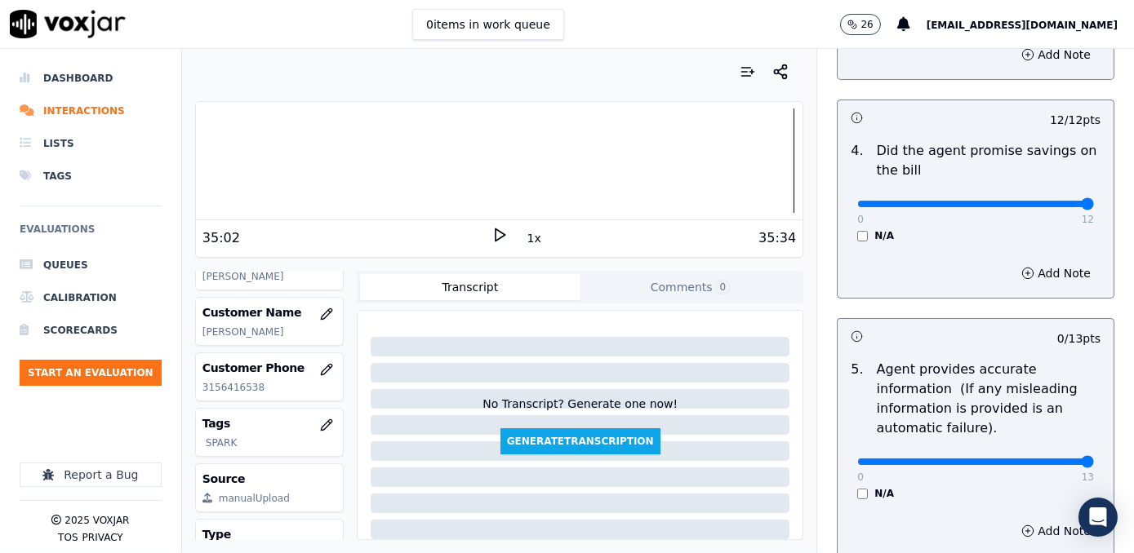
drag, startPoint x: 849, startPoint y: 437, endPoint x: 1133, endPoint y: 369, distance: 292.2
type input "13"
click at [1094, 459] on input "range" at bounding box center [975, 462] width 237 height 7
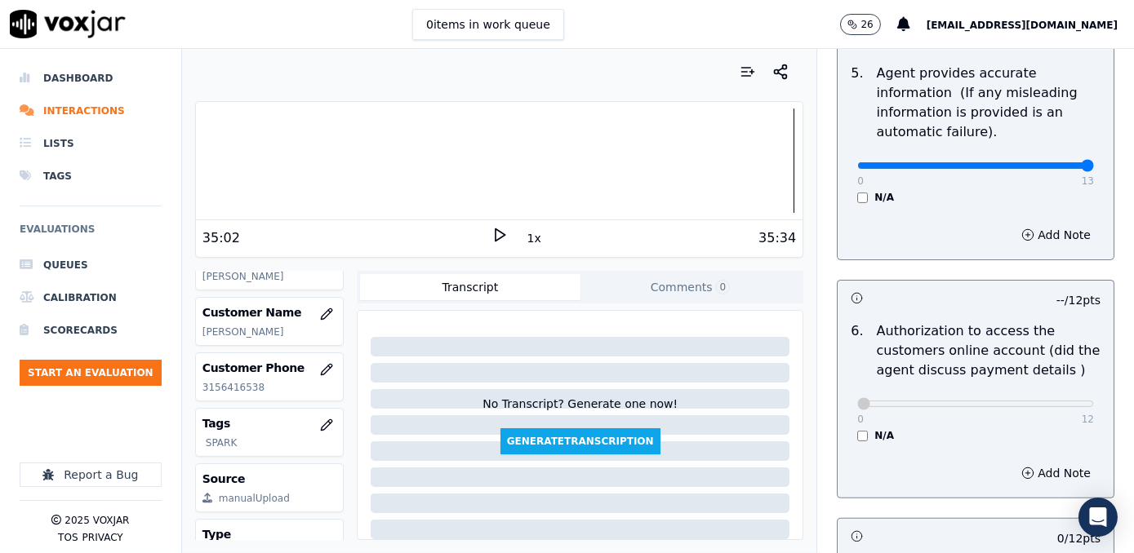
scroll to position [1409, 0]
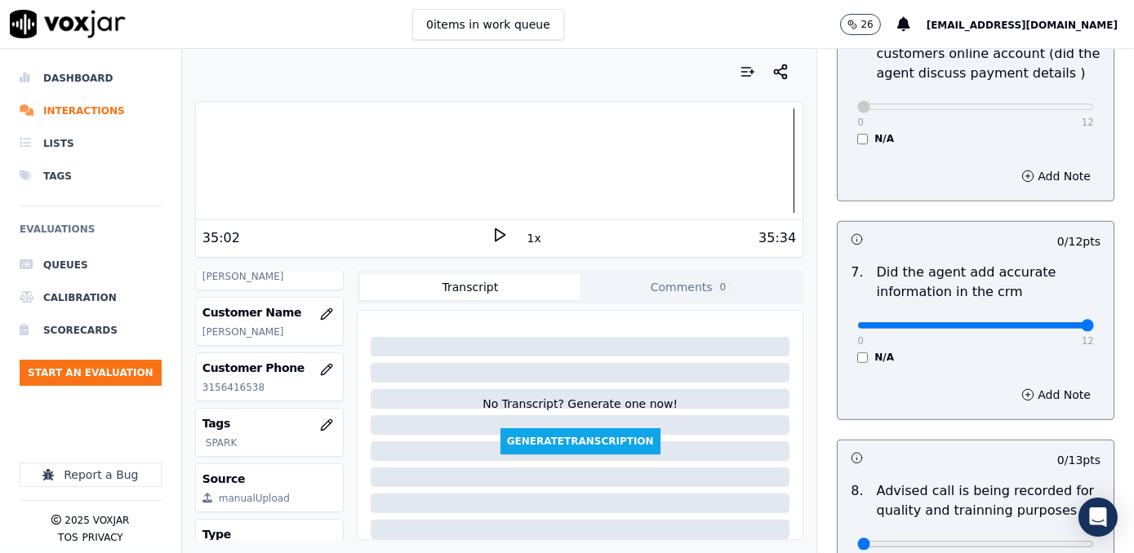
drag, startPoint x: 848, startPoint y: 302, endPoint x: 1136, endPoint y: 292, distance: 288.2
type input "12"
click at [1094, 322] on input "range" at bounding box center [975, 325] width 237 height 7
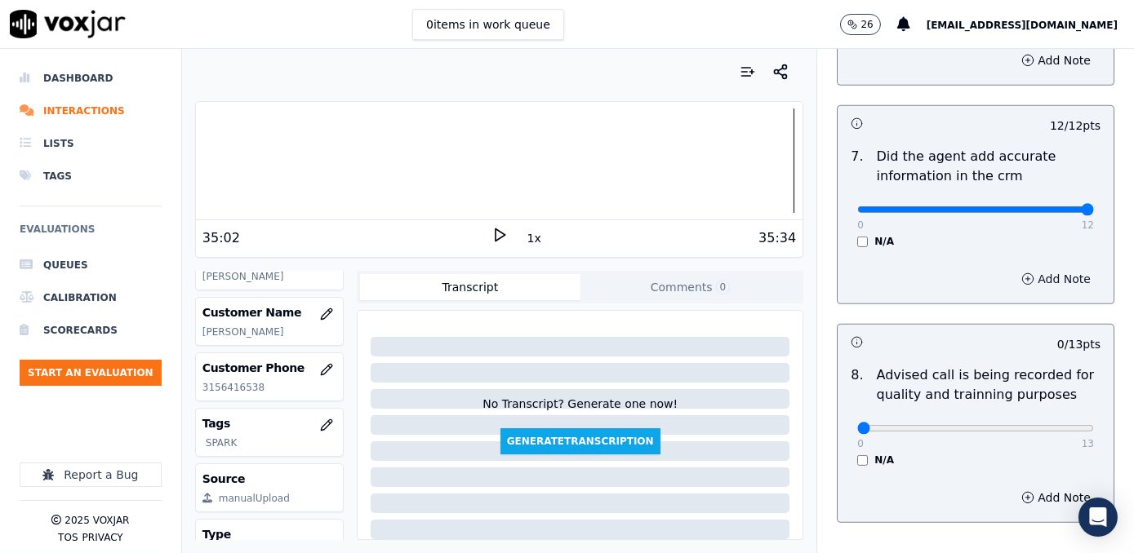
scroll to position [1602, 0]
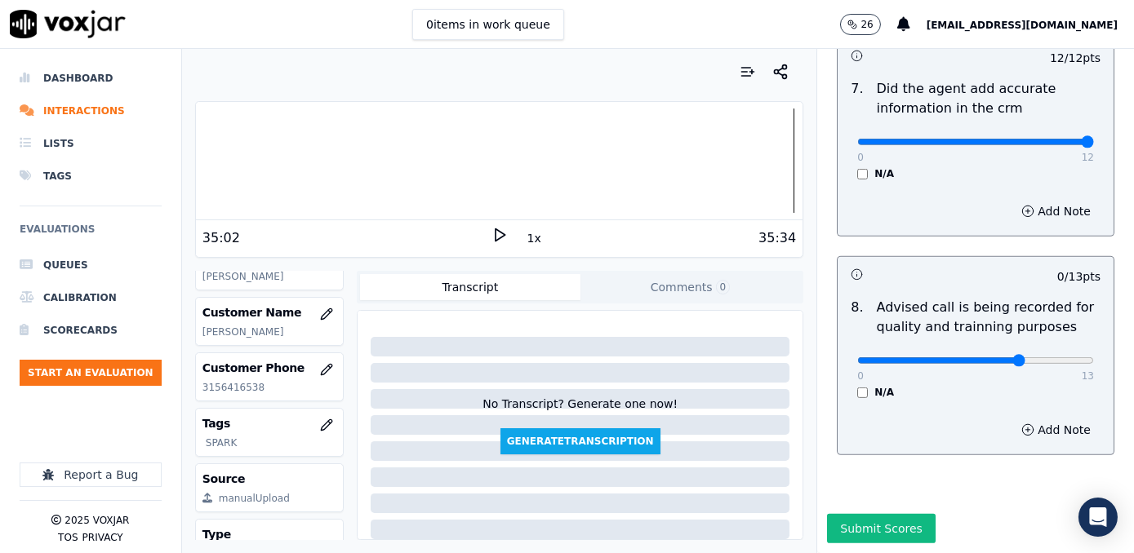
click at [989, 357] on input "range" at bounding box center [975, 360] width 237 height 7
type input "10"
click at [1009, 357] on input "range" at bounding box center [975, 360] width 237 height 7
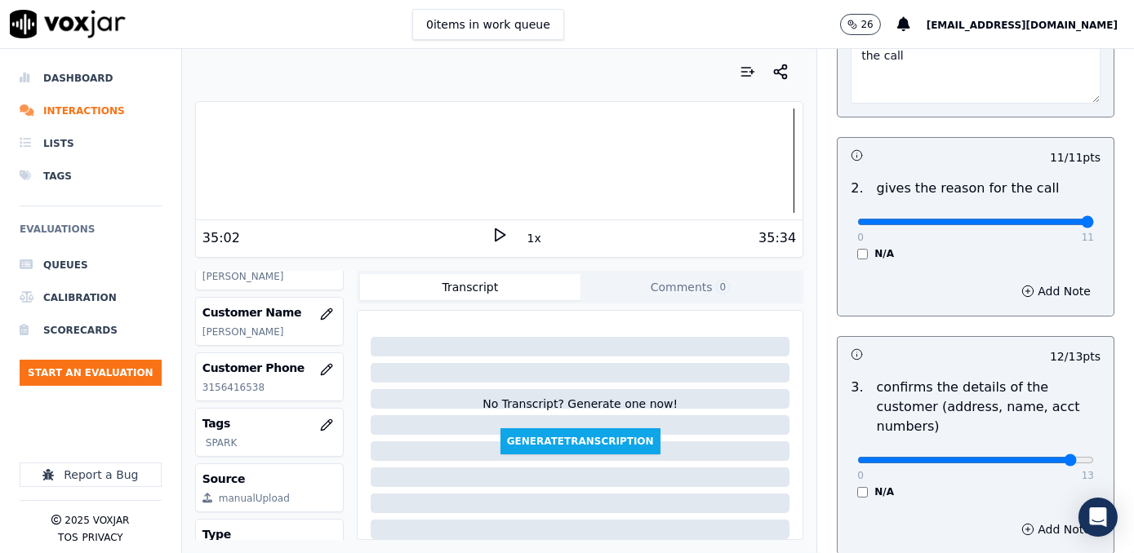
scroll to position [490, 0]
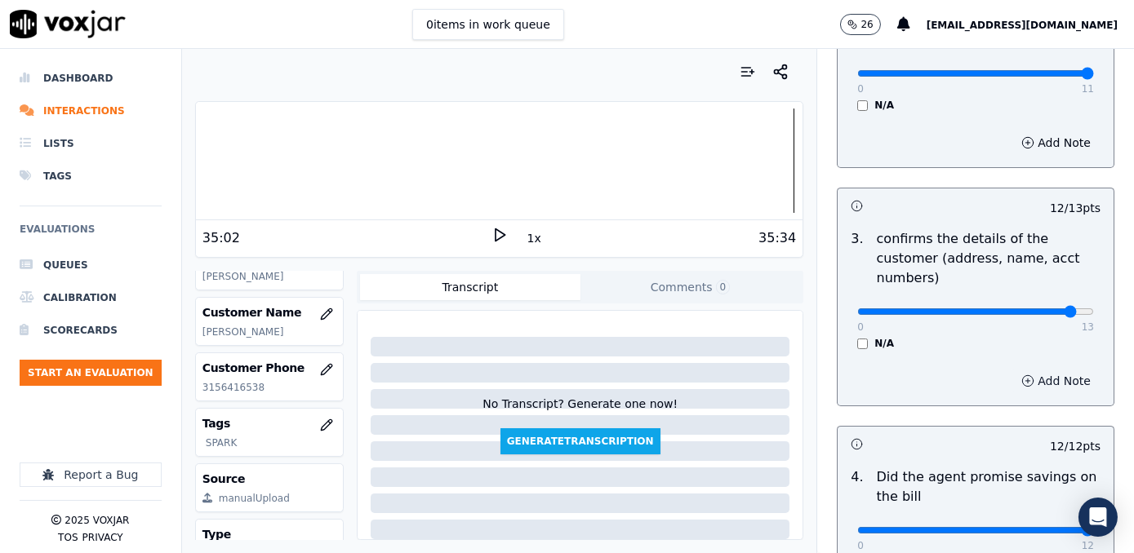
click at [1034, 370] on button "Add Note" at bounding box center [1055, 381] width 89 height 23
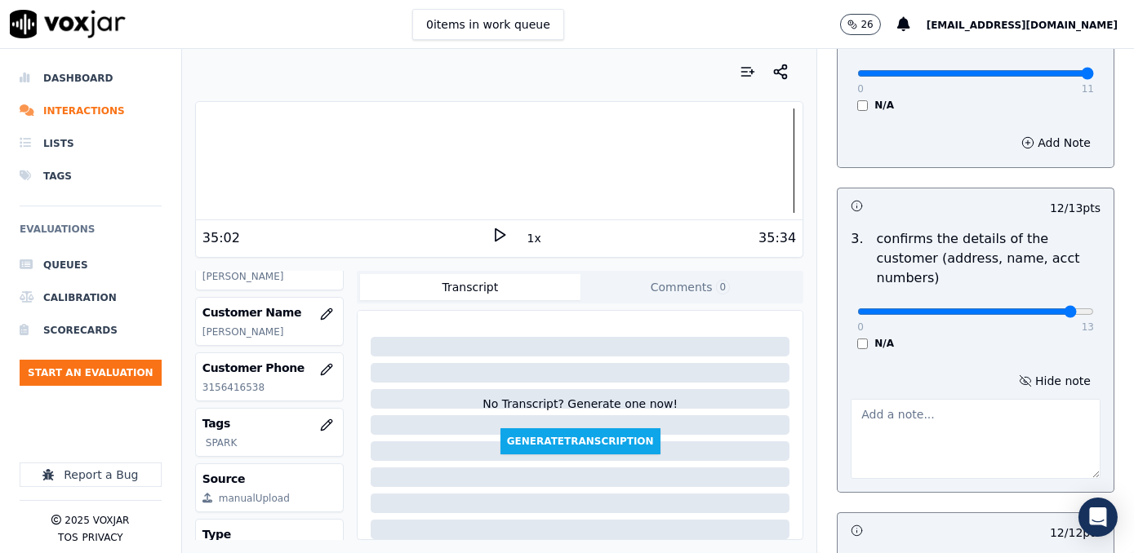
click at [993, 429] on textarea at bounding box center [975, 439] width 250 height 80
drag, startPoint x: 1055, startPoint y: 411, endPoint x: 730, endPoint y: 396, distance: 326.0
click at [730, 396] on div "Your browser does not support the audio element. 35:02 1x 35:34 Voxjar ID aab84…" at bounding box center [658, 301] width 952 height 504
type textarea "Make sure to confirm full service address and the name as it appears on the bill"
click at [971, 424] on textarea "Make sure to confirm full service address and the name as it appears on the bill" at bounding box center [975, 439] width 250 height 80
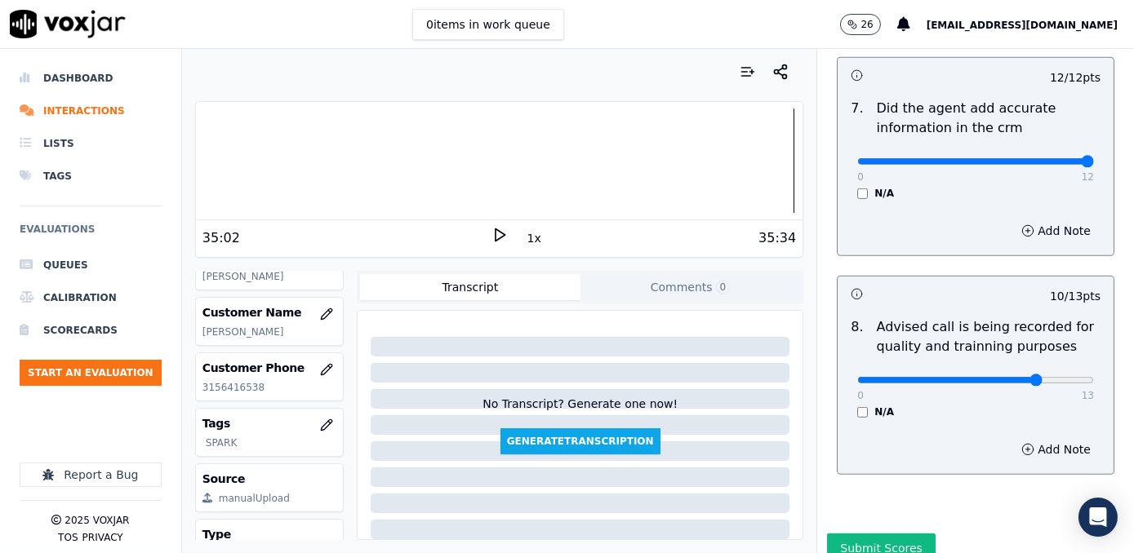
scroll to position [1688, 0]
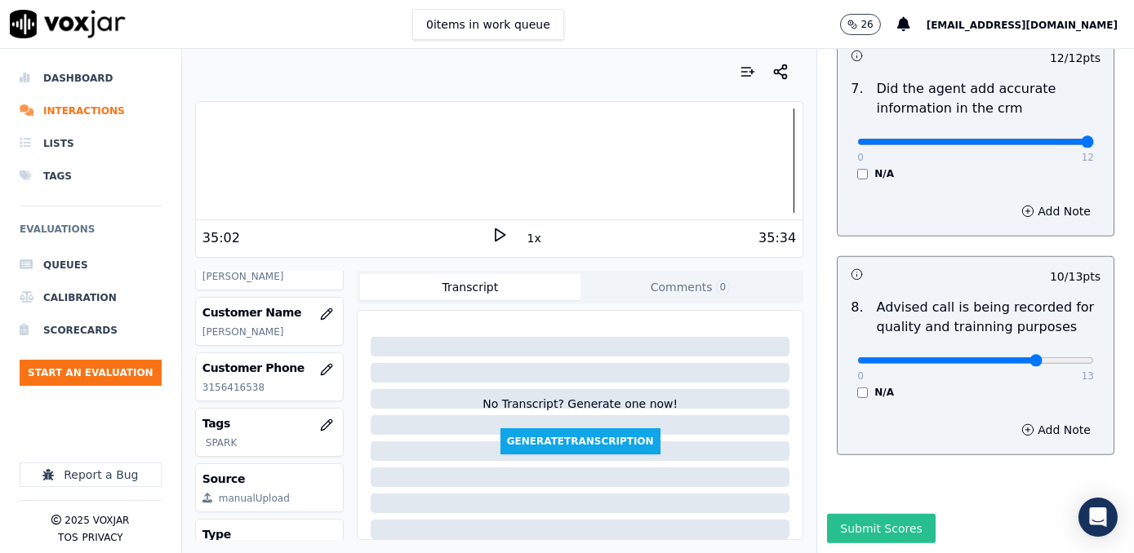
click at [861, 514] on button "Submit Scores" at bounding box center [881, 528] width 109 height 29
